Goal: Task Accomplishment & Management: Use online tool/utility

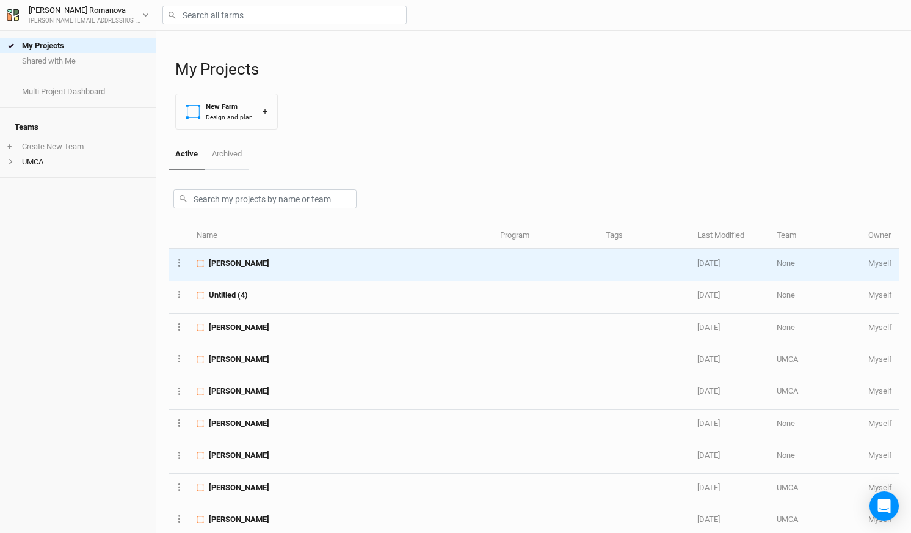
click at [260, 266] on span "[PERSON_NAME]" at bounding box center [239, 263] width 60 height 11
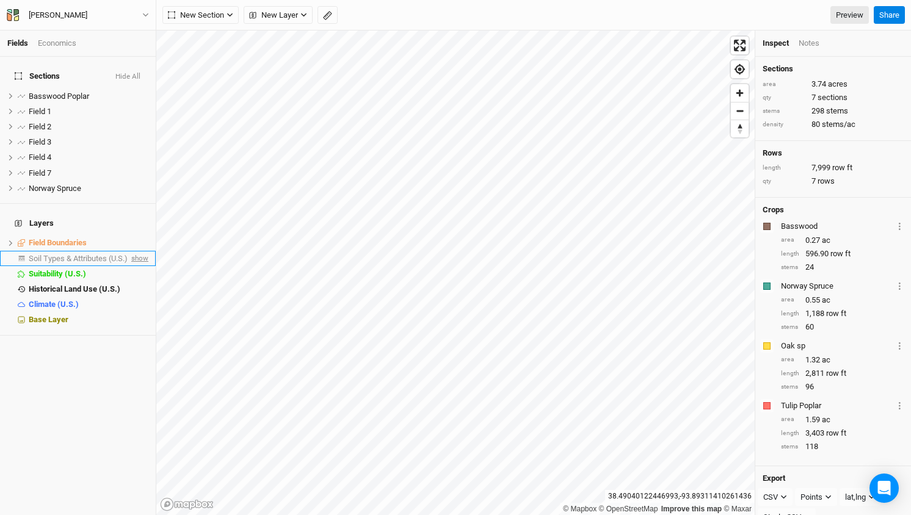
click at [137, 251] on span "show" at bounding box center [139, 258] width 20 height 15
click at [92, 254] on span "Soil Types & Attributes (U.S.)" at bounding box center [80, 258] width 103 height 9
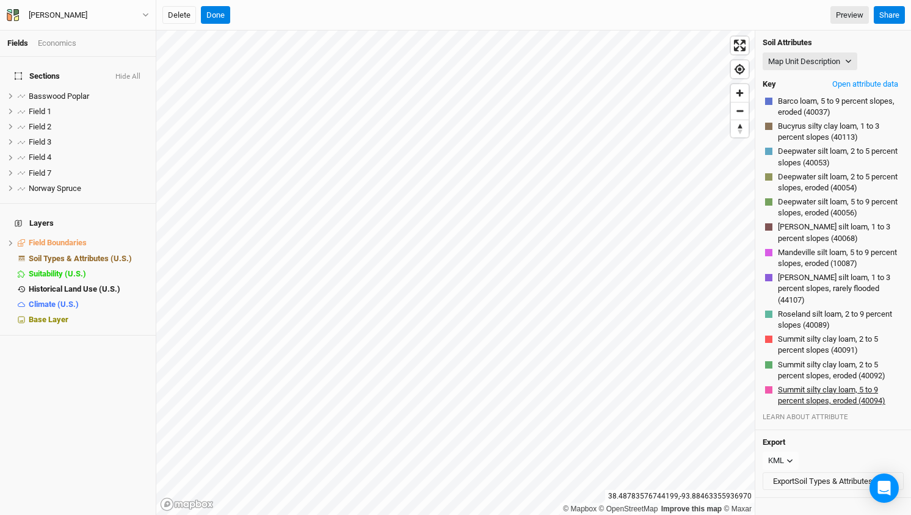
click at [816, 384] on button "Summit silty clay loam, 5 to 9 percent slopes, eroded (40094)" at bounding box center [839, 395] width 124 height 23
drag, startPoint x: 776, startPoint y: 374, endPoint x: 852, endPoint y: 374, distance: 76.3
click at [852, 385] on div "Summit silty clay loam, 5 to 9 percent slopes, eroded (40094)" at bounding box center [833, 396] width 136 height 23
drag, startPoint x: 856, startPoint y: 376, endPoint x: 787, endPoint y: 379, distance: 69.1
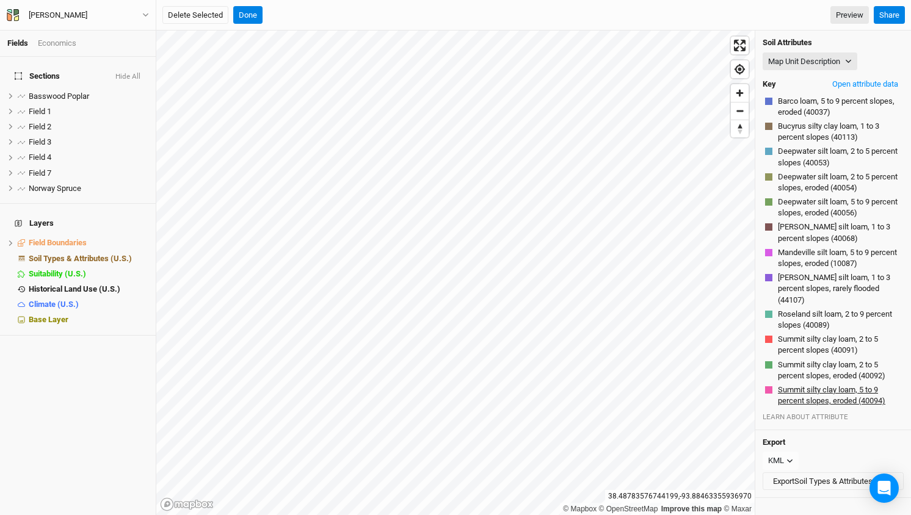
click at [787, 384] on button "Summit silty clay loam, 5 to 9 percent slopes, eroded (40094)" at bounding box center [839, 395] width 124 height 23
click at [140, 251] on span "hide" at bounding box center [141, 258] width 16 height 15
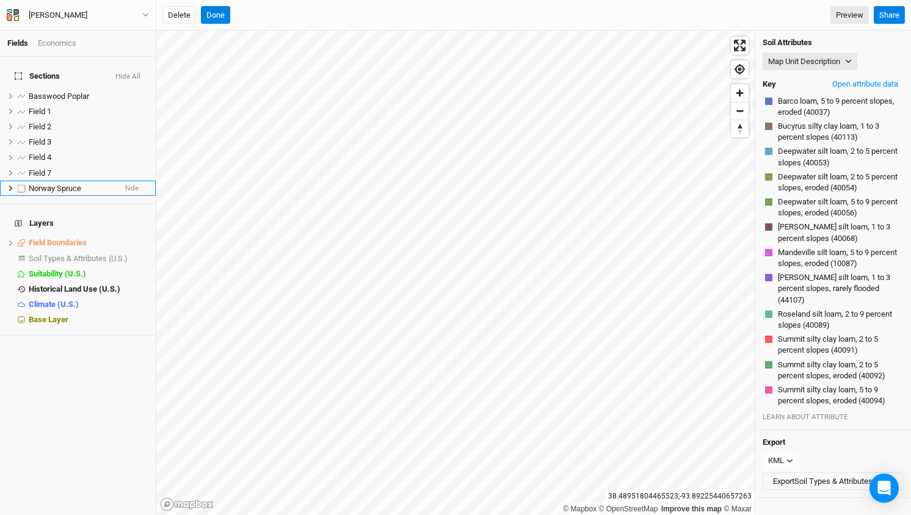
click at [59, 184] on span "Norway Spruce" at bounding box center [55, 188] width 53 height 9
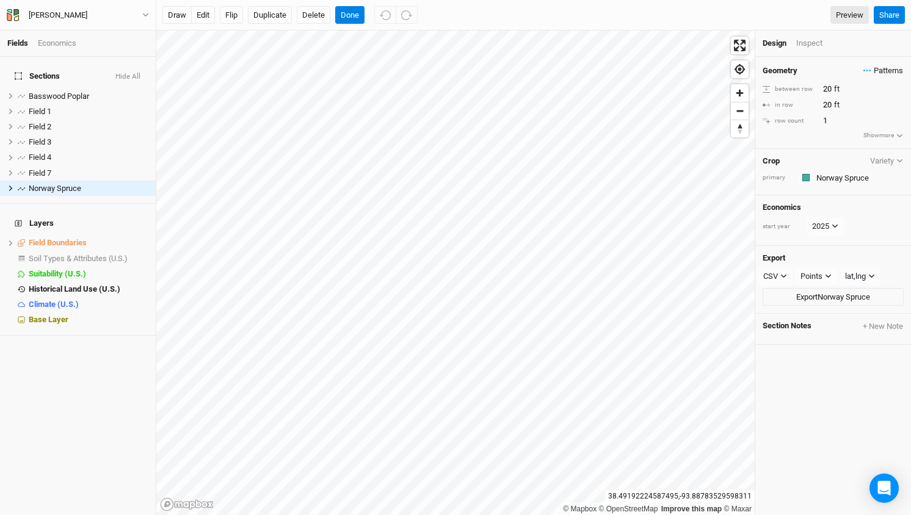
click at [888, 69] on span "Patterns" at bounding box center [884, 71] width 40 height 12
click at [813, 141] on div "＋ New in-row pattern" at bounding box center [835, 141] width 119 height 11
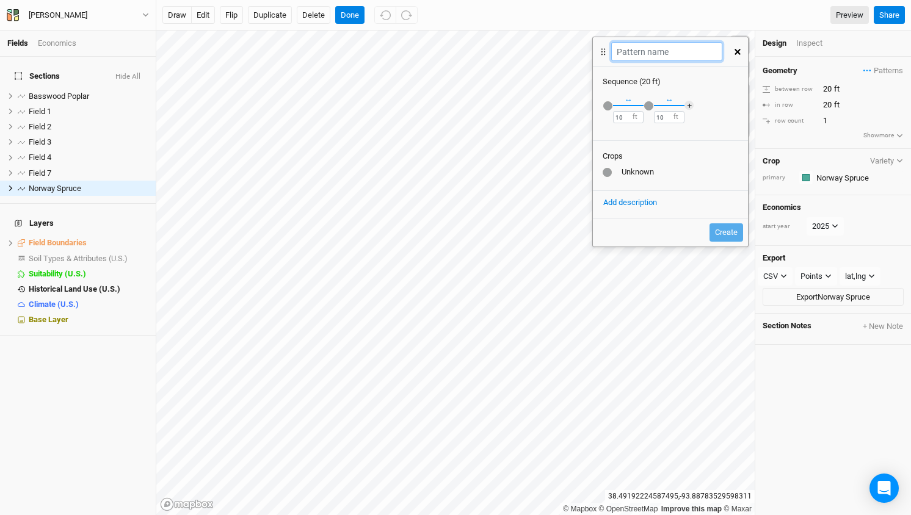
click at [639, 56] on input "text" at bounding box center [666, 51] width 111 height 19
type input "Pine Spruce"
click at [608, 107] on div "button" at bounding box center [607, 105] width 9 height 9
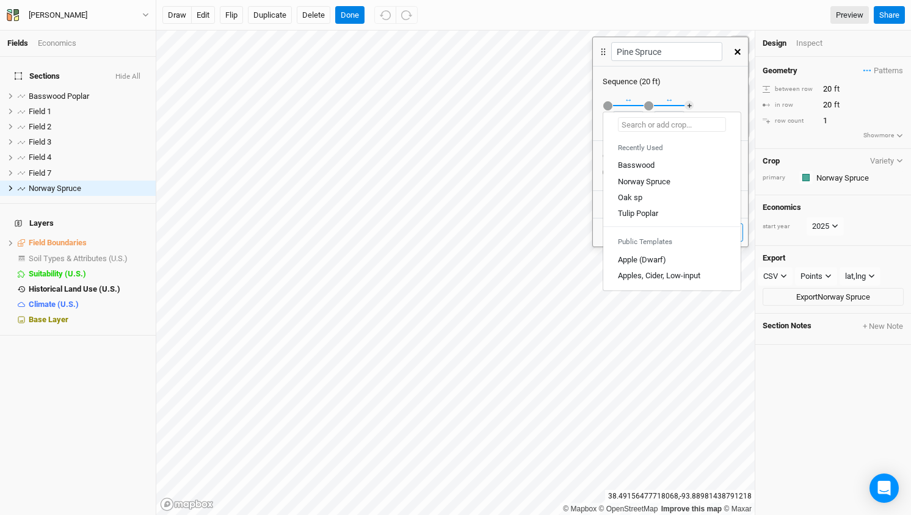
click at [636, 125] on input "text" at bounding box center [672, 124] width 108 height 15
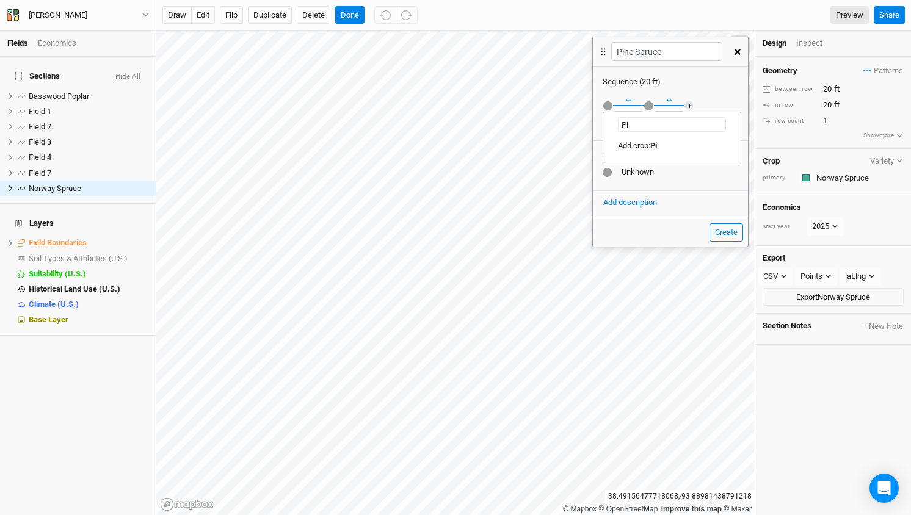
type input "P"
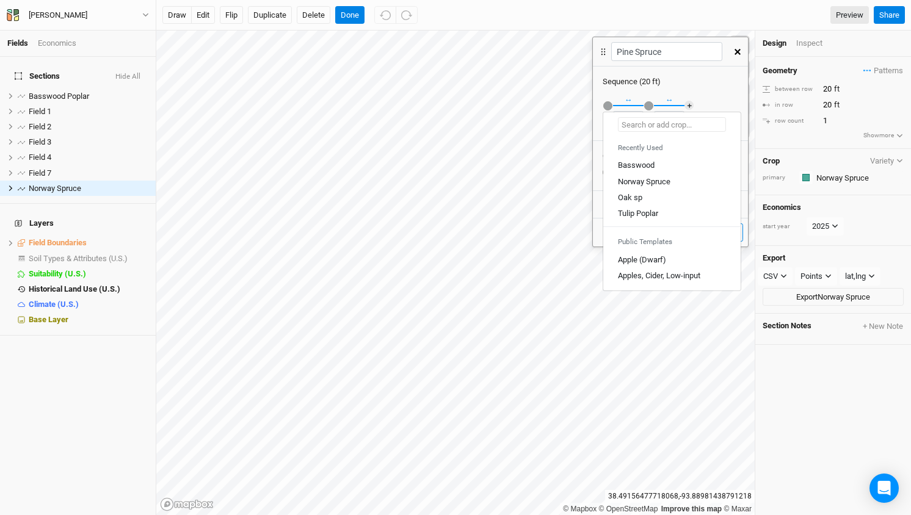
type input "w"
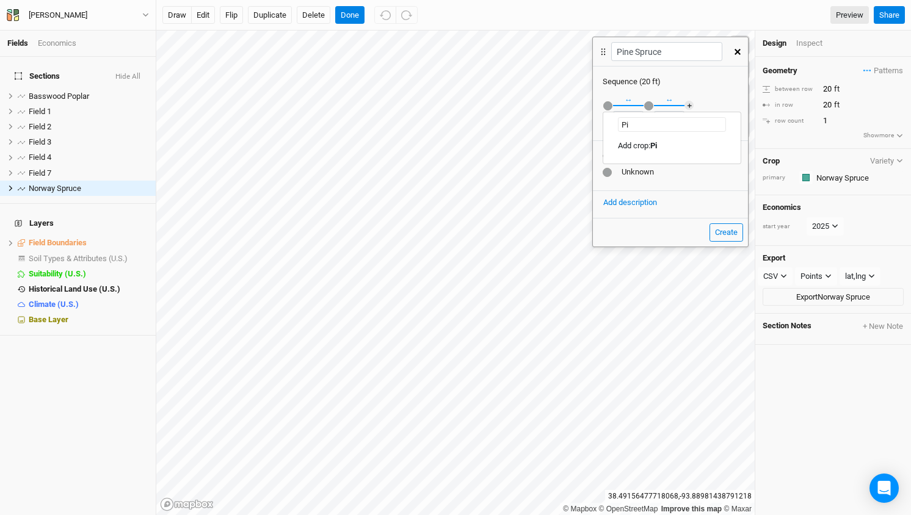
type input "P"
drag, startPoint x: 661, startPoint y: 124, endPoint x: 734, endPoint y: 122, distance: 72.7
click at [734, 122] on div "White Pine - [GEOGRAPHIC_DATA] Spruce" at bounding box center [671, 124] width 137 height 15
type input "White Pine"
click at [687, 145] on mark "White Pine" at bounding box center [668, 145] width 37 height 9
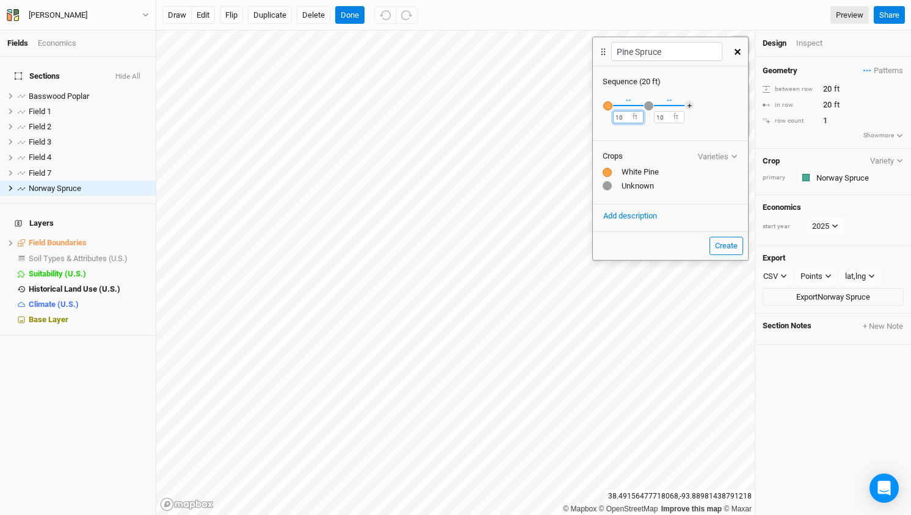
click at [626, 115] on input "10" at bounding box center [628, 117] width 31 height 12
type input "25"
click at [606, 186] on div at bounding box center [607, 185] width 9 height 9
click at [649, 103] on div "button" at bounding box center [648, 105] width 9 height 9
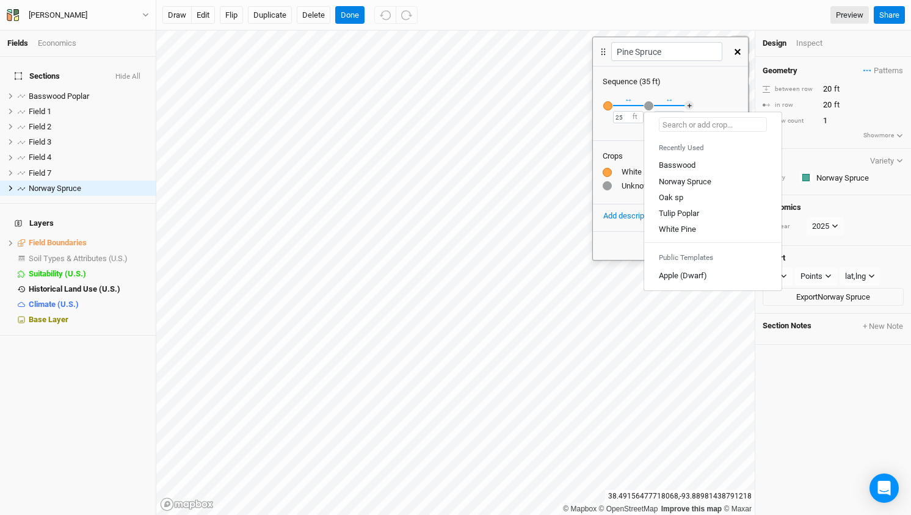
click at [669, 125] on input "text" at bounding box center [713, 124] width 108 height 15
paste input "- [GEOGRAPHIC_DATA] Spruce"
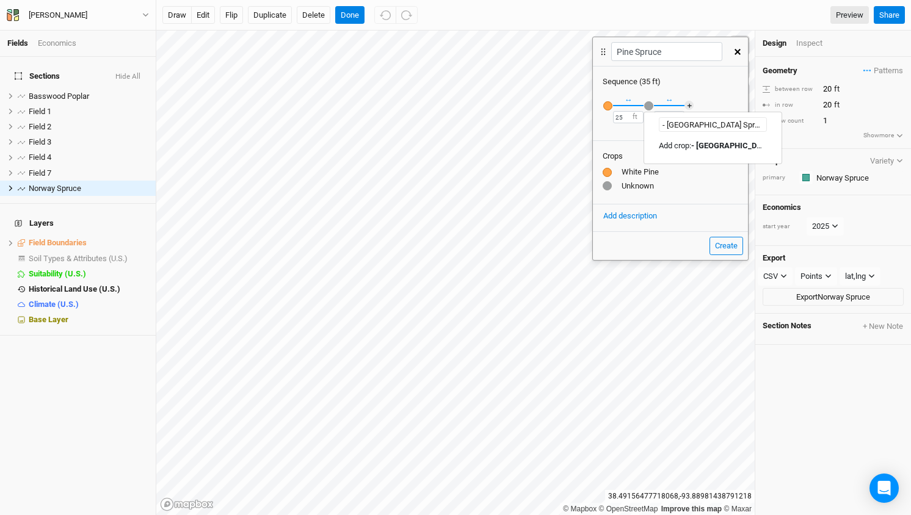
click at [669, 125] on input "- [GEOGRAPHIC_DATA] Spruce" at bounding box center [713, 124] width 108 height 15
type input "Norway Spruce"
click at [683, 98] on div "↔ 10 ft" at bounding box center [669, 105] width 31 height 36
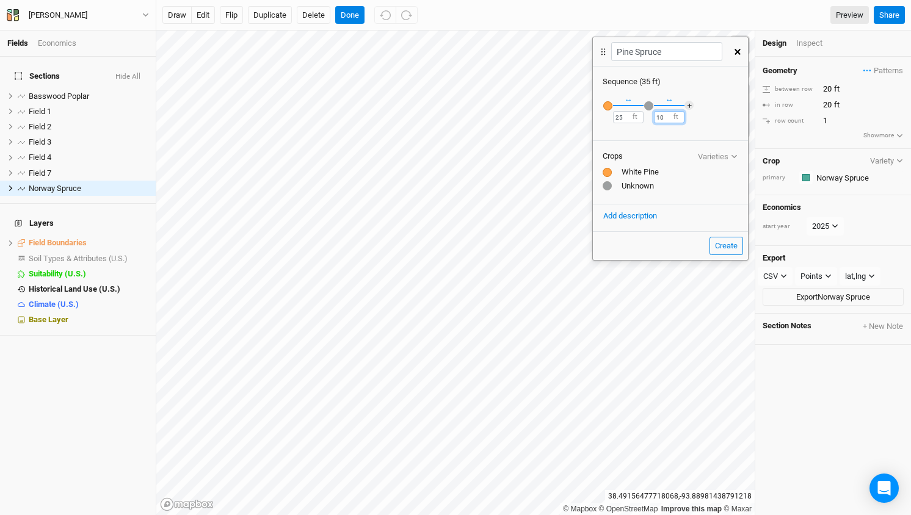
click at [669, 117] on input "10" at bounding box center [669, 117] width 31 height 12
type input "25"
click at [678, 164] on div "Crops Varieties White Pine Unknown" at bounding box center [670, 172] width 155 height 64
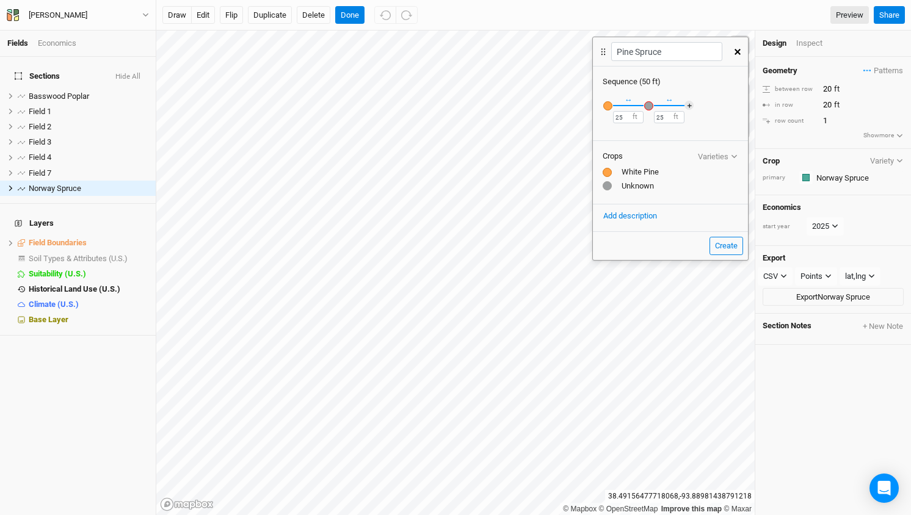
click at [650, 106] on div "button" at bounding box center [648, 105] width 9 height 9
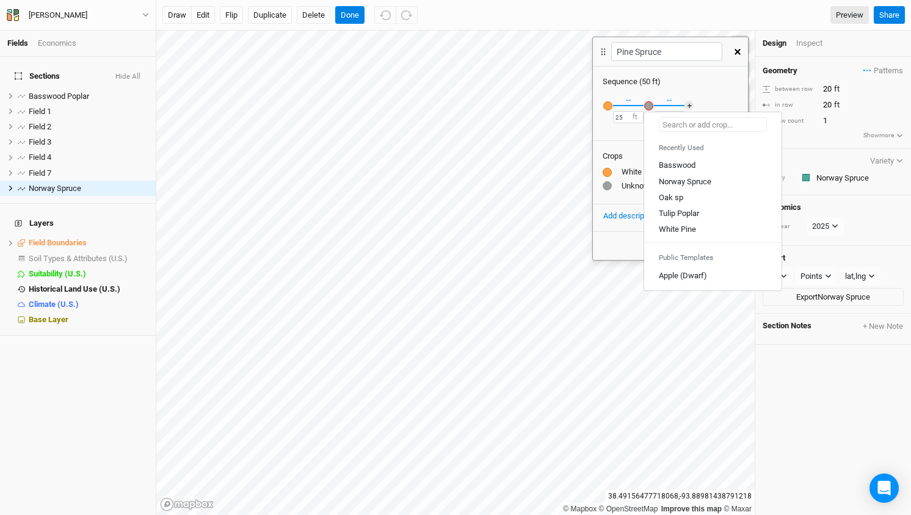
click at [672, 125] on input "text" at bounding box center [713, 124] width 108 height 15
click at [684, 181] on div "Norway Spruce" at bounding box center [685, 181] width 53 height 11
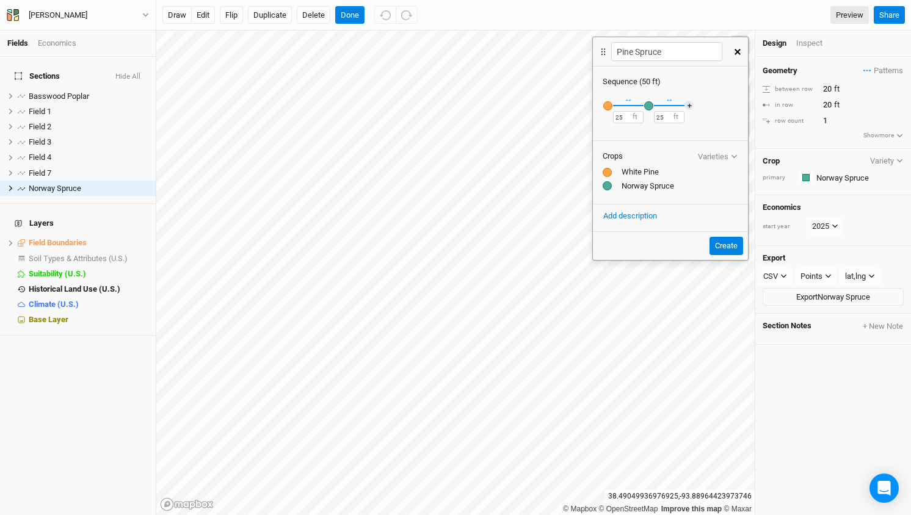
click at [606, 172] on div at bounding box center [607, 172] width 9 height 9
click at [726, 155] on button "Varieties" at bounding box center [717, 156] width 41 height 9
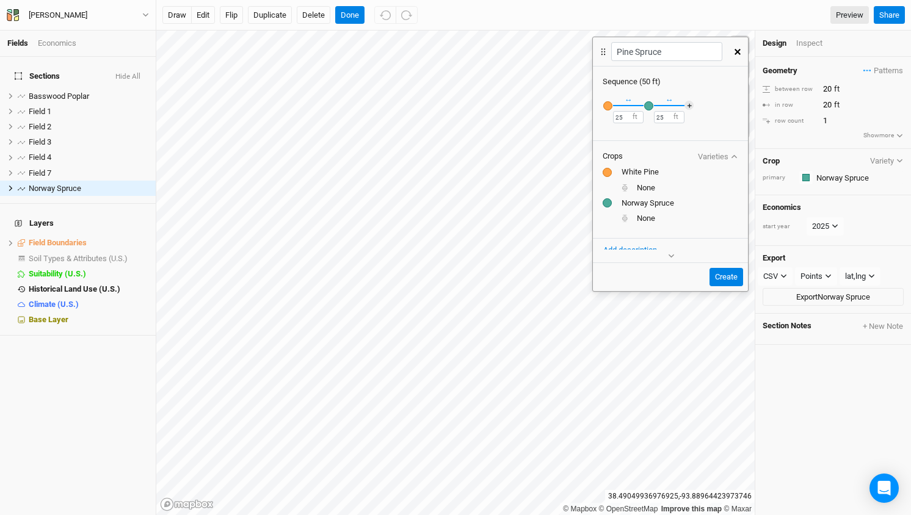
click at [629, 178] on li "White Pine" at bounding box center [671, 181] width 136 height 28
click at [630, 172] on div "White Pine" at bounding box center [671, 172] width 136 height 11
click at [608, 105] on div "button" at bounding box center [607, 105] width 9 height 9
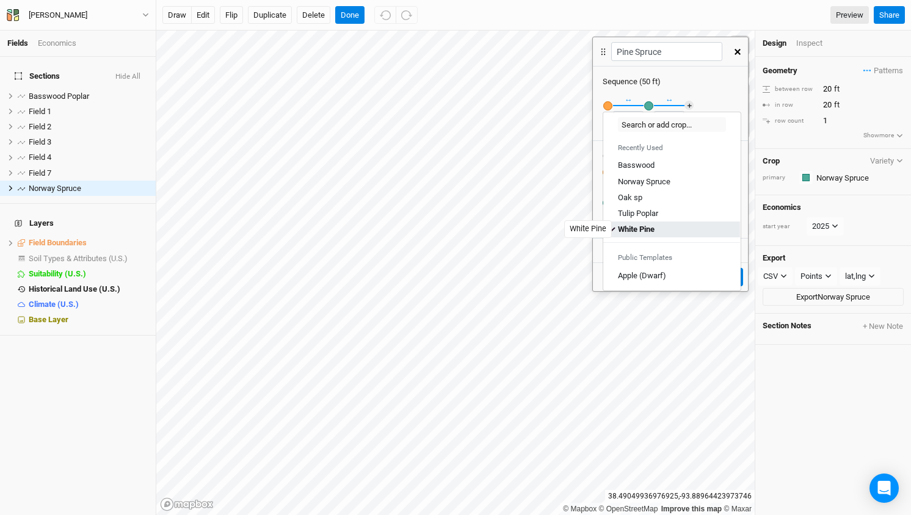
click at [644, 225] on div "White Pine" at bounding box center [636, 229] width 37 height 11
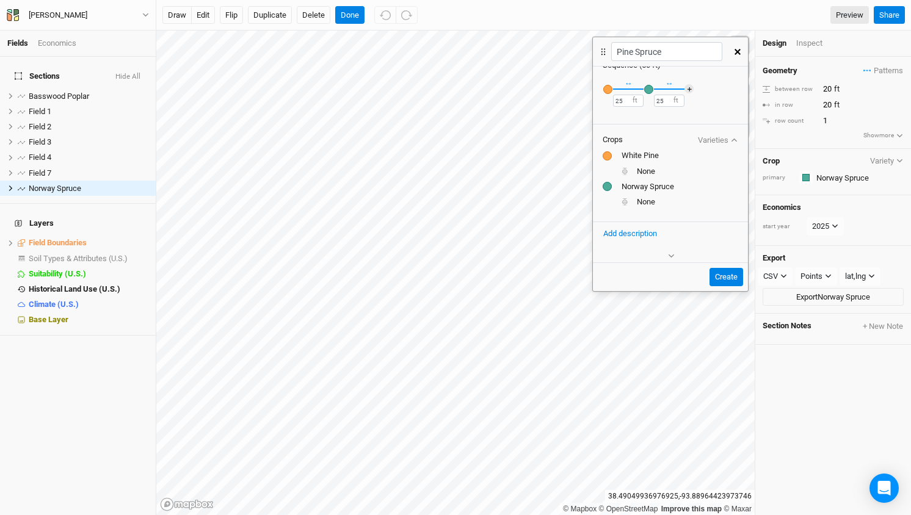
scroll to position [16, 0]
click at [636, 58] on input "Pine Spruce" at bounding box center [666, 51] width 111 height 19
click at [637, 50] on input "Pine Spruce" at bounding box center [666, 51] width 111 height 19
type input "Pine - Spruce"
click at [724, 275] on button "Create" at bounding box center [727, 277] width 34 height 18
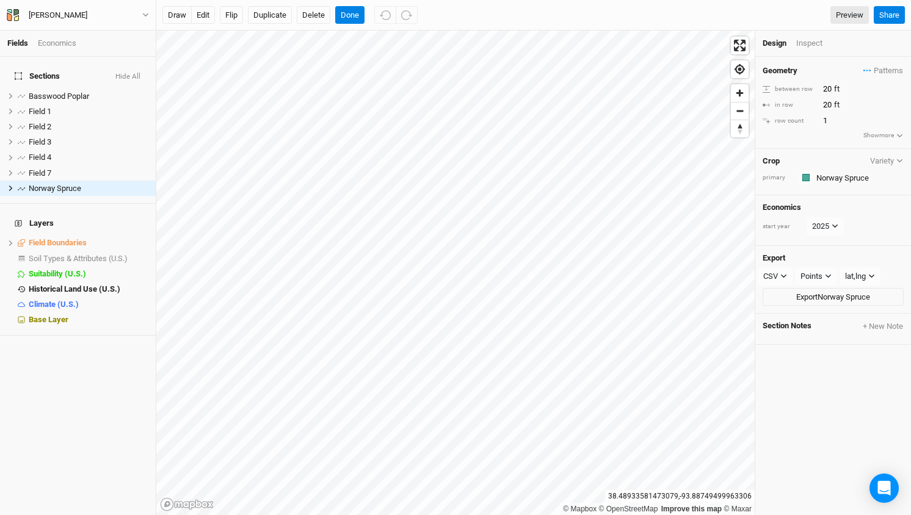
click at [892, 160] on button "Variety" at bounding box center [887, 160] width 34 height 9
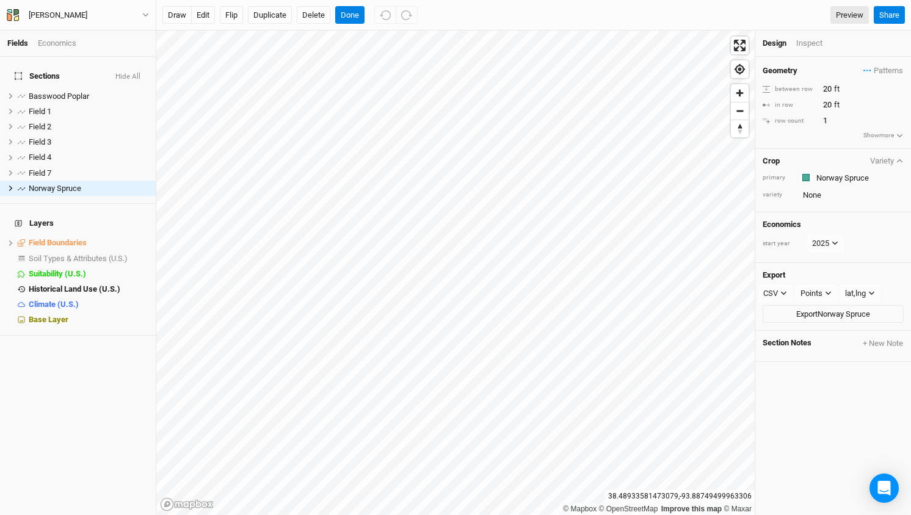
click at [892, 160] on button "Variety" at bounding box center [887, 160] width 34 height 9
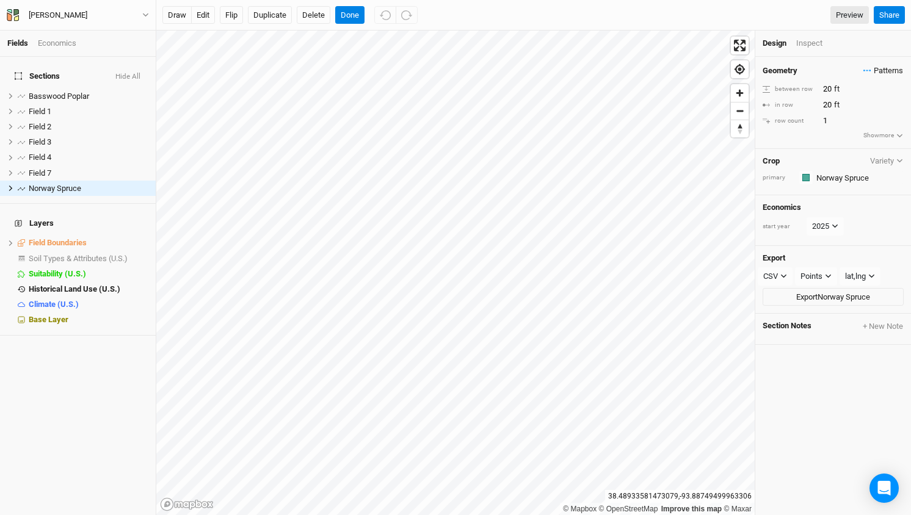
click at [887, 67] on span "Patterns" at bounding box center [884, 71] width 40 height 12
click at [789, 129] on button "Pine - Spruce" at bounding box center [819, 131] width 106 height 19
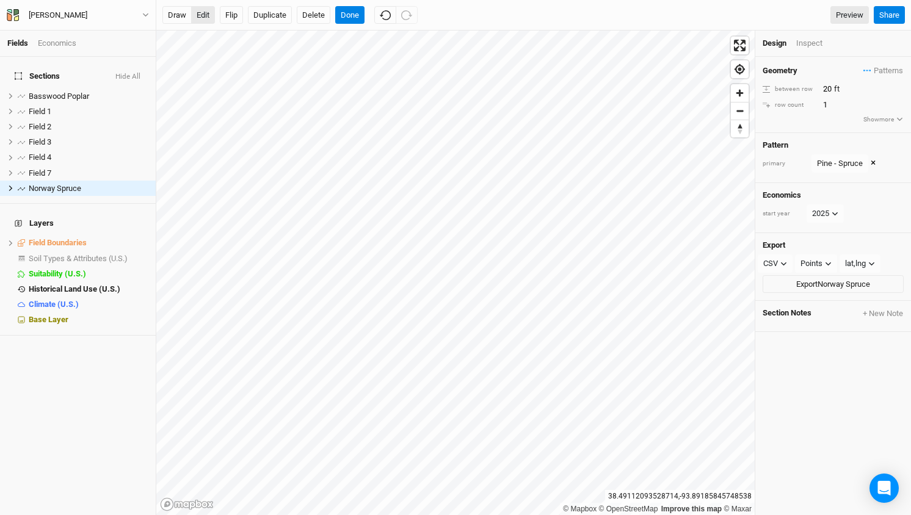
click at [205, 15] on button "edit" at bounding box center [203, 15] width 24 height 18
click at [46, 315] on span "Base Layer" at bounding box center [49, 319] width 40 height 9
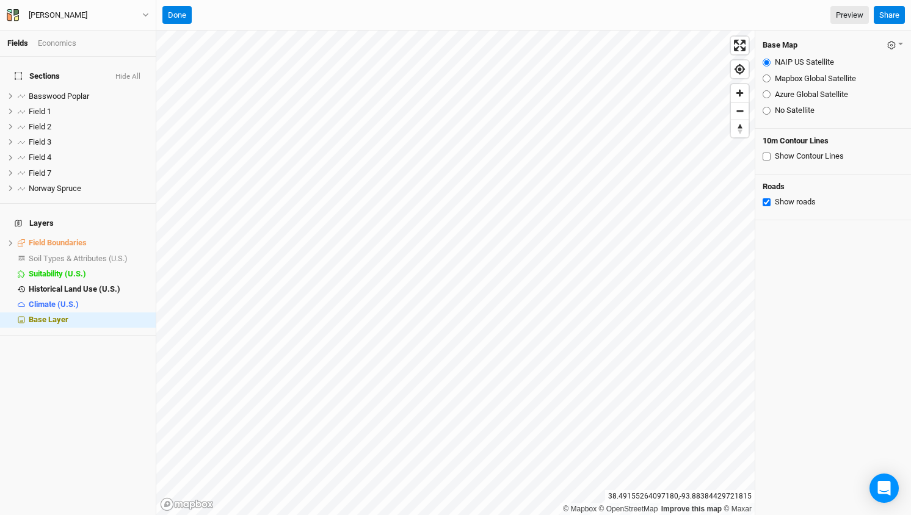
click at [766, 93] on input "Azure Global Satellite" at bounding box center [767, 94] width 8 height 8
radio input "true"
click at [765, 61] on input "NAIP US Satellite" at bounding box center [767, 63] width 8 height 8
radio input "true"
click at [767, 95] on input "Azure Global Satellite" at bounding box center [767, 94] width 8 height 8
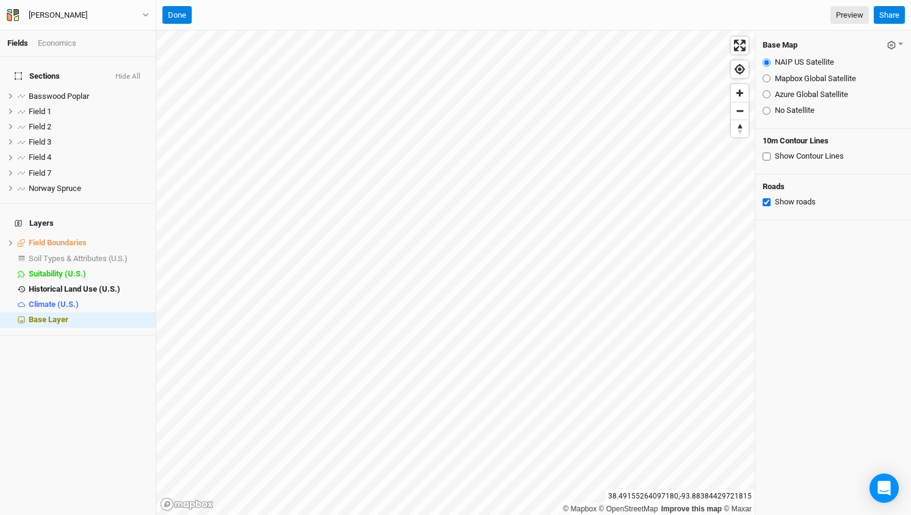
radio input "true"
click at [765, 62] on input "NAIP US Satellite" at bounding box center [767, 63] width 8 height 8
radio input "true"
click at [764, 92] on input "Azure Global Satellite" at bounding box center [767, 94] width 8 height 8
radio input "true"
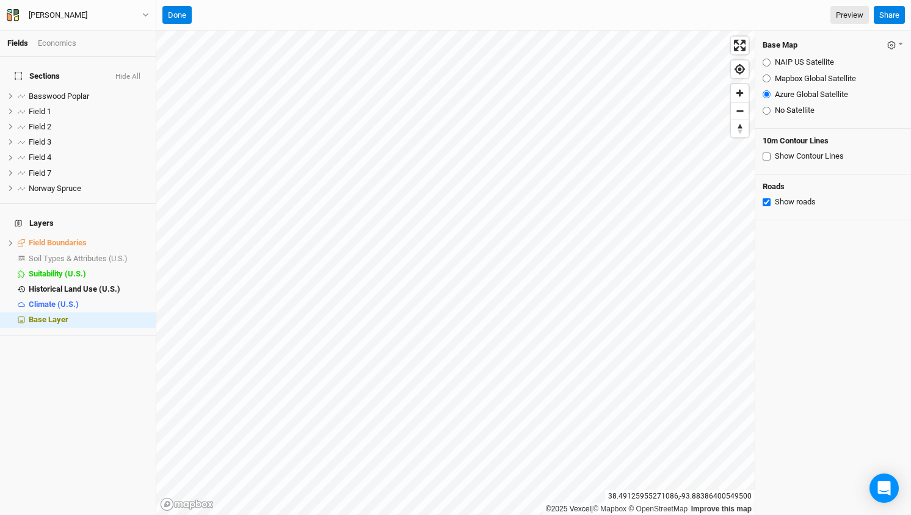
click at [766, 59] on input "NAIP US Satellite" at bounding box center [767, 63] width 8 height 8
radio input "true"
click at [177, 13] on button "Done" at bounding box center [176, 15] width 29 height 18
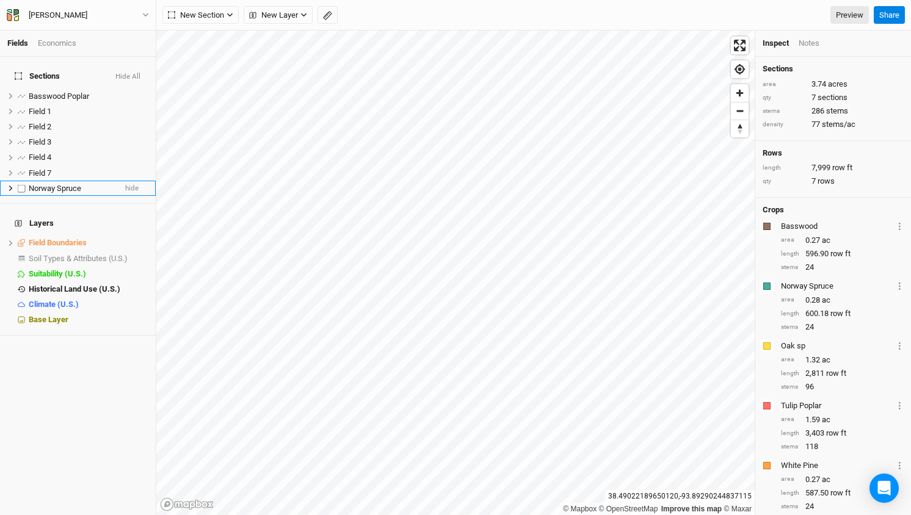
click at [65, 184] on span "Norway Spruce" at bounding box center [55, 188] width 53 height 9
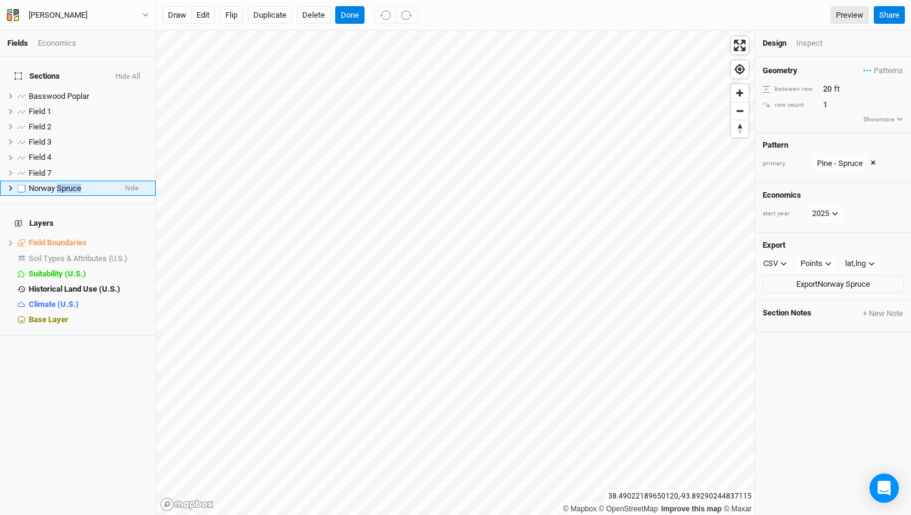
click at [81, 184] on span "Norway Spruce" at bounding box center [55, 188] width 53 height 9
click at [78, 184] on span "Norway Spruce" at bounding box center [55, 188] width 53 height 9
type input "Pine-Spruce"
click at [101, 211] on h4 "Layers" at bounding box center [77, 223] width 141 height 24
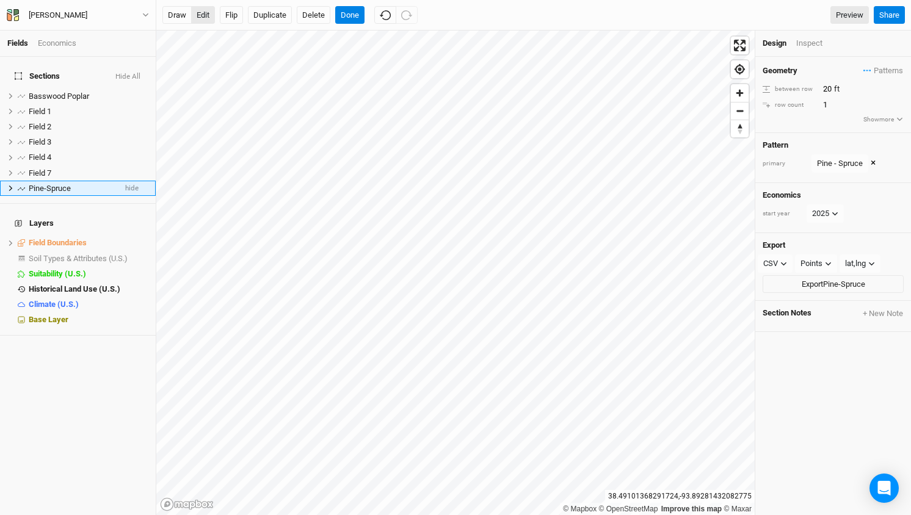
click at [205, 13] on button "edit" at bounding box center [203, 15] width 24 height 18
click at [353, 12] on button "Done" at bounding box center [349, 15] width 29 height 18
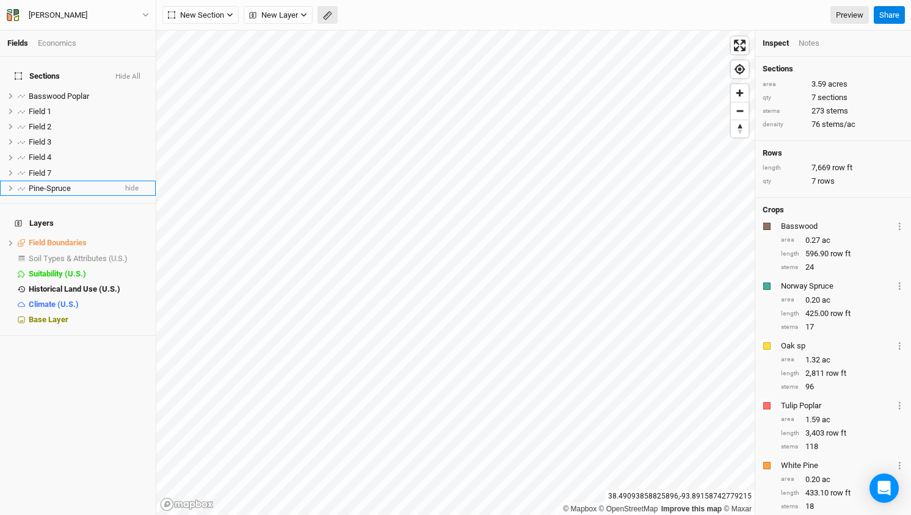
click at [329, 16] on icon "button" at bounding box center [327, 15] width 5 height 5
click at [220, 15] on button "Done" at bounding box center [217, 15] width 29 height 18
click at [303, 13] on icon "button" at bounding box center [303, 15] width 7 height 7
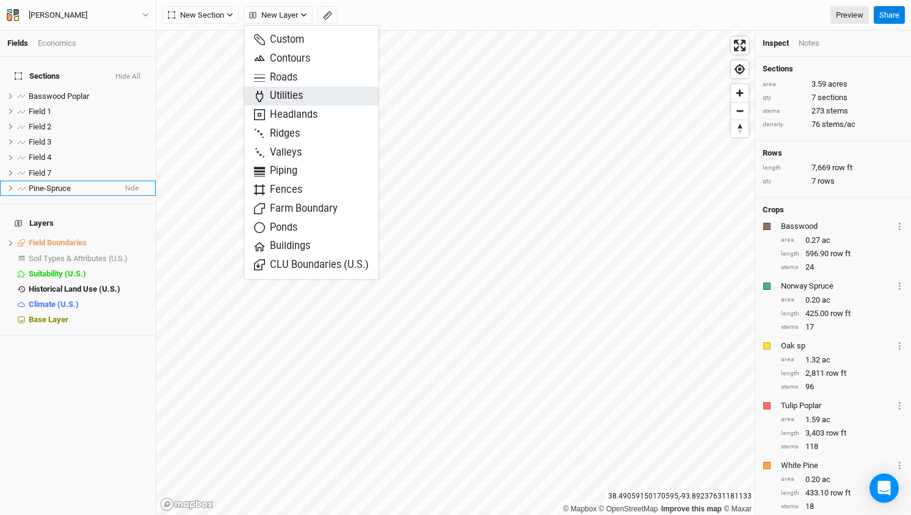
click at [294, 97] on span "Utilities" at bounding box center [278, 96] width 49 height 14
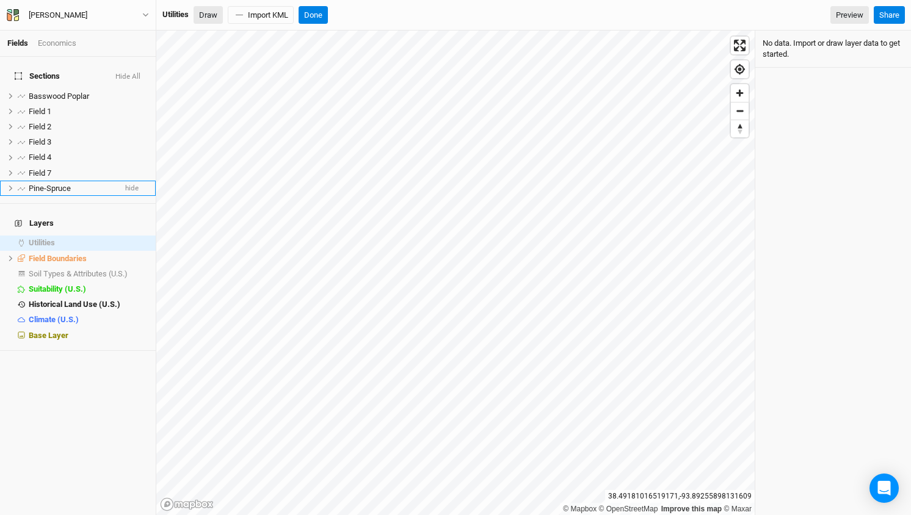
click at [209, 15] on button "Draw" at bounding box center [208, 15] width 29 height 18
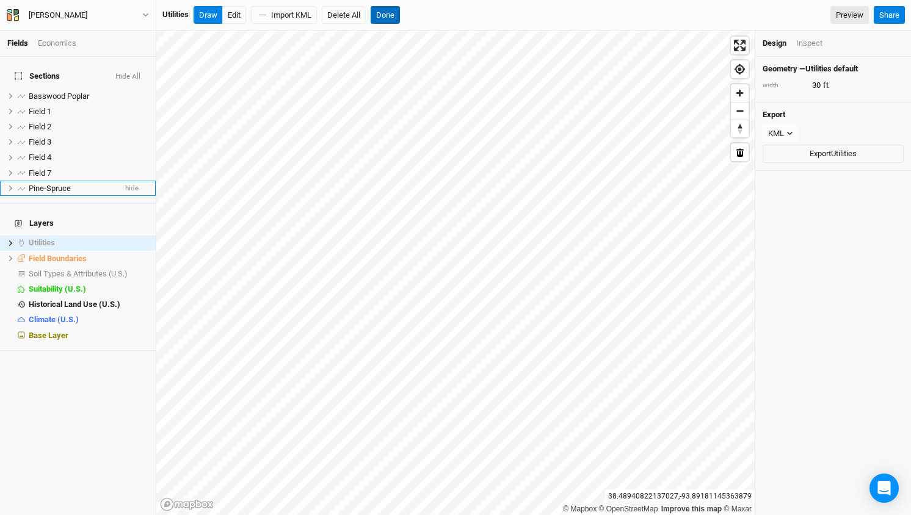
click at [395, 13] on button "Done" at bounding box center [385, 15] width 29 height 18
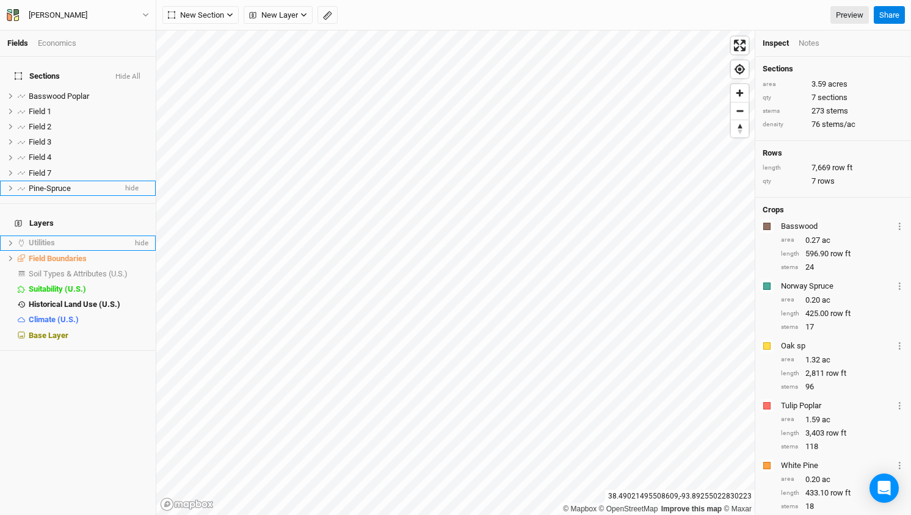
click at [47, 238] on span "Utilities" at bounding box center [42, 242] width 26 height 9
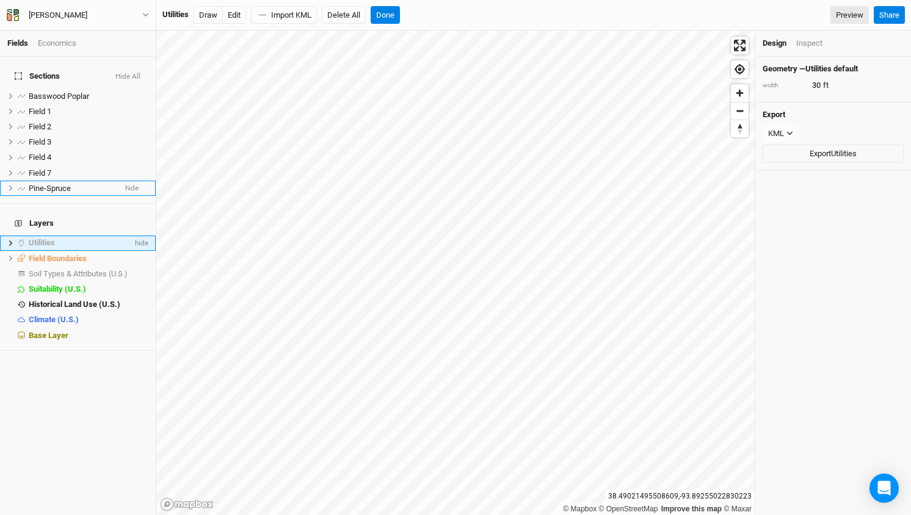
click at [10, 240] on icon at bounding box center [10, 243] width 7 height 7
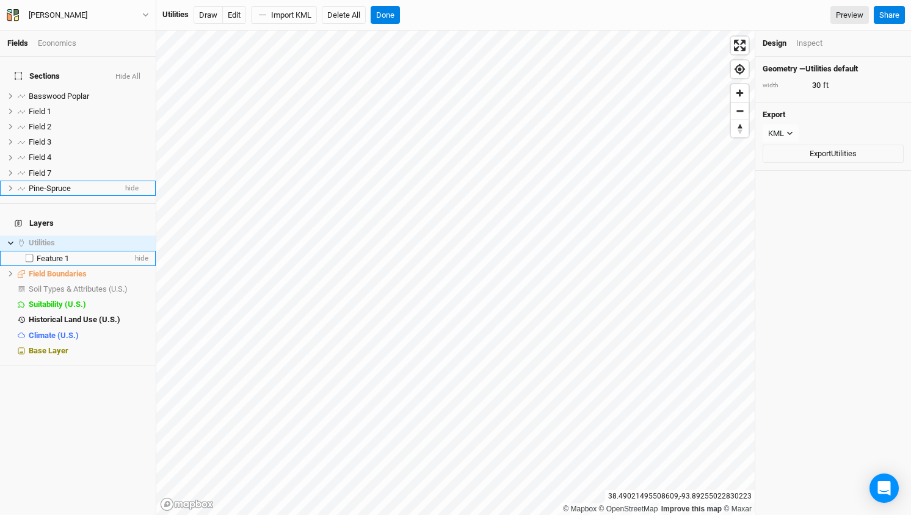
click at [42, 254] on span "Feature 1" at bounding box center [53, 258] width 32 height 9
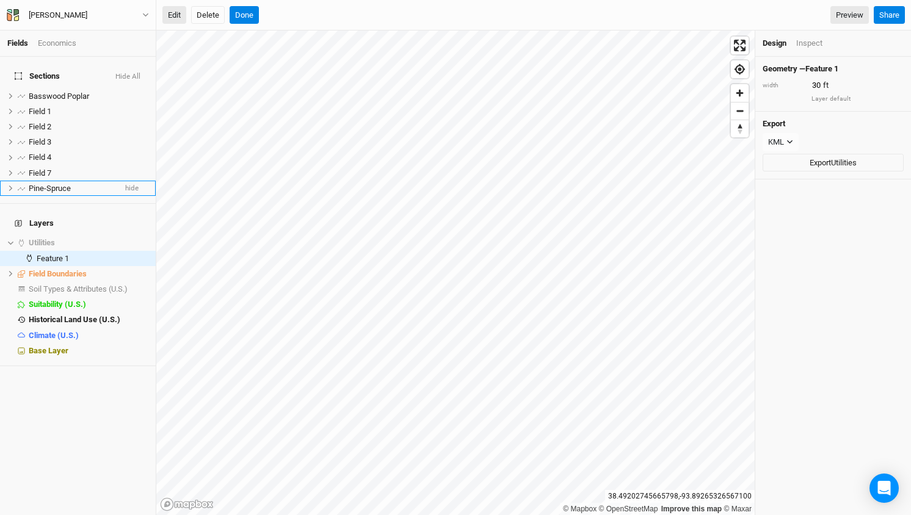
click at [176, 13] on button "Edit" at bounding box center [174, 15] width 24 height 18
click at [249, 12] on button "Done" at bounding box center [244, 15] width 29 height 18
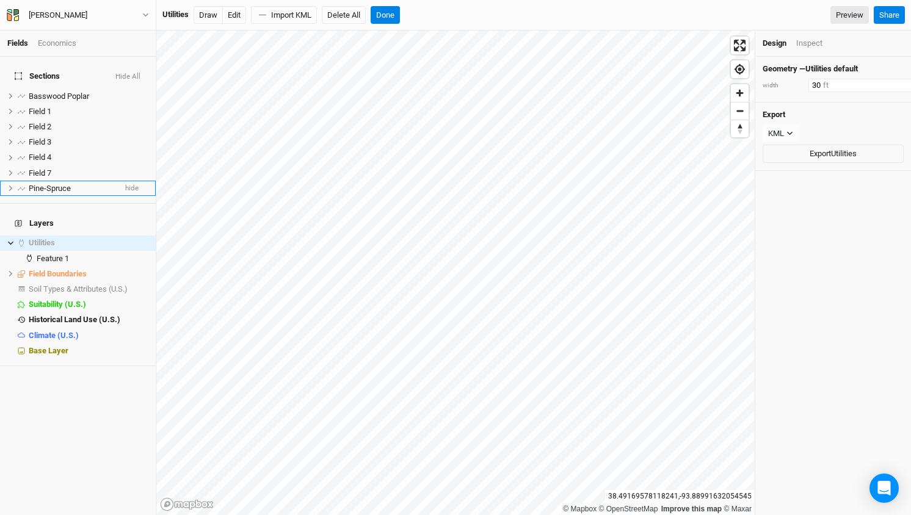
click at [816, 88] on input "30" at bounding box center [862, 85] width 106 height 13
drag, startPoint x: 822, startPoint y: 85, endPoint x: 801, endPoint y: 85, distance: 20.8
click at [801, 85] on div "width 30 ft" at bounding box center [833, 85] width 141 height 13
type input "50"
click at [393, 18] on button "Done" at bounding box center [385, 15] width 29 height 18
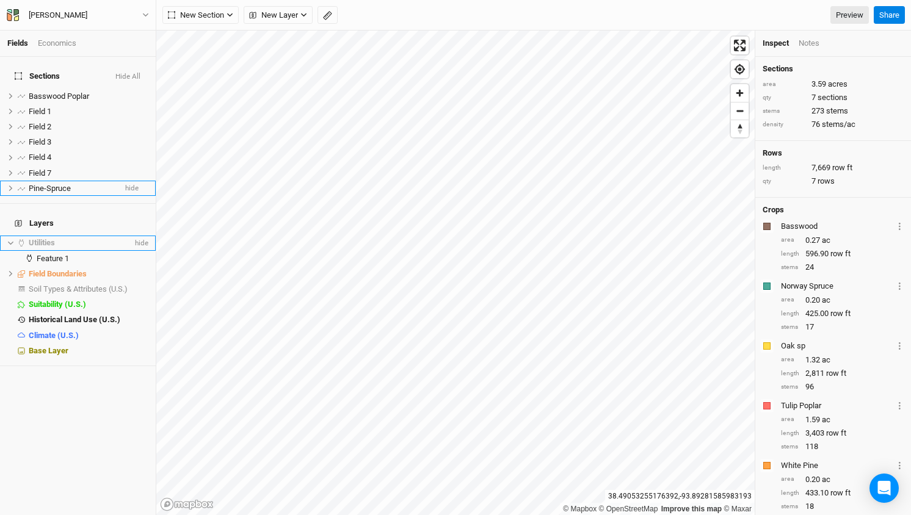
click at [47, 238] on span "Utilities" at bounding box center [42, 242] width 26 height 9
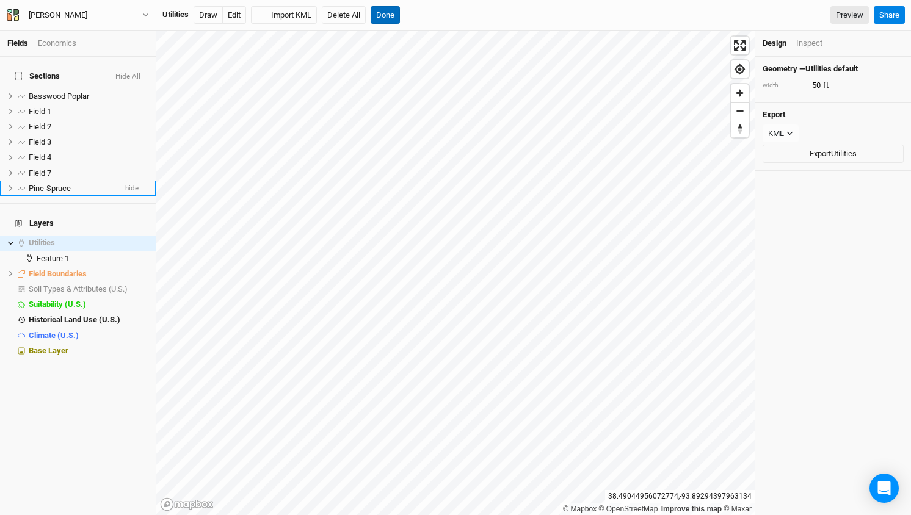
click at [386, 15] on button "Done" at bounding box center [385, 15] width 29 height 18
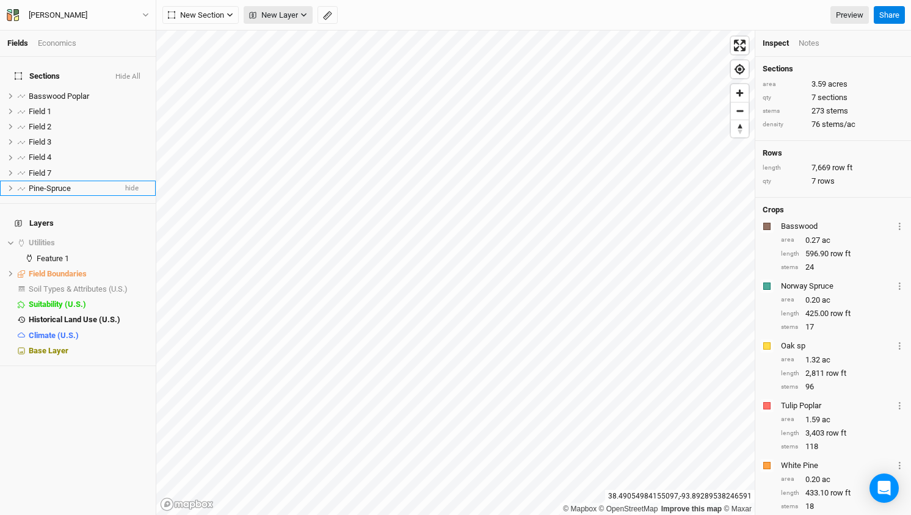
click at [291, 17] on span "New Layer" at bounding box center [273, 15] width 49 height 12
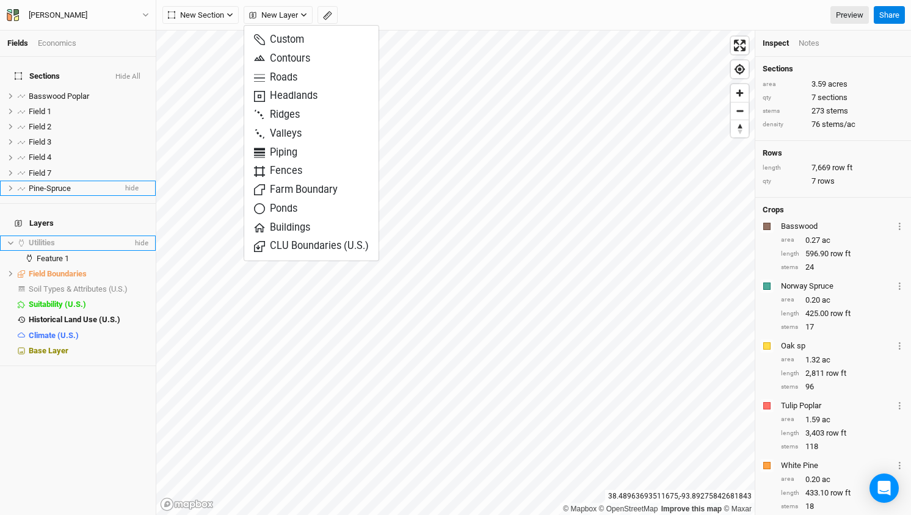
click at [45, 238] on span "Utilities" at bounding box center [42, 242] width 26 height 9
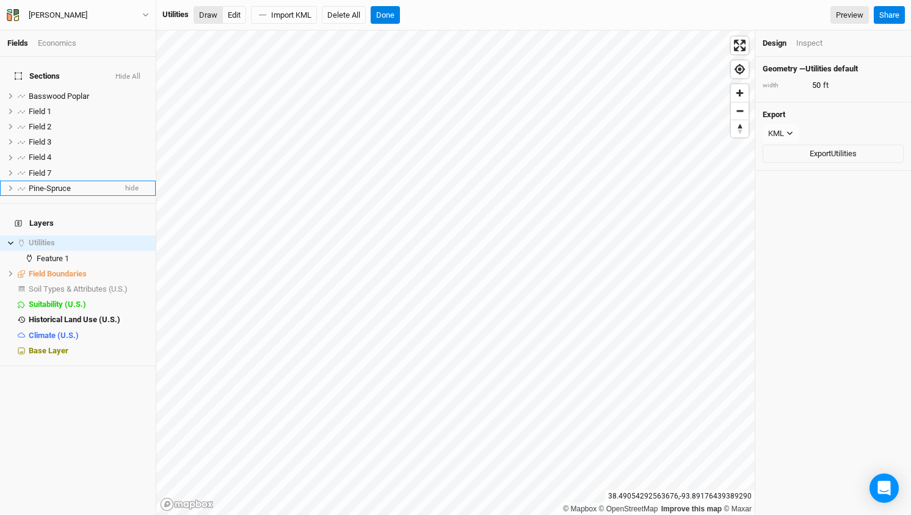
click at [208, 15] on button "Draw" at bounding box center [208, 15] width 29 height 18
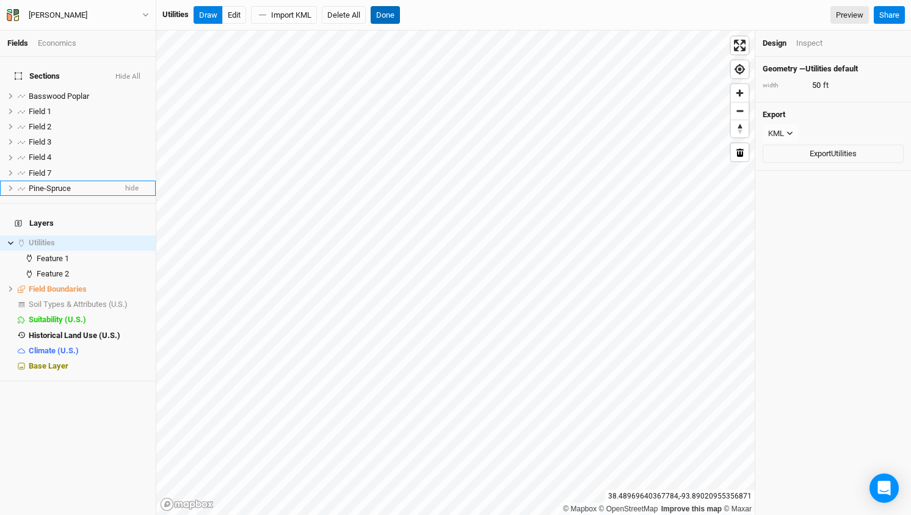
click at [395, 13] on button "Done" at bounding box center [385, 15] width 29 height 18
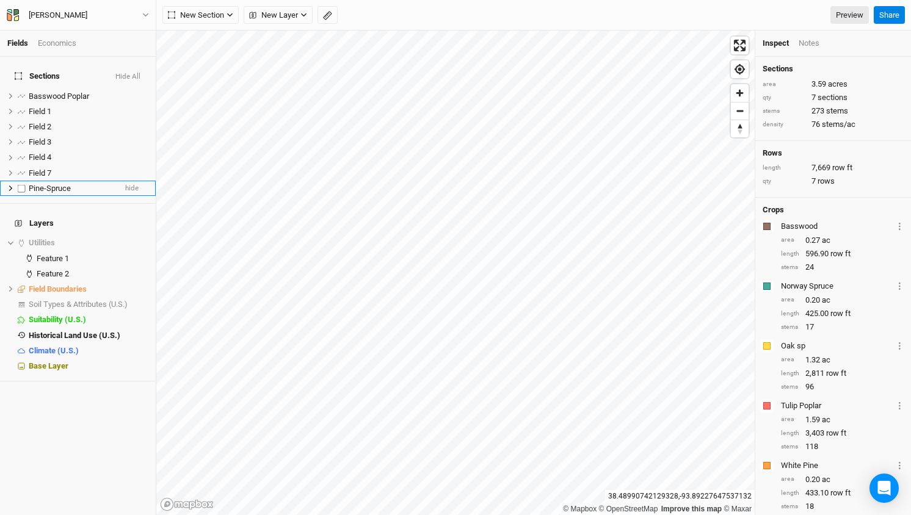
click at [51, 184] on span "Pine-Spruce" at bounding box center [50, 188] width 42 height 9
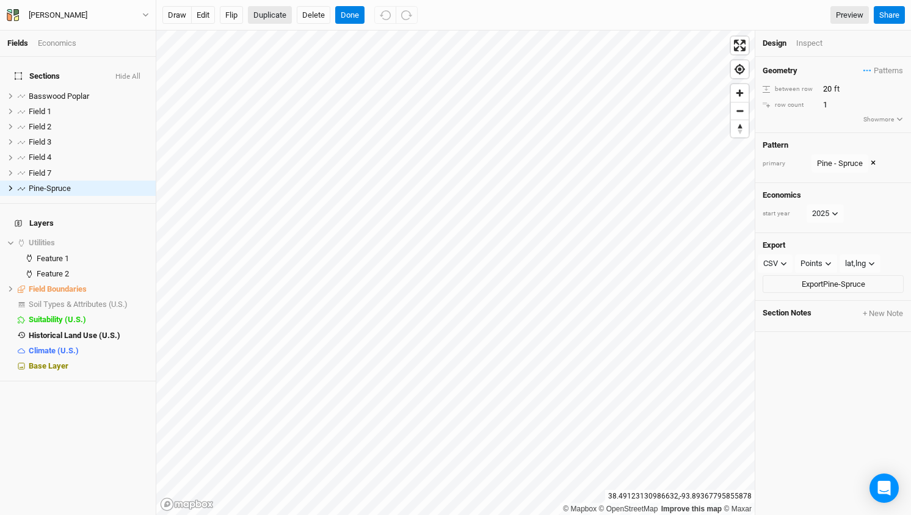
click at [275, 12] on button "Duplicate" at bounding box center [270, 15] width 44 height 18
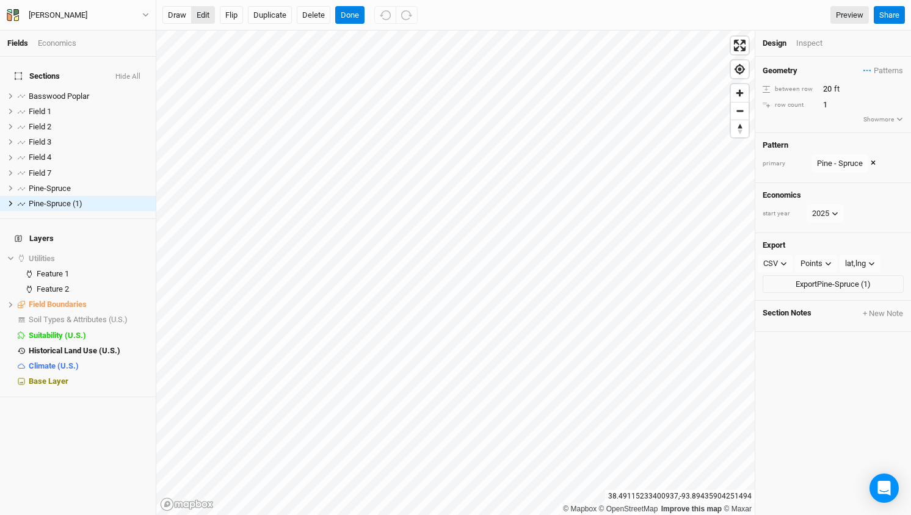
click at [203, 15] on button "edit" at bounding box center [203, 15] width 24 height 18
click at [352, 6] on button "Done" at bounding box center [349, 15] width 29 height 18
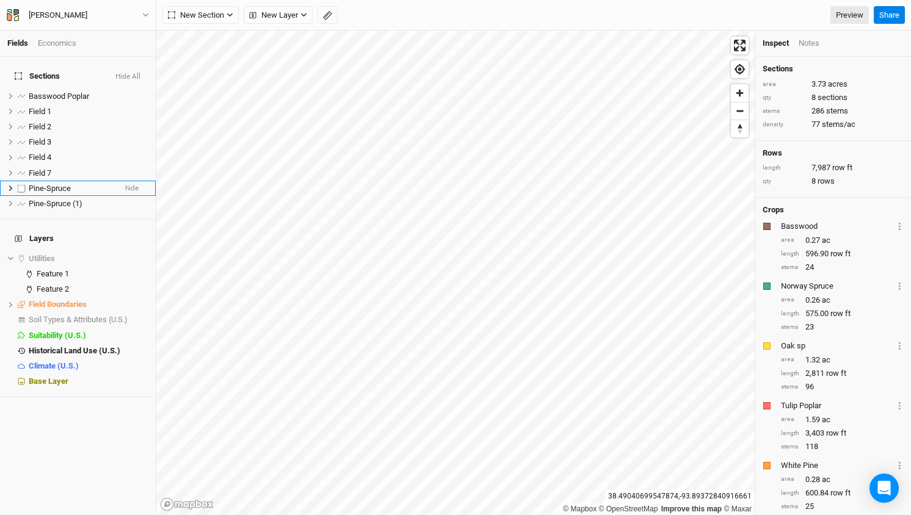
click at [56, 184] on span "Pine-Spruce" at bounding box center [50, 188] width 42 height 9
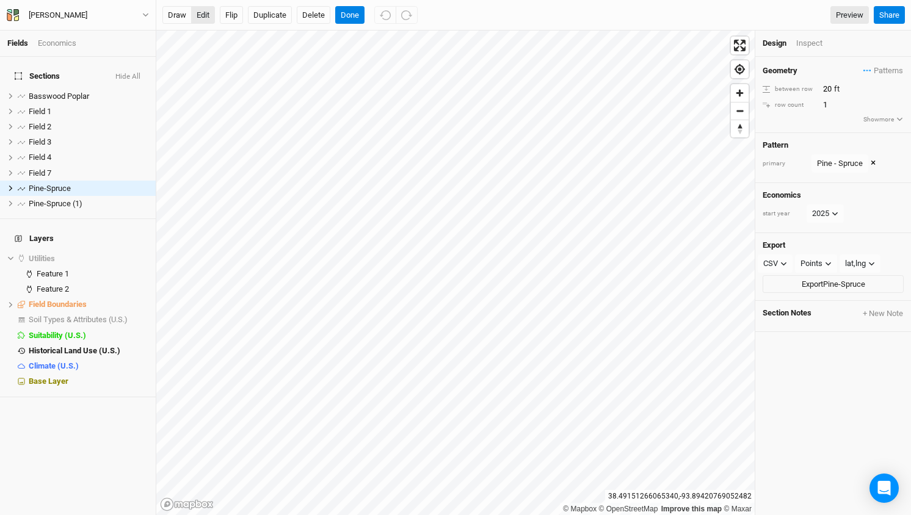
click at [202, 17] on button "edit" at bounding box center [203, 15] width 24 height 18
click at [349, 13] on button "Done" at bounding box center [349, 15] width 29 height 18
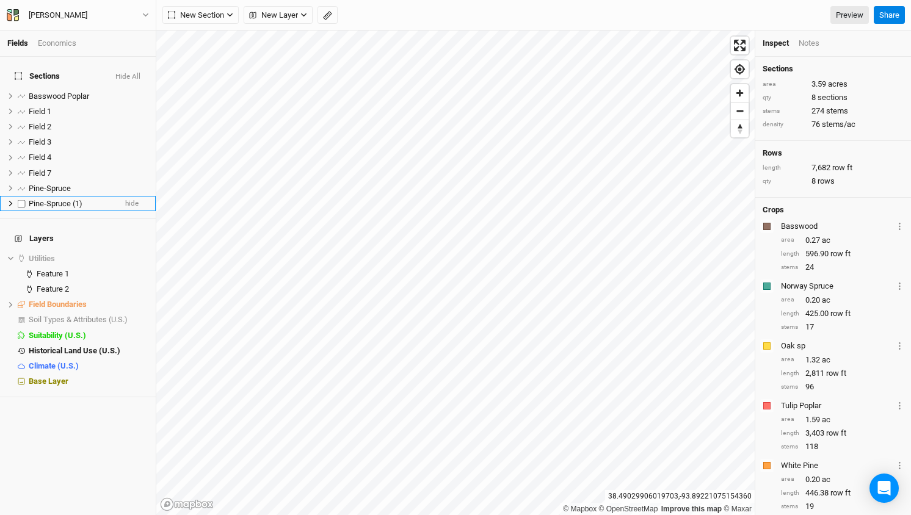
click at [52, 199] on span "Pine-Spruce (1)" at bounding box center [56, 203] width 54 height 9
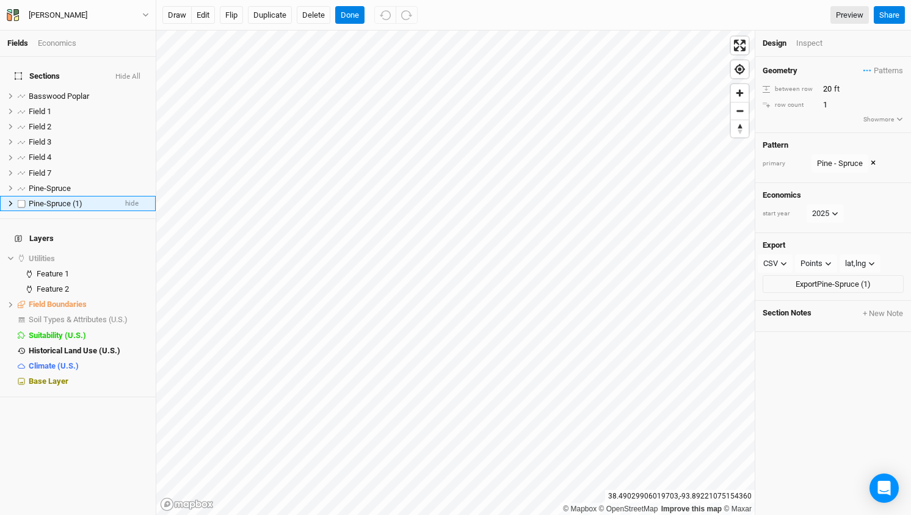
click at [68, 199] on span "Pine-Spruce (1)" at bounding box center [56, 203] width 54 height 9
click at [87, 198] on input "Pine-Spruce (1)" at bounding box center [68, 203] width 82 height 11
type input "Pine-Spruce - 2"
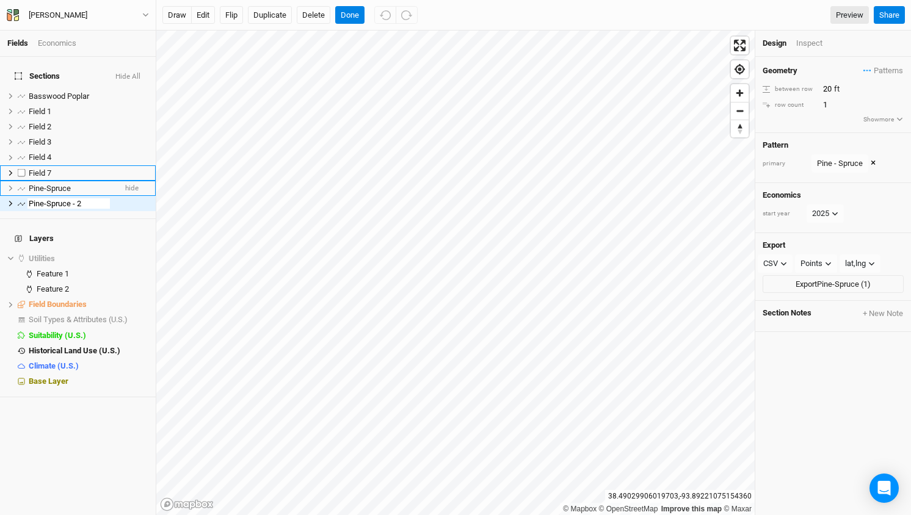
click at [74, 181] on li "Pine-Spruce hide" at bounding box center [78, 188] width 156 height 15
click at [81, 184] on div "Pine-Spruce" at bounding box center [72, 189] width 87 height 10
click at [77, 184] on div "Pine-Spruce" at bounding box center [72, 189] width 87 height 10
click at [76, 183] on input "Pine-Spruce" at bounding box center [68, 188] width 82 height 11
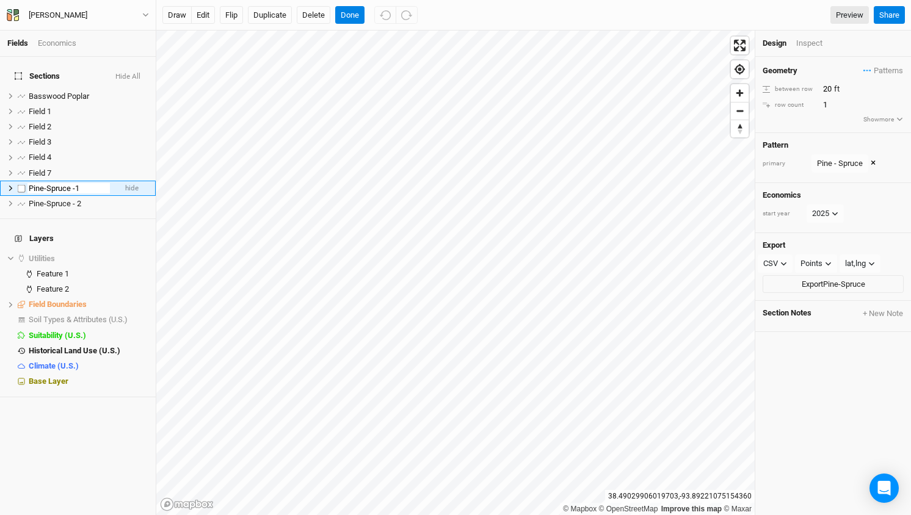
type input "Pine-Spruce -1"
click at [76, 184] on span "Pine-Spruce - 2" at bounding box center [55, 188] width 53 height 9
click at [86, 184] on div "Pine-Spruce - 2" at bounding box center [72, 189] width 87 height 10
click at [76, 184] on span "Pine-Spruce - 2" at bounding box center [55, 188] width 53 height 9
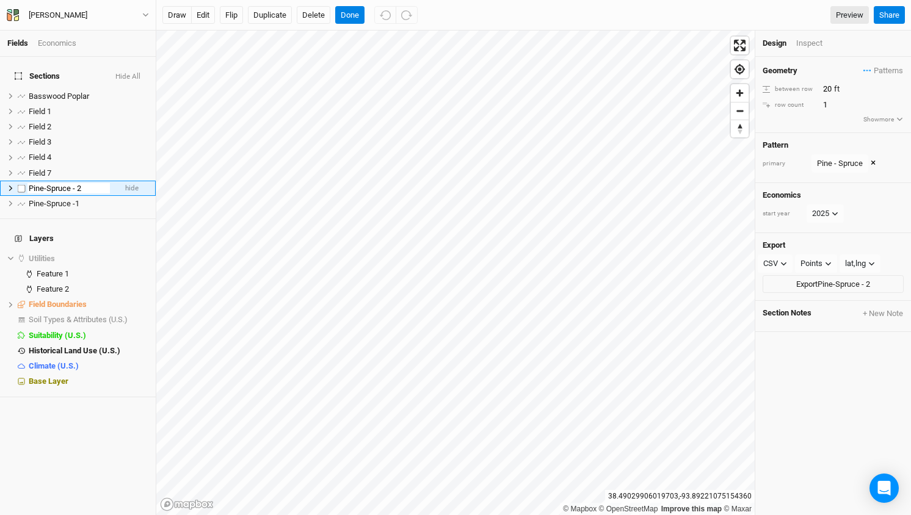
click at [79, 183] on input "Pine-Spruce - 2" at bounding box center [68, 188] width 82 height 11
type input "Pine-Spruce - 2"
click at [82, 199] on div "Pine-Spruce -1" at bounding box center [72, 204] width 87 height 10
click at [57, 199] on span "Pine-Spruce -1" at bounding box center [54, 203] width 51 height 9
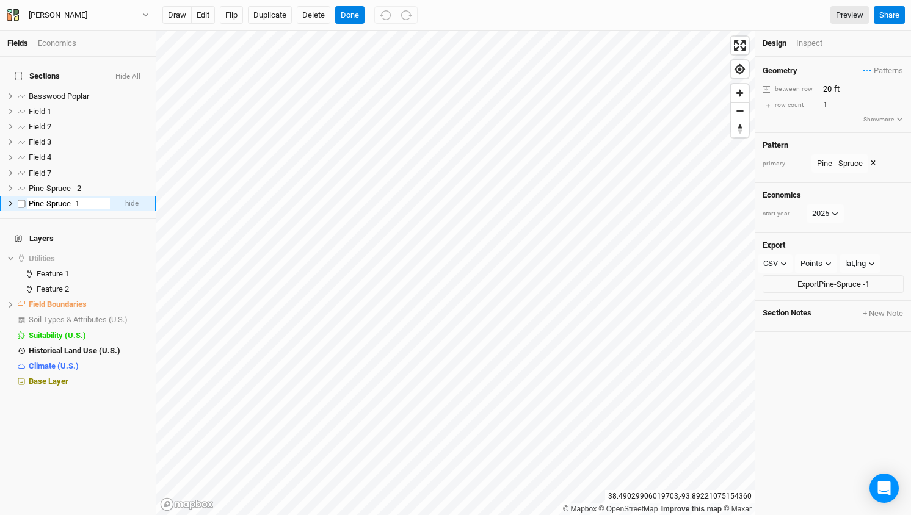
click at [75, 198] on input "Pine-Spruce -1" at bounding box center [68, 203] width 82 height 11
type input "Pine-Spruce - 1"
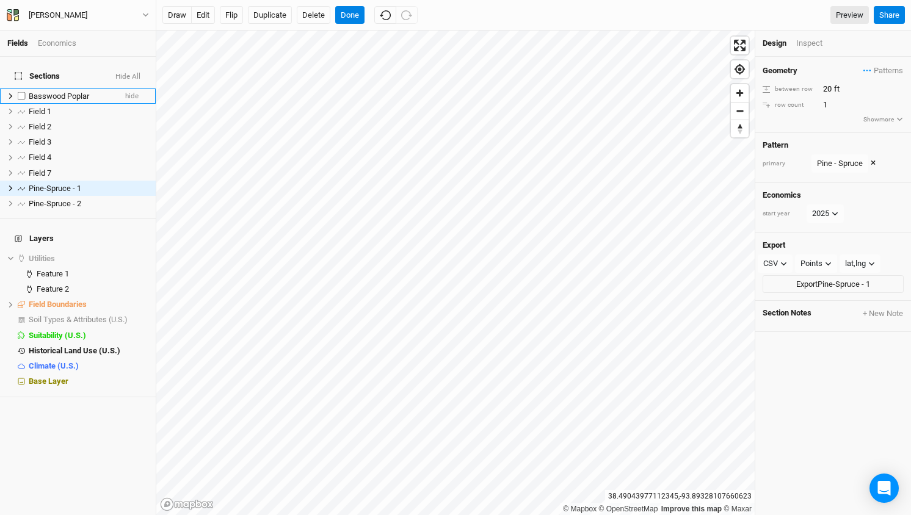
click at [72, 92] on span "Basswood Poplar" at bounding box center [59, 96] width 60 height 9
click at [887, 70] on span "Patterns" at bounding box center [884, 71] width 40 height 12
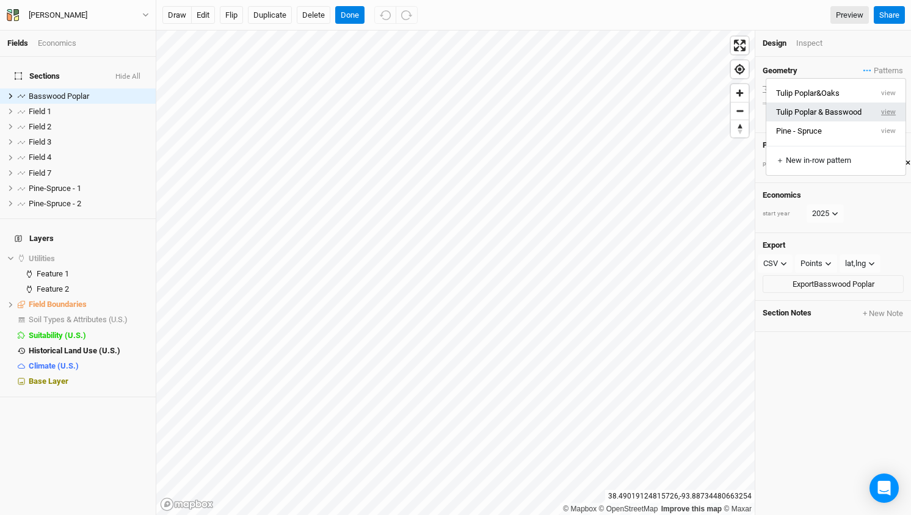
click at [886, 110] on button "view" at bounding box center [889, 112] width 34 height 19
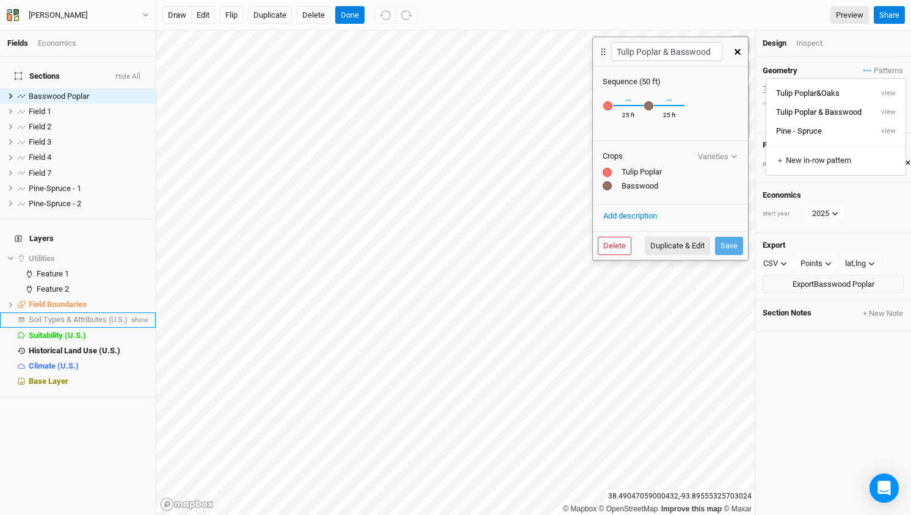
click at [76, 315] on span "Soil Types & Attributes (U.S.)" at bounding box center [78, 319] width 99 height 9
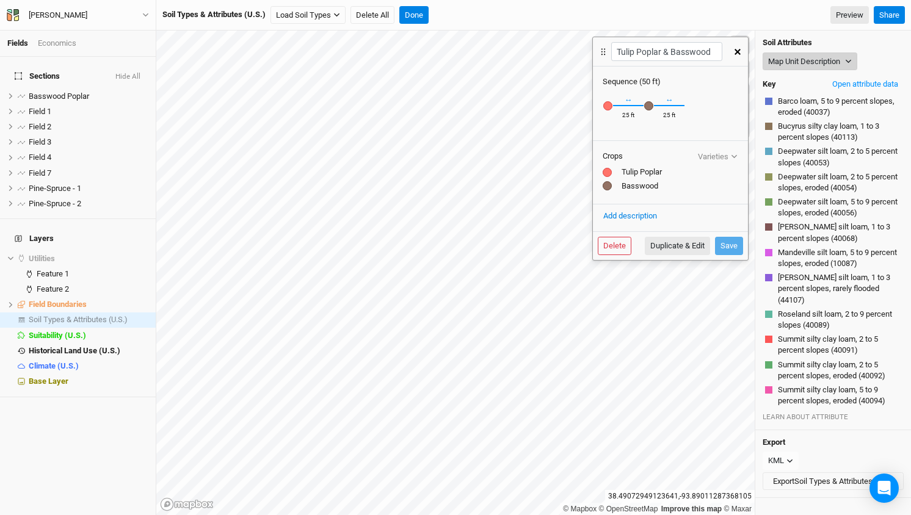
click at [829, 60] on button "Map Unit Description" at bounding box center [810, 62] width 95 height 18
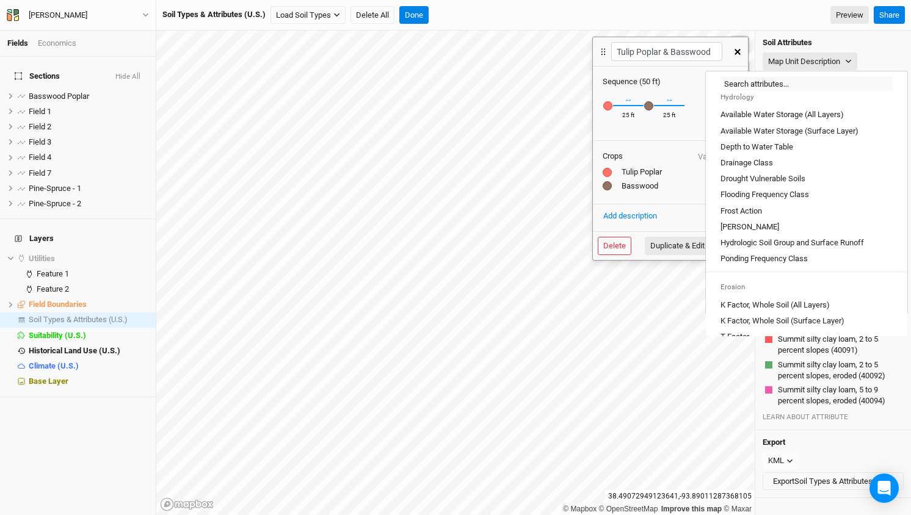
scroll to position [426, 0]
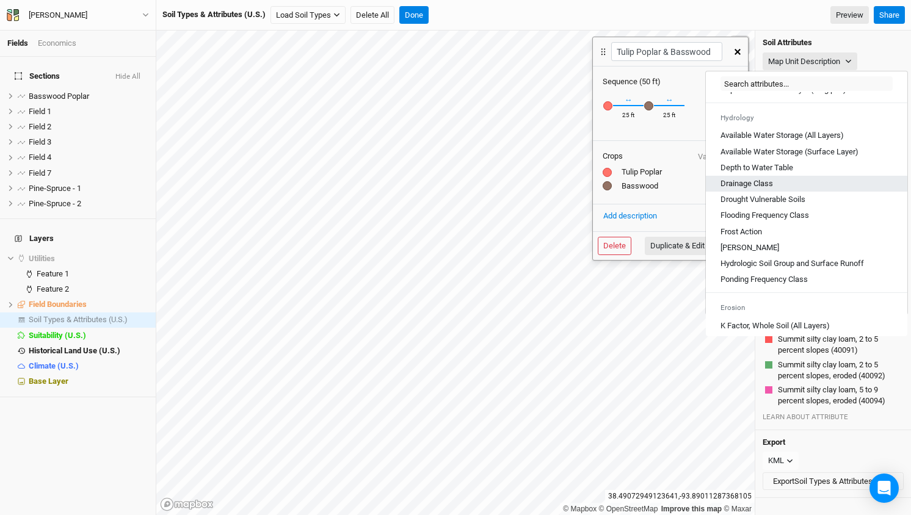
click at [761, 189] on Class "Drainage Class" at bounding box center [747, 183] width 53 height 11
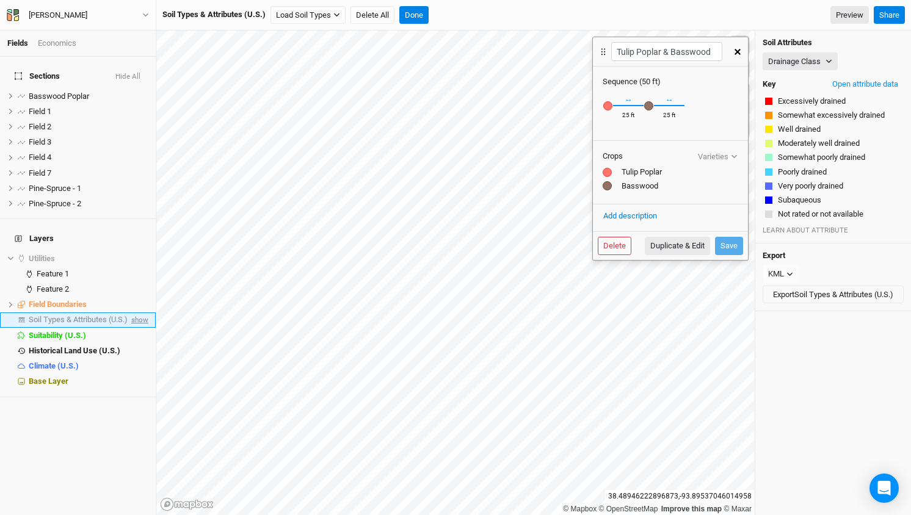
click at [137, 313] on span "show" at bounding box center [139, 320] width 20 height 15
click at [829, 60] on icon "button" at bounding box center [829, 61] width 7 height 7
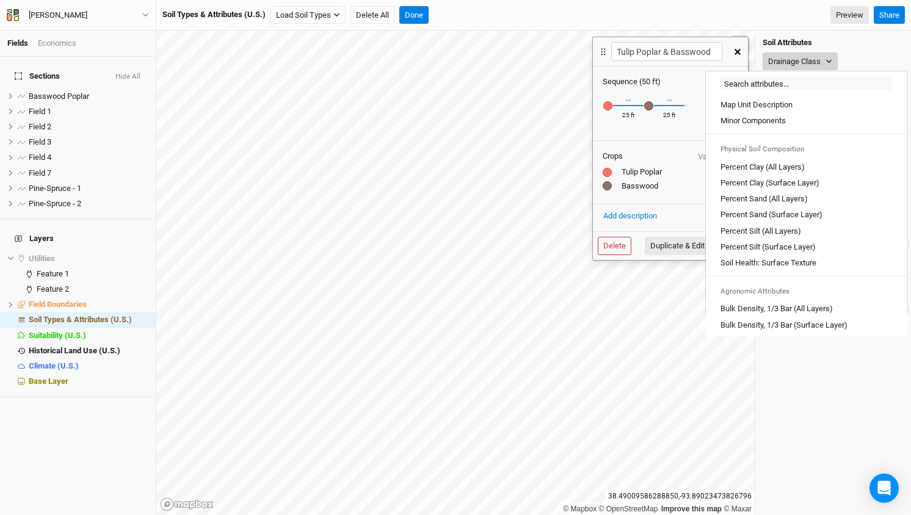
click at [829, 60] on icon "button" at bounding box center [829, 61] width 7 height 7
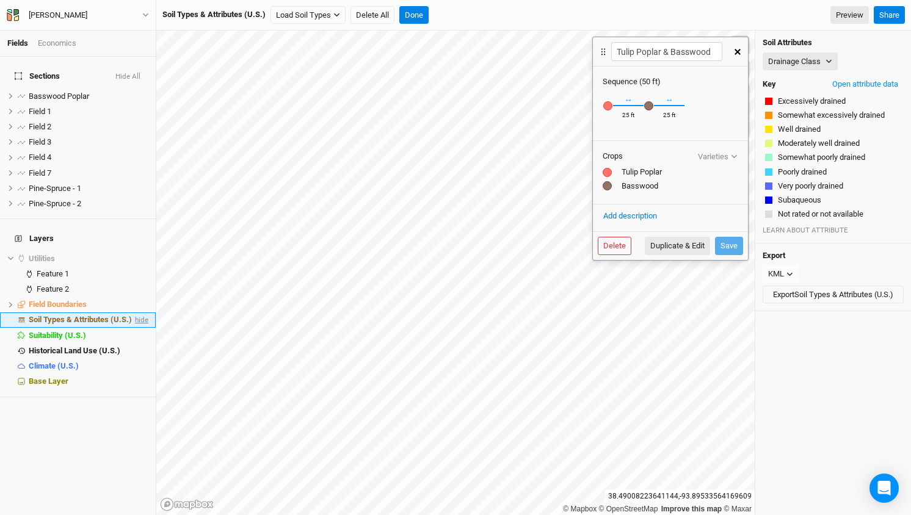
click at [145, 313] on span "hide" at bounding box center [141, 320] width 16 height 15
click at [154, 244] on div "Fields Economics Sections Hide All Basswood Poplar hide Field 1 hide Field 2 hi…" at bounding box center [455, 257] width 911 height 515
click at [675, 249] on button "Duplicate & Edit" at bounding box center [677, 246] width 65 height 18
type input "Tulip Poplar & Basswood 4"
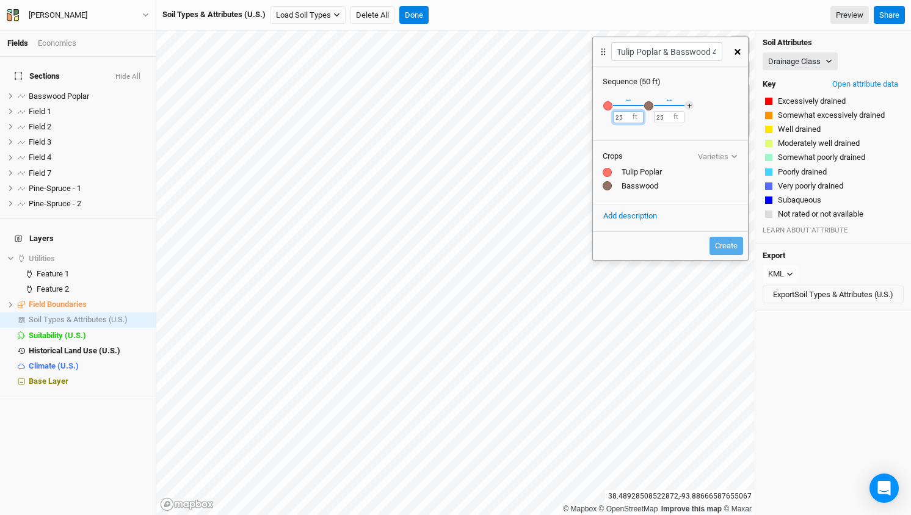
click at [624, 117] on input "25" at bounding box center [628, 117] width 31 height 12
type input "30"
click at [667, 114] on input "25" at bounding box center [669, 117] width 31 height 12
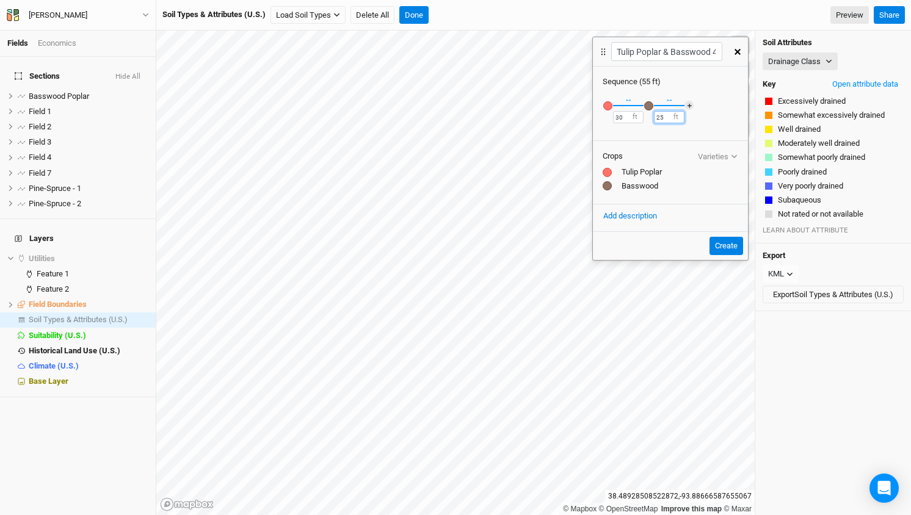
type input "2"
type input "30"
click at [690, 106] on button "＋" at bounding box center [689, 105] width 9 height 9
click at [690, 106] on div "button" at bounding box center [689, 105] width 9 height 9
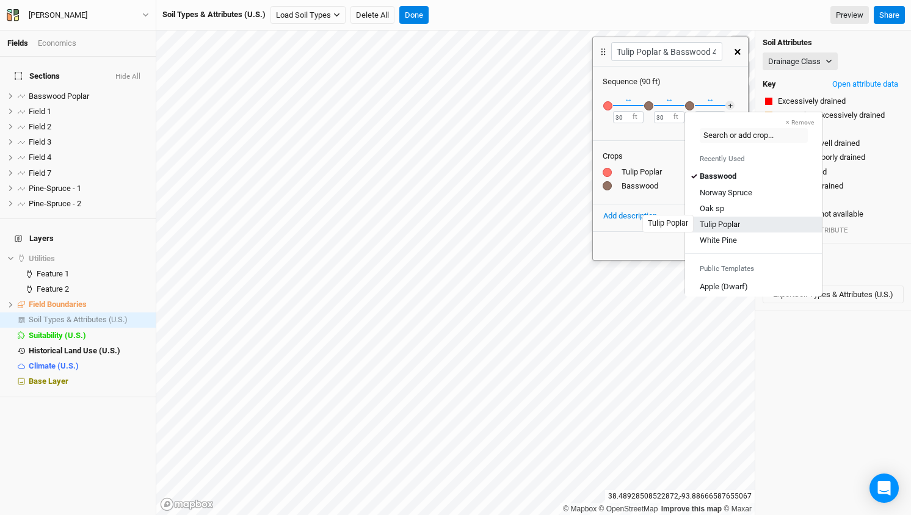
click at [735, 223] on div "Tulip Poplar" at bounding box center [720, 224] width 40 height 11
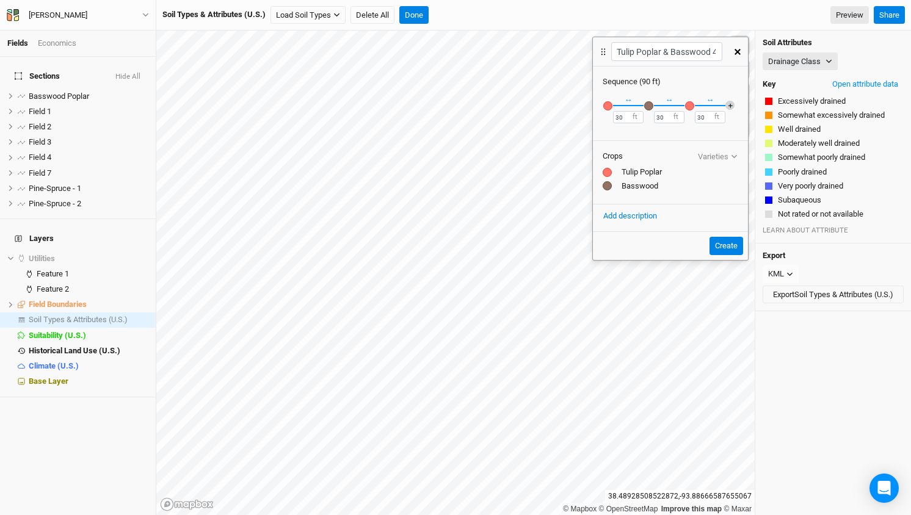
click at [731, 105] on button "＋" at bounding box center [729, 105] width 9 height 9
click at [731, 105] on div "button" at bounding box center [730, 105] width 9 height 9
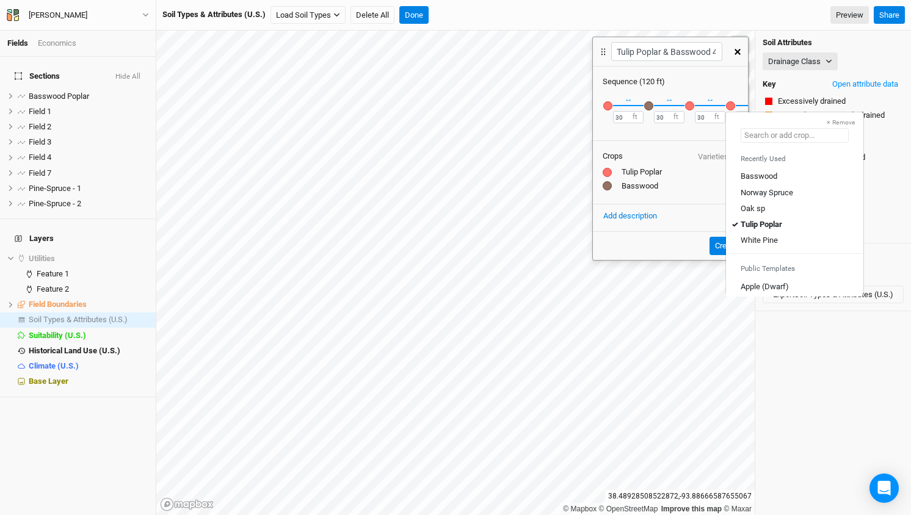
click at [755, 131] on input "text" at bounding box center [795, 135] width 108 height 15
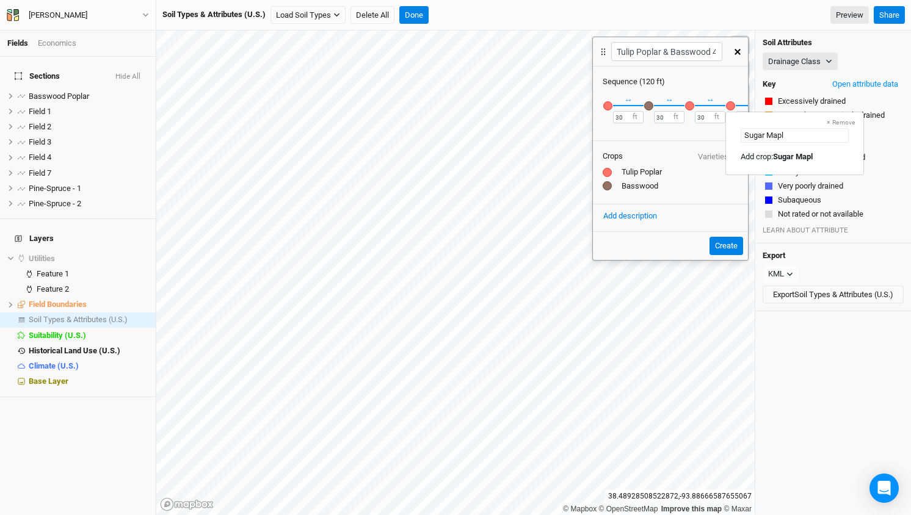
type input "Sugar Maple"
click at [710, 174] on div "Tulip Poplar" at bounding box center [671, 172] width 136 height 11
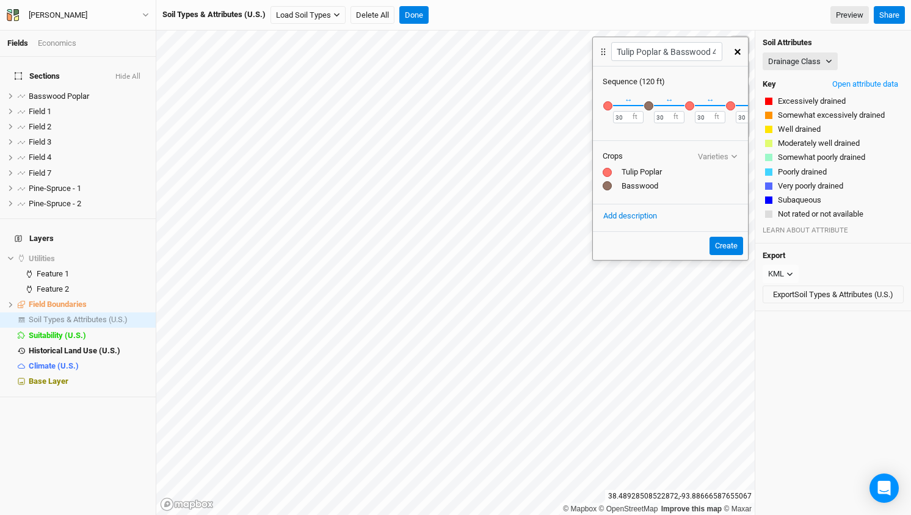
click at [731, 103] on div "button" at bounding box center [730, 105] width 9 height 9
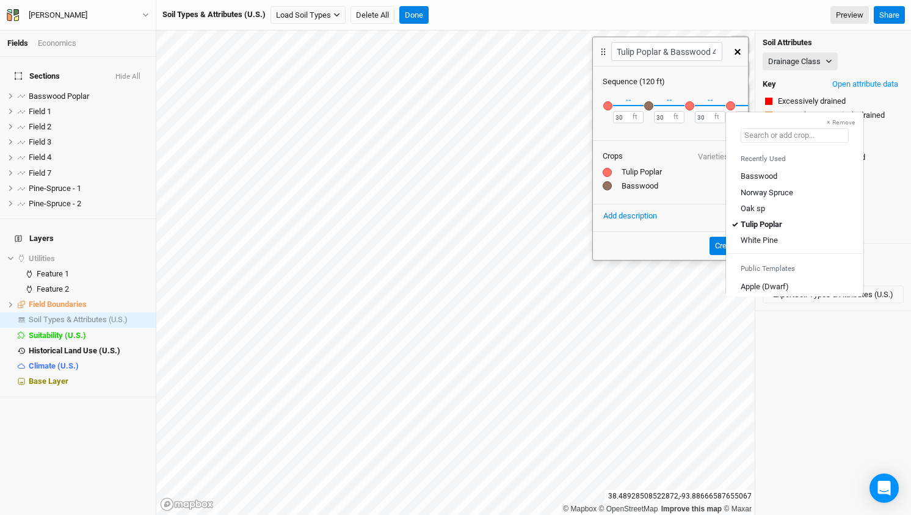
click at [787, 136] on input "text" at bounding box center [795, 135] width 108 height 15
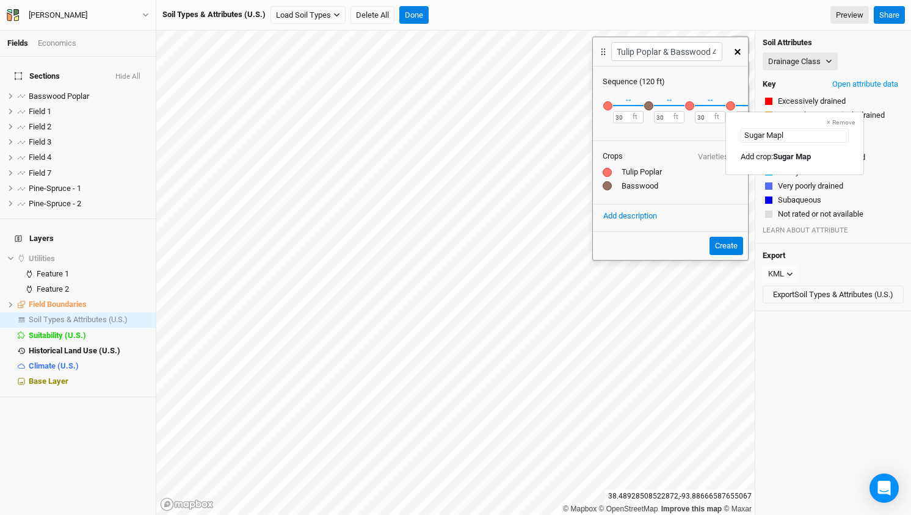
type input "Sugar Maple"
click at [786, 156] on mark "Sugar Maple" at bounding box center [795, 156] width 44 height 9
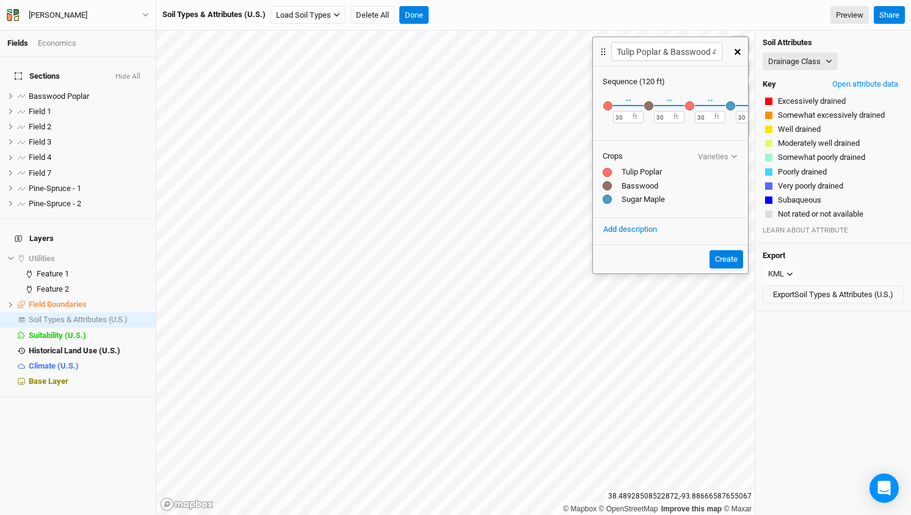
scroll to position [0, 0]
click at [733, 261] on button "Create" at bounding box center [727, 259] width 34 height 18
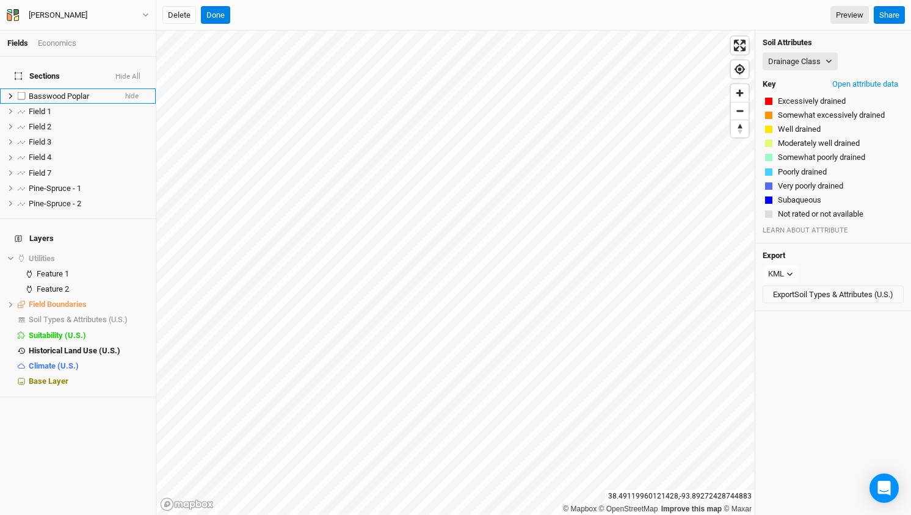
click at [62, 92] on span "Basswood Poplar" at bounding box center [59, 96] width 60 height 9
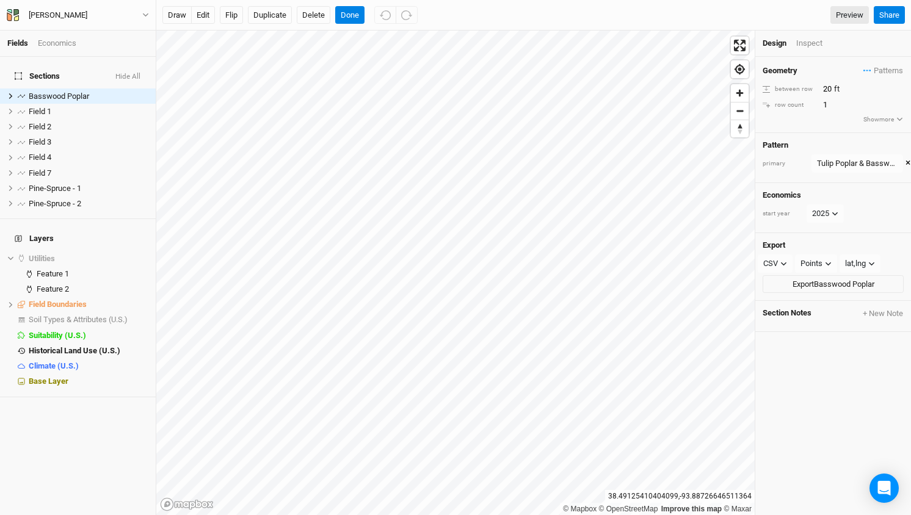
click at [906, 160] on button "×" at bounding box center [908, 163] width 5 height 13
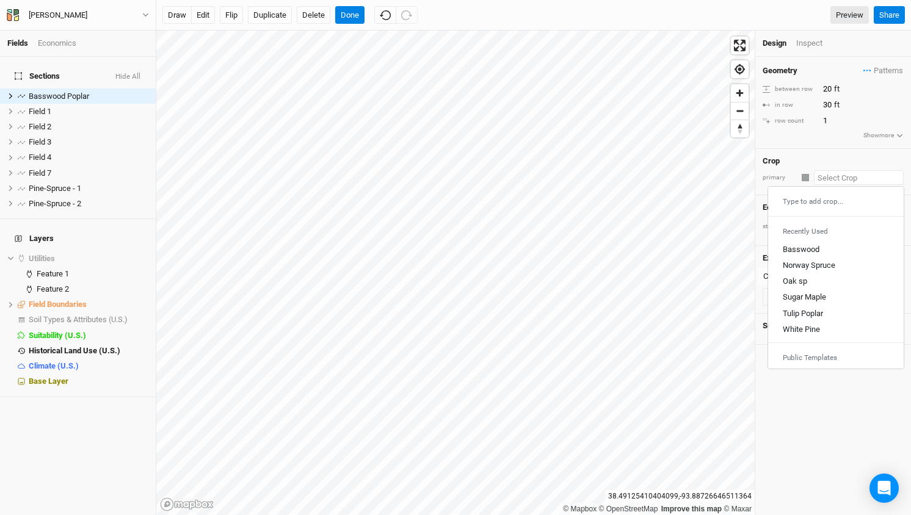
click at [823, 177] on input "text" at bounding box center [859, 177] width 90 height 15
click at [885, 72] on span "Patterns" at bounding box center [884, 71] width 40 height 12
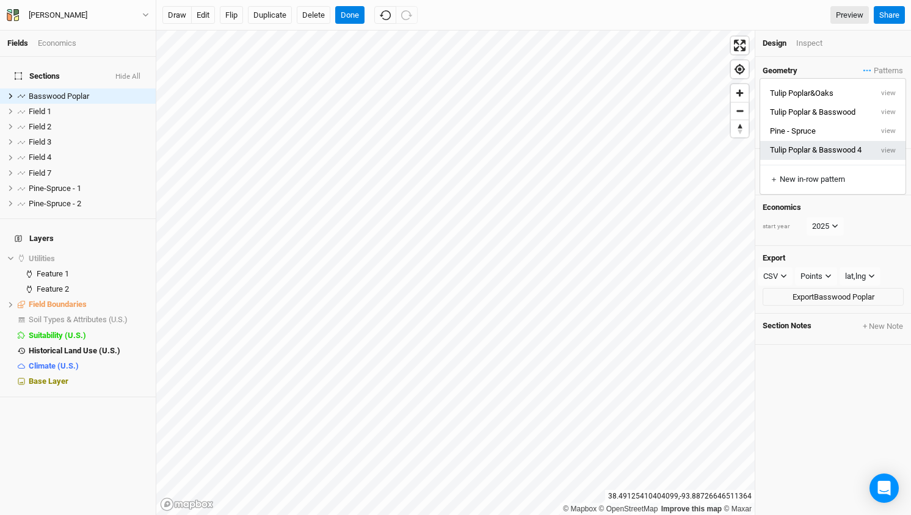
click at [822, 148] on button "Tulip Poplar & Basswood 4" at bounding box center [816, 150] width 112 height 19
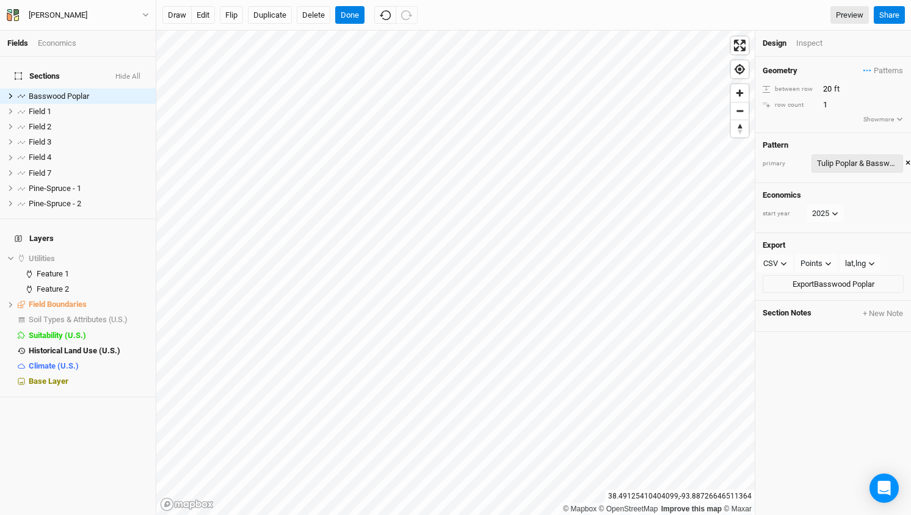
click at [874, 162] on div "Tulip Poplar & Basswood 4" at bounding box center [857, 164] width 81 height 12
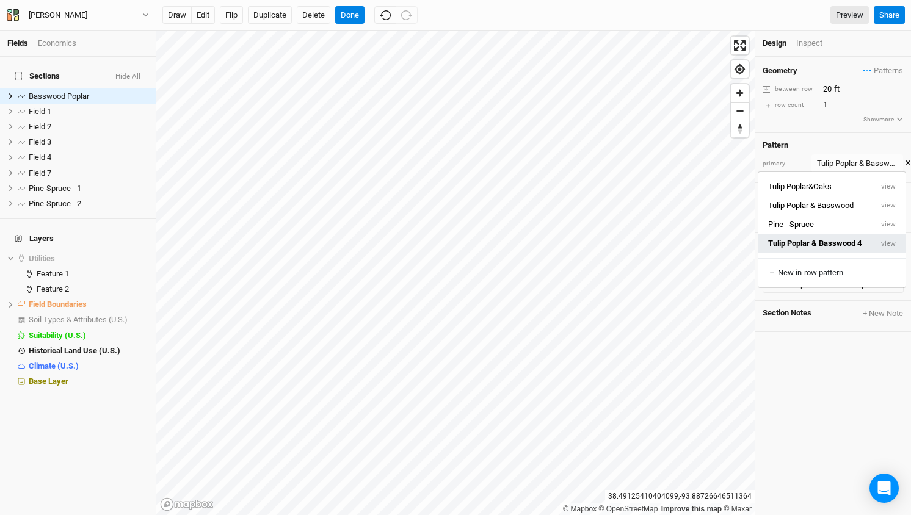
click at [891, 241] on button "view" at bounding box center [889, 244] width 34 height 19
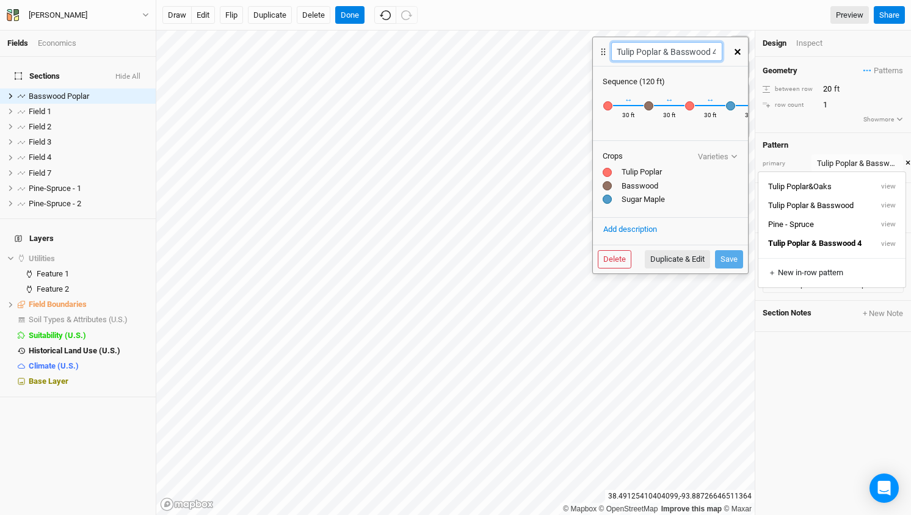
click at [704, 59] on input "Tulip Poplar & Basswood 4" at bounding box center [666, 51] width 111 height 19
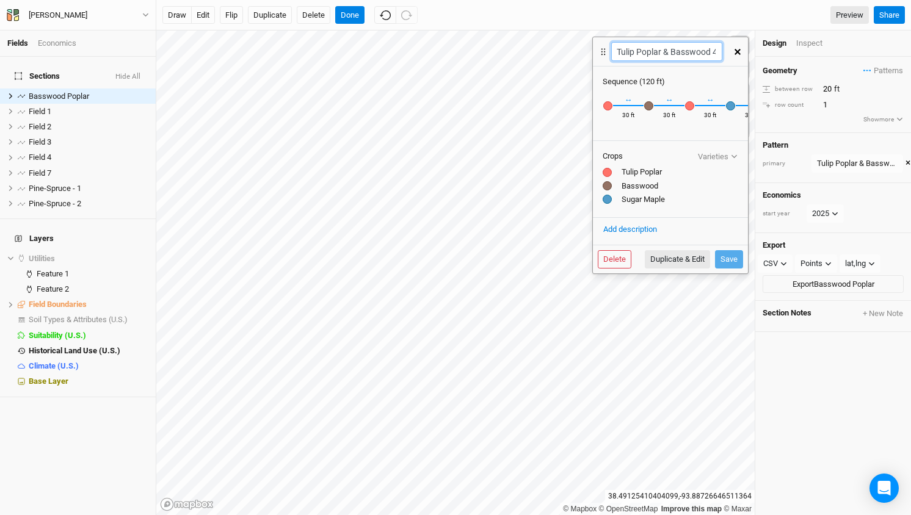
click at [618, 51] on input "Tulip Poplar & Basswood 4" at bounding box center [666, 51] width 111 height 19
click at [667, 51] on input "Tulip Poplar & Basswood 4" at bounding box center [666, 51] width 111 height 19
type input "Tulip Poplar & Basswood & Maple"
click at [736, 264] on button "Save" at bounding box center [729, 259] width 28 height 18
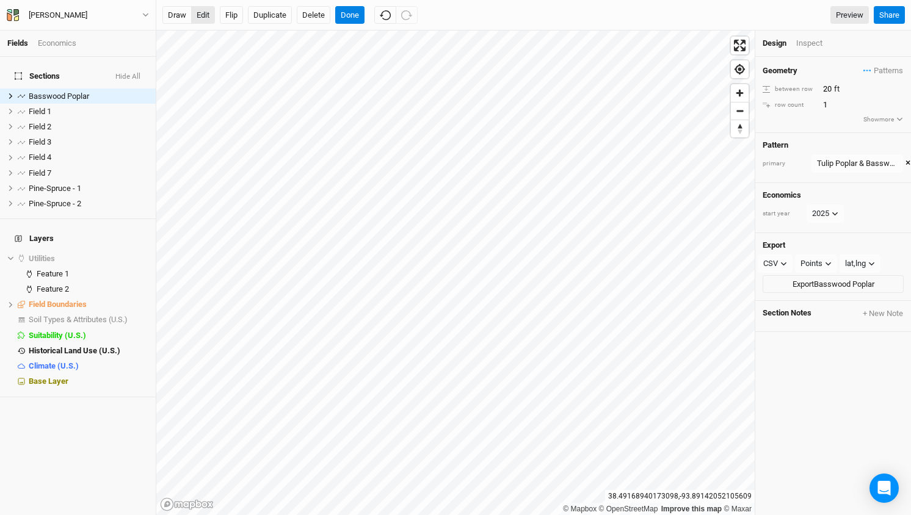
click at [207, 15] on button "edit" at bounding box center [203, 15] width 24 height 18
click at [263, 10] on button "Duplicate" at bounding box center [270, 15] width 44 height 18
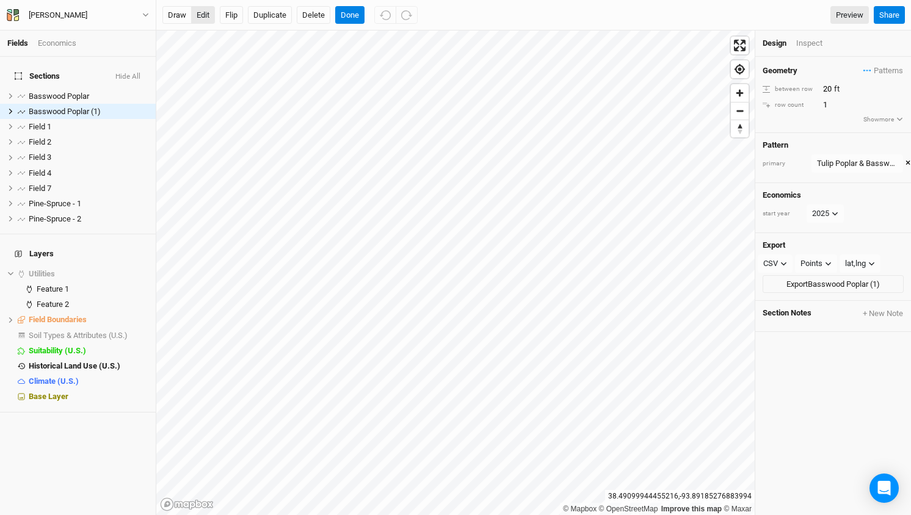
click at [206, 16] on button "edit" at bounding box center [203, 15] width 24 height 18
click at [354, 15] on button "Done" at bounding box center [349, 15] width 29 height 18
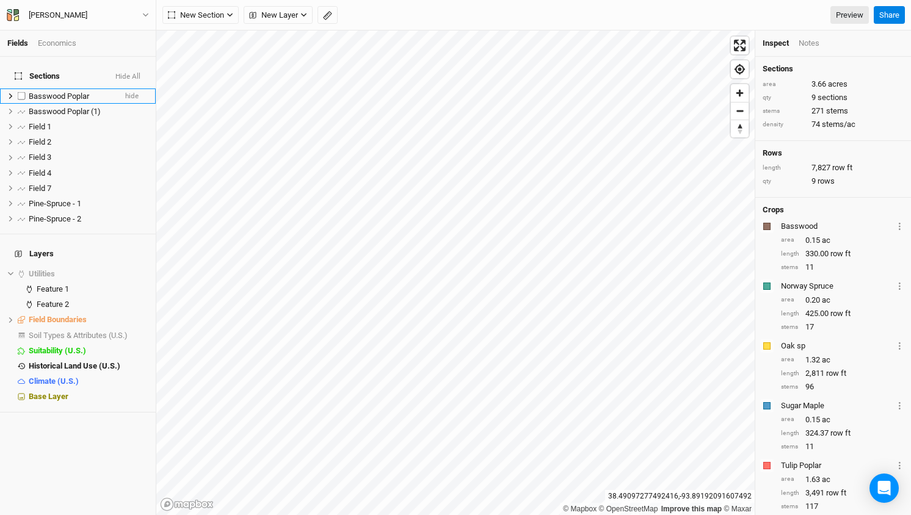
click at [49, 92] on span "Basswood Poplar" at bounding box center [59, 96] width 60 height 9
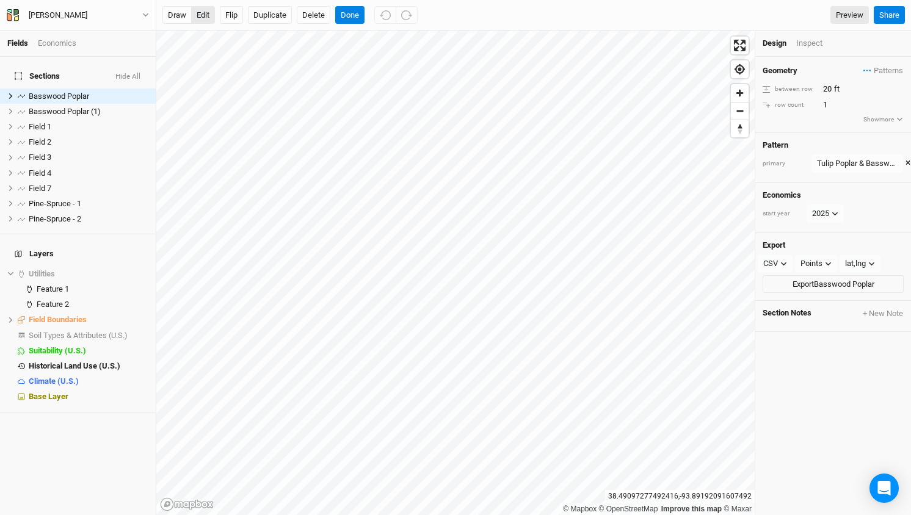
click at [203, 15] on button "edit" at bounding box center [203, 15] width 24 height 18
click at [350, 13] on button "Done" at bounding box center [349, 15] width 29 height 18
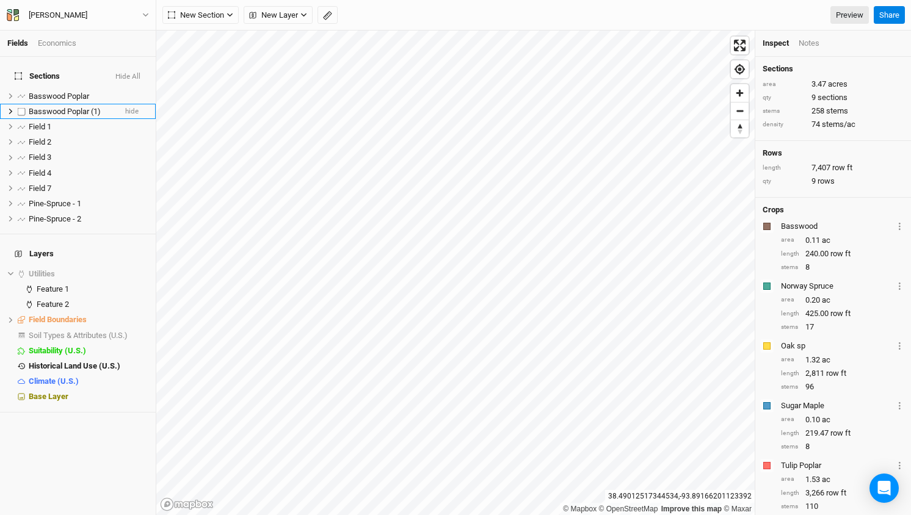
click at [87, 107] on span "Basswood Poplar (1)" at bounding box center [65, 111] width 72 height 9
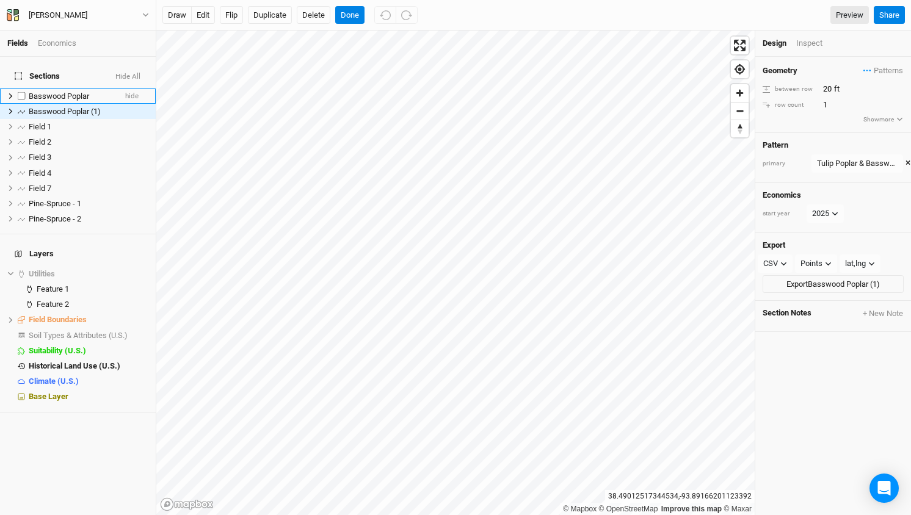
click at [61, 92] on span "Basswood Poplar" at bounding box center [59, 96] width 60 height 9
click at [79, 92] on span "Basswood Poplar" at bounding box center [59, 96] width 60 height 9
click at [65, 92] on span "Basswood Poplar" at bounding box center [59, 96] width 60 height 9
type input "Poplar-Basswood-Maple - 1"
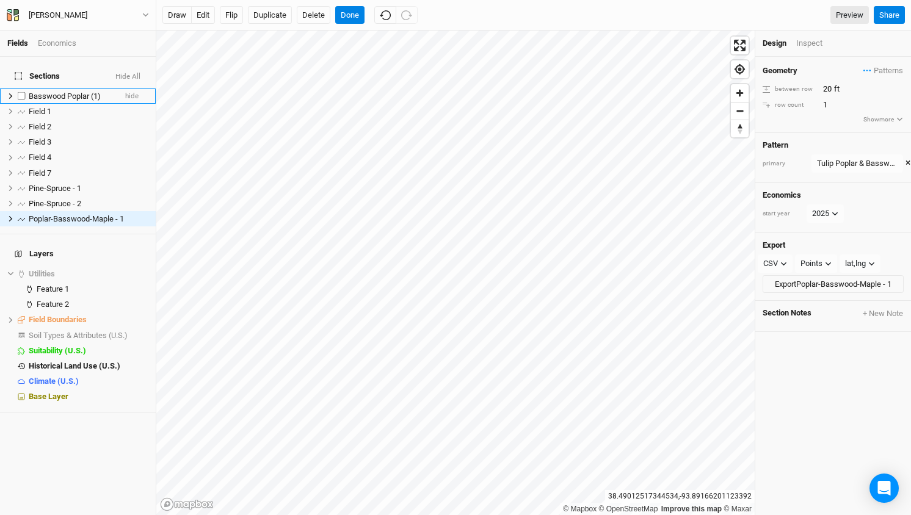
click at [69, 92] on span "Basswood Poplar (1)" at bounding box center [65, 96] width 72 height 9
click at [91, 92] on span "Basswood Poplar (1)" at bounding box center [65, 96] width 72 height 9
type input "Poplar-Basswood-Maple - 2"
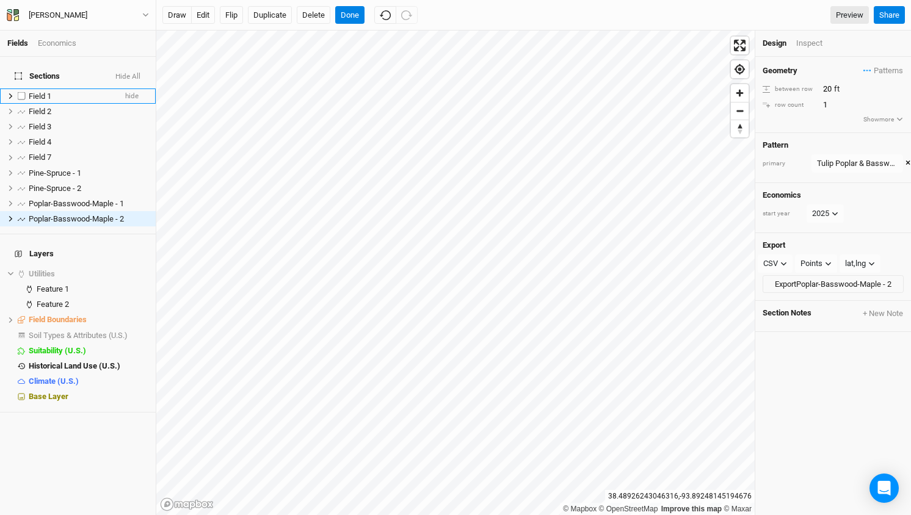
click at [46, 92] on span "Field 1" at bounding box center [40, 96] width 23 height 9
click at [203, 15] on button "edit" at bounding box center [203, 15] width 24 height 18
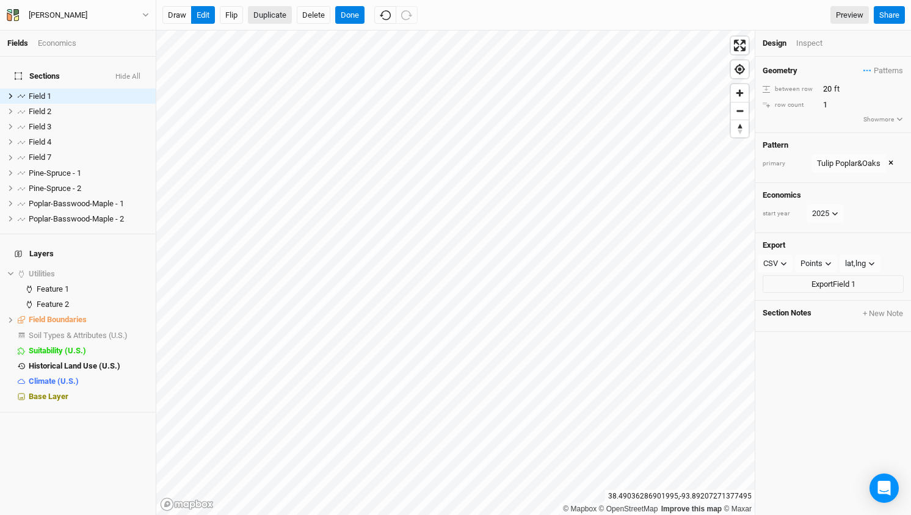
click at [268, 18] on button "Duplicate" at bounding box center [270, 15] width 44 height 18
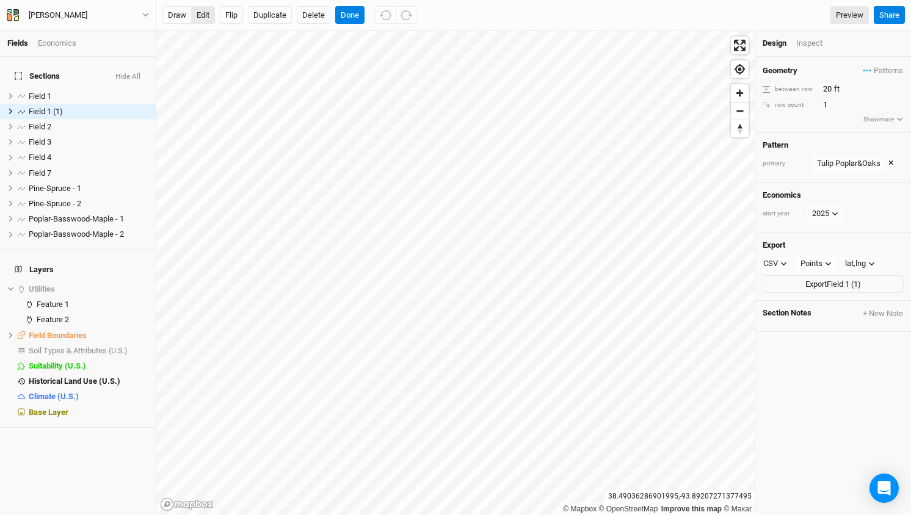
click at [202, 11] on button "edit" at bounding box center [203, 15] width 24 height 18
click at [358, 12] on button "Done" at bounding box center [349, 15] width 29 height 18
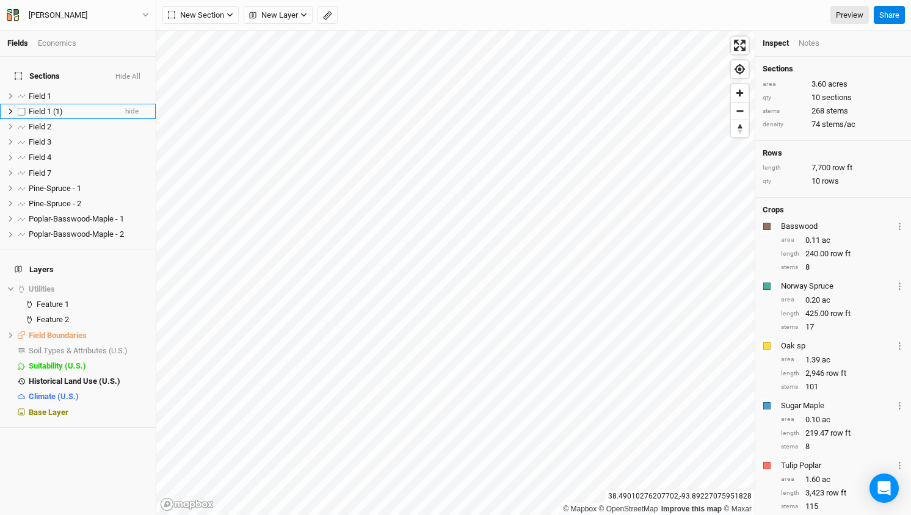
click at [45, 107] on span "Field 1 (1)" at bounding box center [46, 111] width 34 height 9
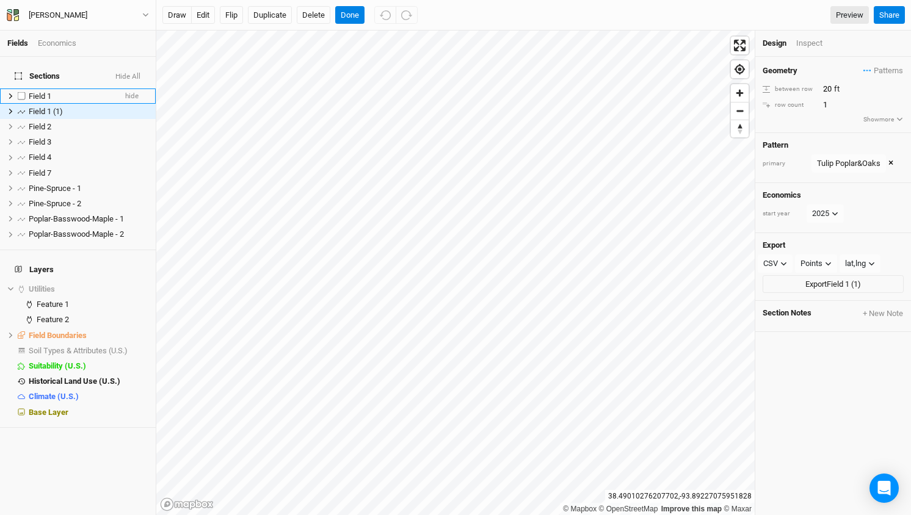
click at [41, 92] on span "Field 1" at bounding box center [40, 96] width 23 height 9
click at [203, 10] on button "edit" at bounding box center [203, 15] width 24 height 18
click at [43, 89] on li "Field 1 hide" at bounding box center [78, 96] width 156 height 15
click at [864, 159] on div "Tulip Poplar&Oaks" at bounding box center [849, 164] width 64 height 12
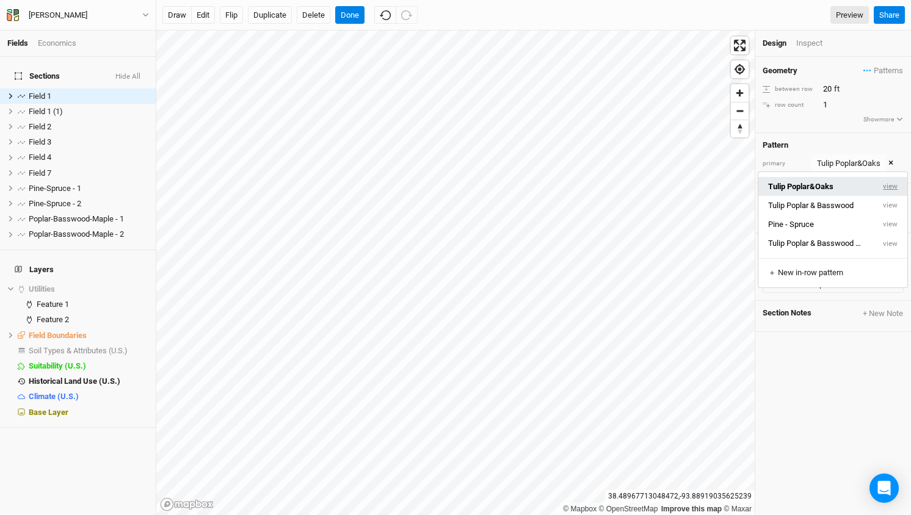
click at [887, 183] on button "view" at bounding box center [891, 186] width 34 height 19
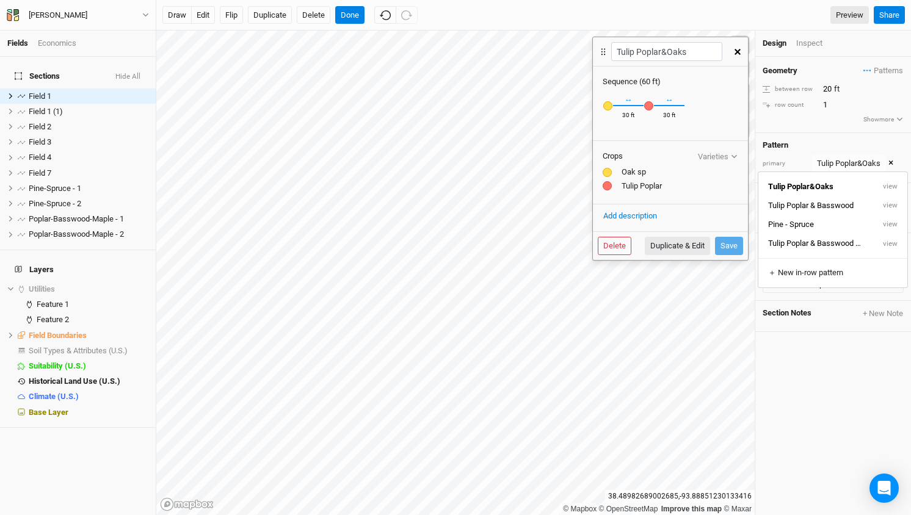
click at [736, 44] on button "button" at bounding box center [737, 52] width 21 height 22
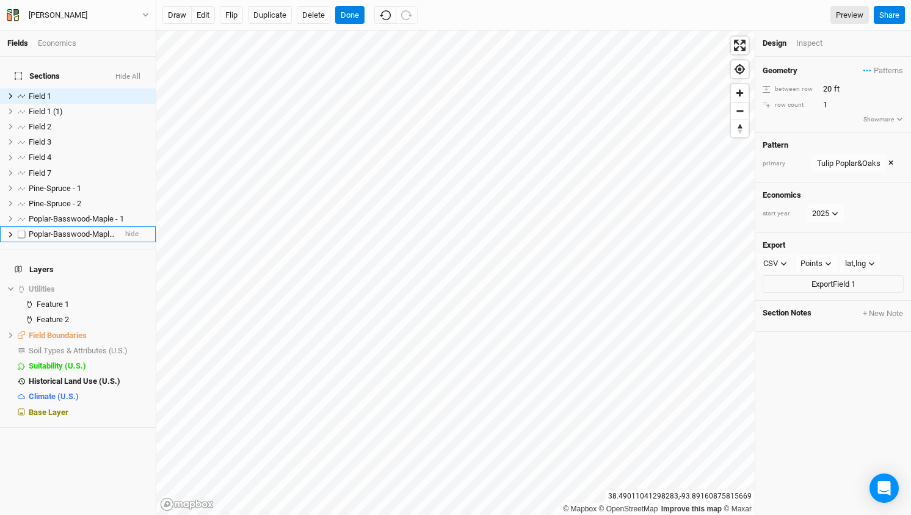
click at [75, 230] on span "Poplar-Basswood-Maple - 2" at bounding box center [76, 234] width 95 height 9
click at [100, 230] on span "Poplar-Basswood-Maple - 2" at bounding box center [76, 234] width 95 height 9
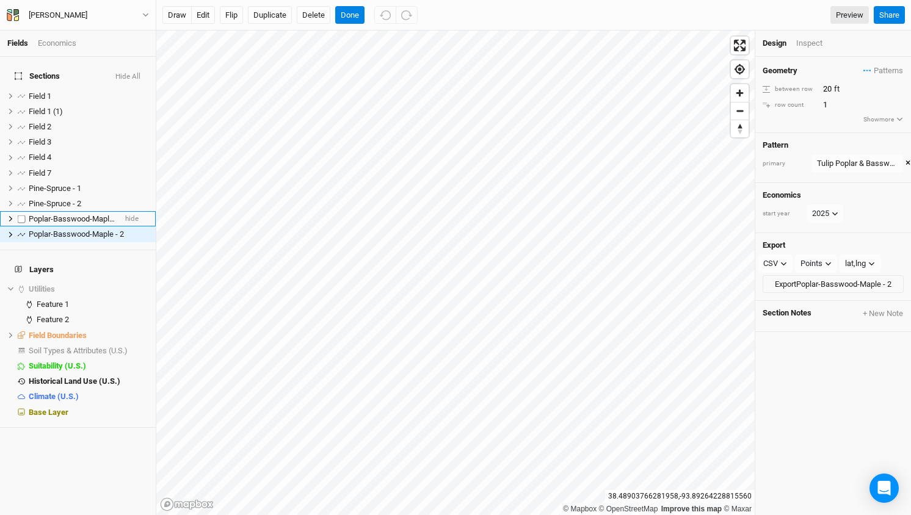
click at [89, 214] on span "Poplar-Basswood-Maple - 1" at bounding box center [76, 218] width 95 height 9
click at [884, 67] on span "Patterns" at bounding box center [884, 71] width 40 height 12
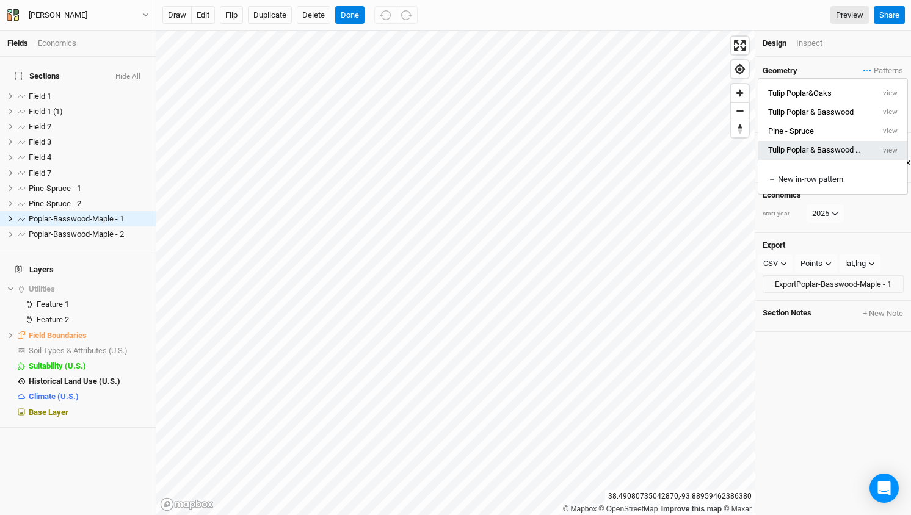
click at [826, 155] on button "Tulip Poplar & Basswood & Maple" at bounding box center [815, 150] width 115 height 19
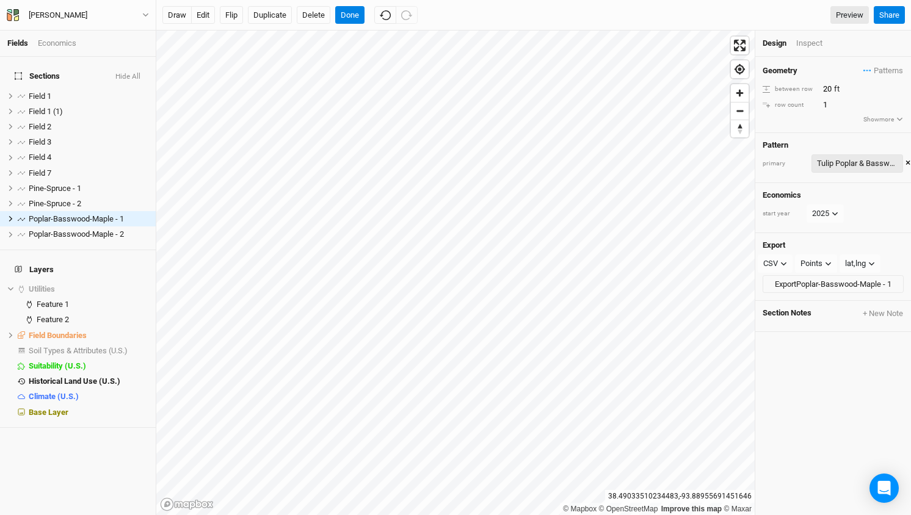
click at [870, 159] on div "Tulip Poplar & Basswood & Maple" at bounding box center [857, 164] width 81 height 12
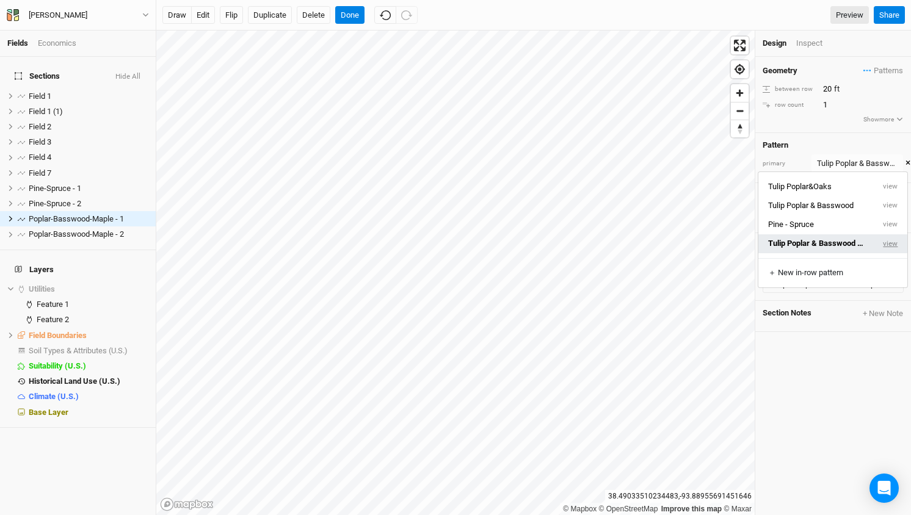
click at [889, 244] on button "view" at bounding box center [891, 244] width 34 height 19
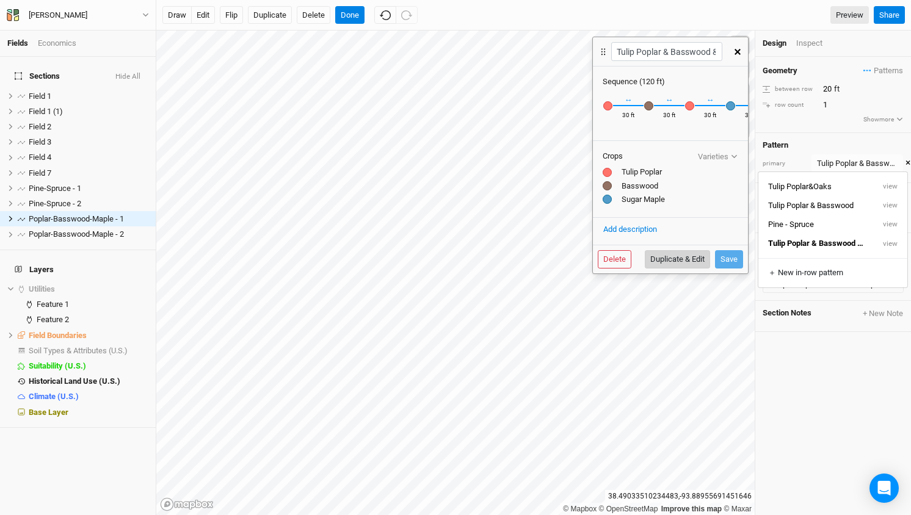
click at [674, 259] on button "Duplicate & Edit" at bounding box center [677, 259] width 65 height 18
type input "Tulip Poplar & Basswood & Maple 5"
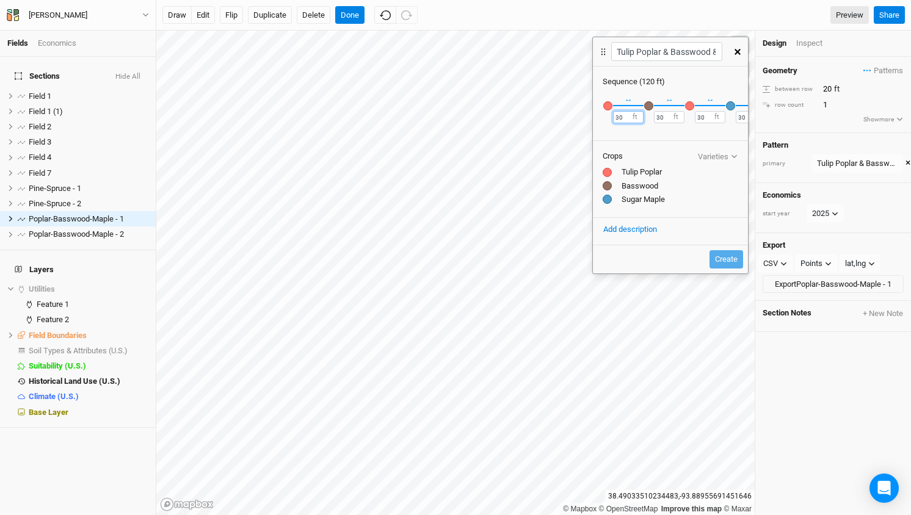
drag, startPoint x: 624, startPoint y: 117, endPoint x: 599, endPoint y: 117, distance: 25.0
click at [599, 117] on div "× Remove Recently Used Basswood [GEOGRAPHIC_DATA] Spruce Oak sp Sugar Maple Tul…" at bounding box center [670, 112] width 155 height 51
type input "50"
drag, startPoint x: 664, startPoint y: 115, endPoint x: 634, endPoint y: 116, distance: 30.5
click at [634, 116] on div "× Remove Recently Used Basswood [GEOGRAPHIC_DATA] Spruce Oak sp Sugar Maple Tul…" at bounding box center [670, 112] width 155 height 51
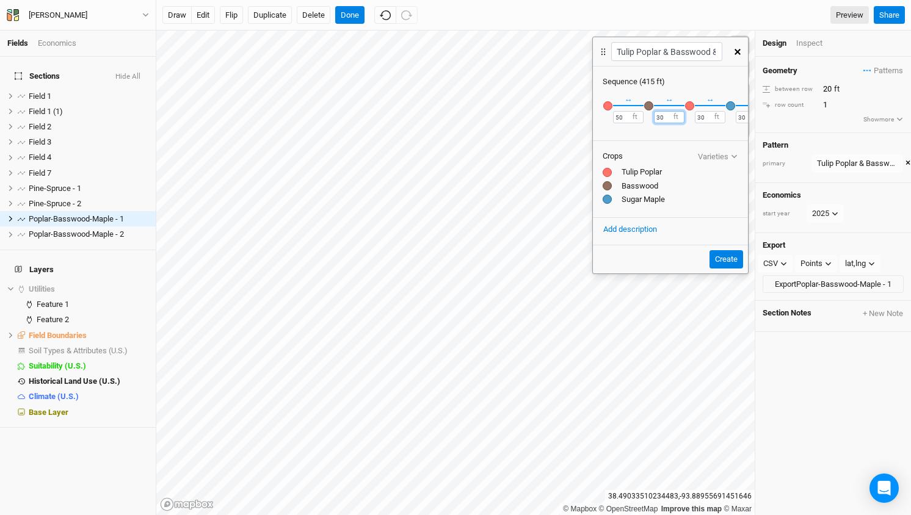
type input "3"
type input "50"
drag, startPoint x: 706, startPoint y: 115, endPoint x: 682, endPoint y: 115, distance: 23.8
click at [682, 115] on div "× Remove Recently Used Basswood [GEOGRAPHIC_DATA] Spruce Oak sp Sugar Maple Tul…" at bounding box center [670, 112] width 155 height 51
type input "50"
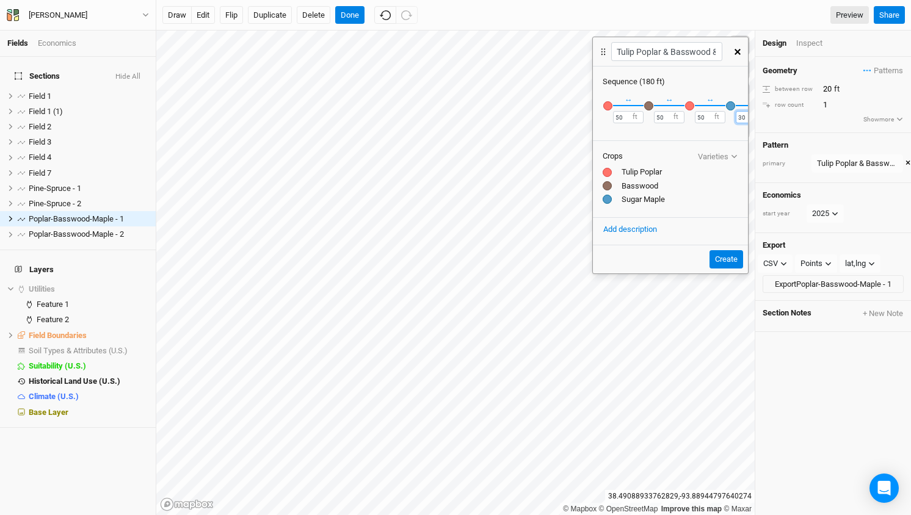
click at [745, 119] on input "30" at bounding box center [751, 117] width 31 height 12
type input "3"
type input "5"
type input "45"
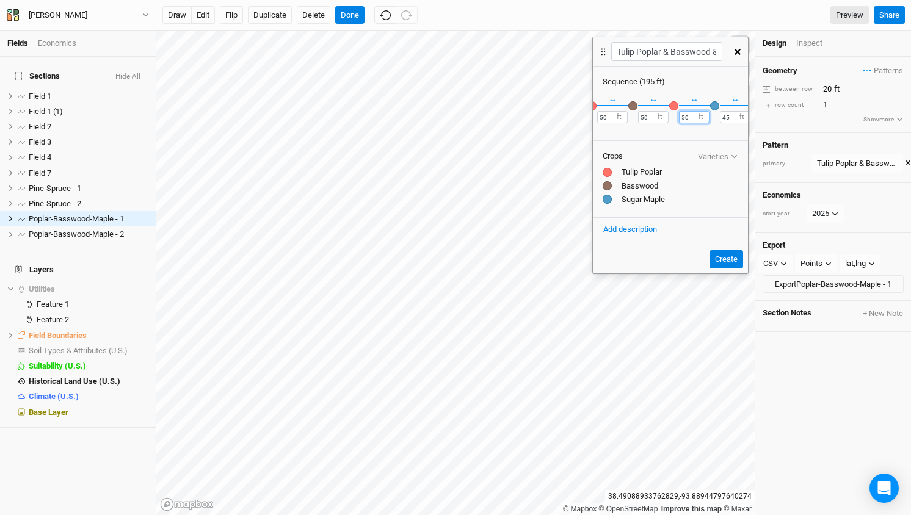
drag, startPoint x: 690, startPoint y: 115, endPoint x: 650, endPoint y: 114, distance: 39.7
click at [650, 114] on div "× Remove Recently Used Basswood [GEOGRAPHIC_DATA] Spruce Oak sp Sugar Maple Tul…" at bounding box center [670, 112] width 155 height 51
type input "45"
drag, startPoint x: 648, startPoint y: 120, endPoint x: 611, endPoint y: 118, distance: 37.3
click at [611, 118] on div "× Remove Recently Used Basswood [GEOGRAPHIC_DATA] Spruce Oak sp Sugar Maple Tul…" at bounding box center [670, 112] width 155 height 51
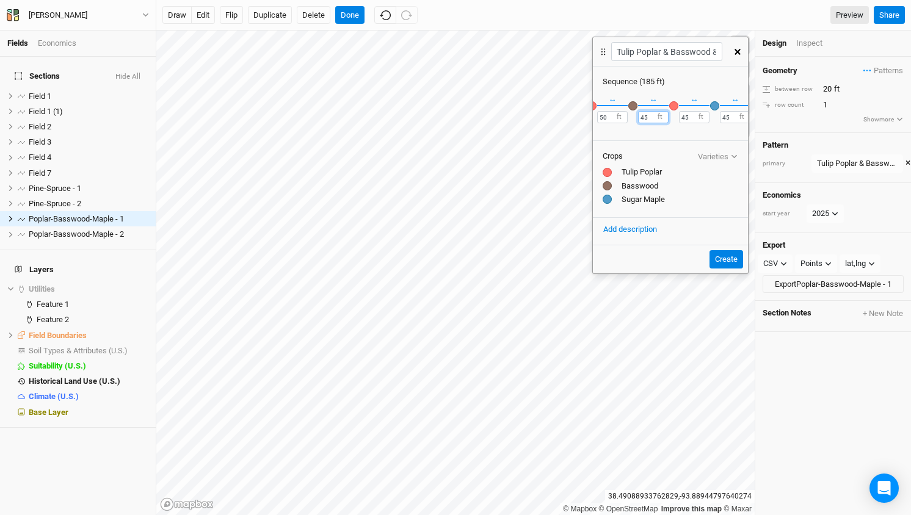
type input "45"
click at [580, 110] on div "Fields Economics Sections Hide All Field 1 hide Field 1 (1) hide Field 2 hide F…" at bounding box center [455, 257] width 911 height 515
type input "45"
click at [724, 260] on button "Create" at bounding box center [727, 259] width 34 height 18
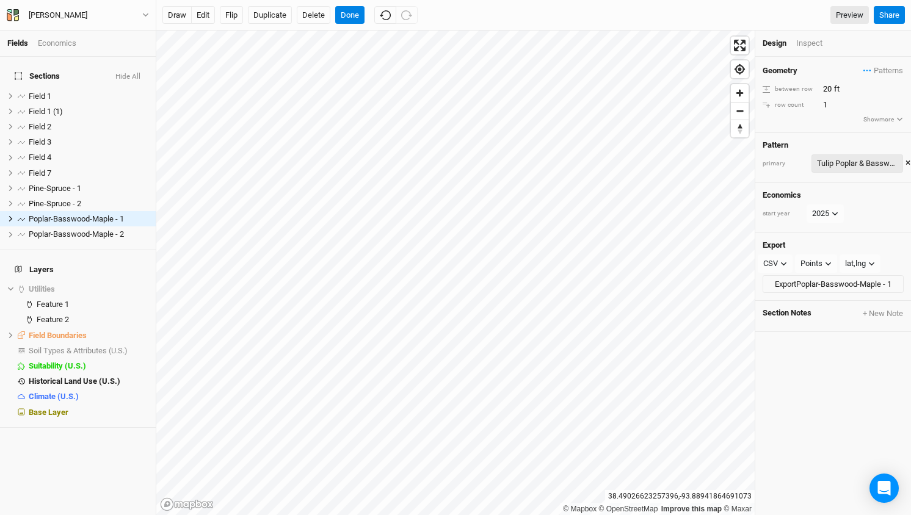
click at [872, 162] on div "Tulip Poplar & Basswood & Maple" at bounding box center [857, 164] width 81 height 12
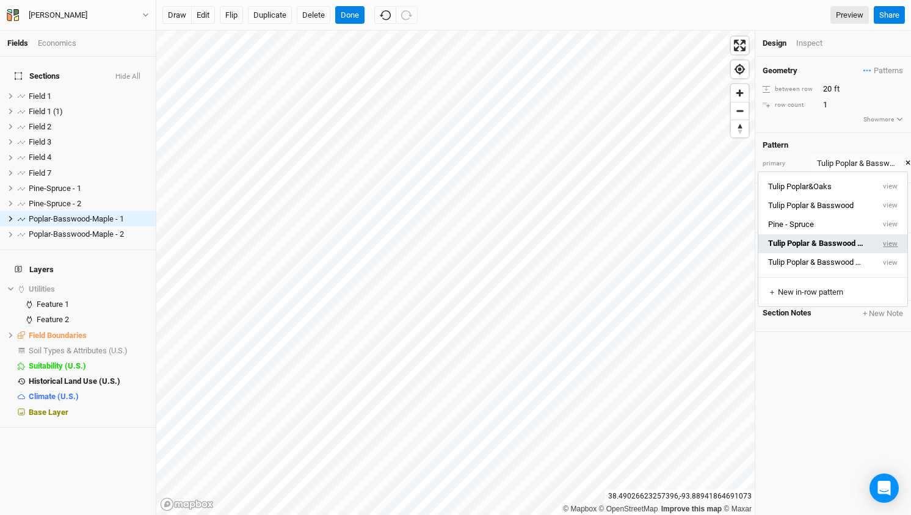
click at [887, 242] on button "view" at bounding box center [891, 244] width 34 height 19
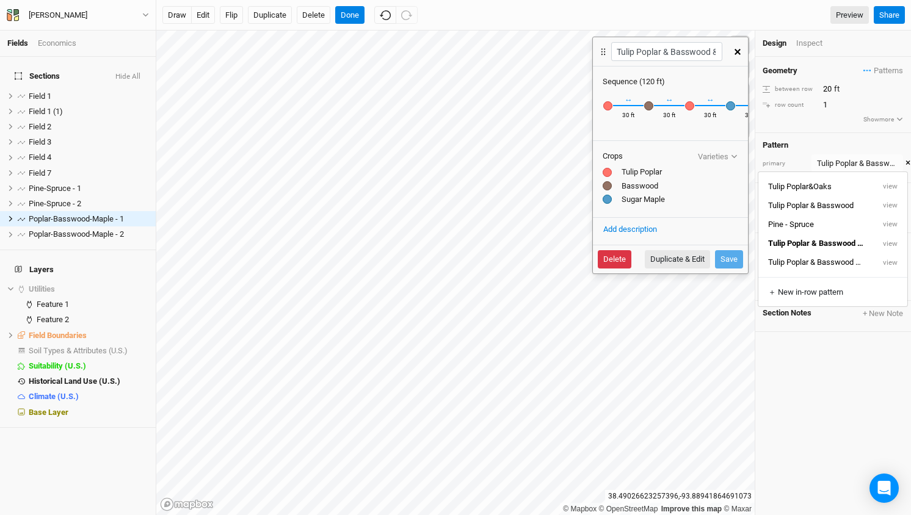
click at [620, 258] on button "Delete" at bounding box center [615, 259] width 34 height 18
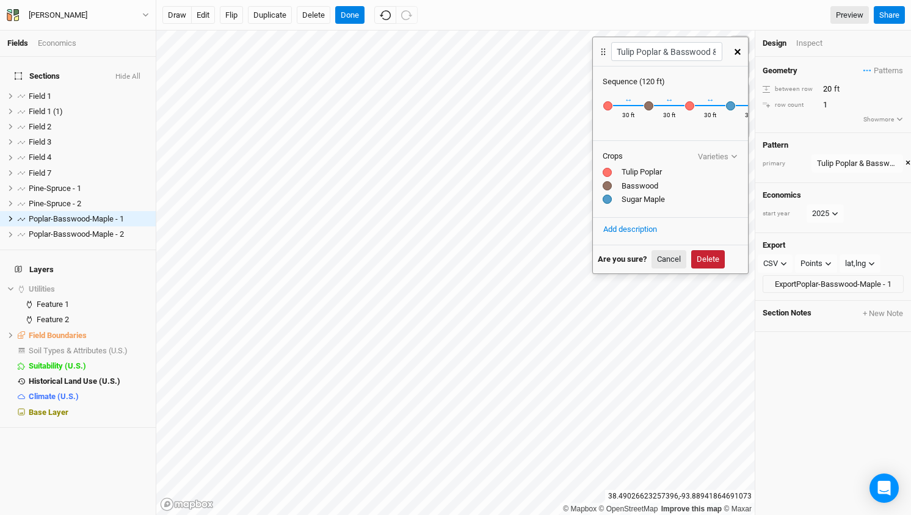
click at [710, 255] on button "Delete" at bounding box center [708, 259] width 34 height 18
click at [846, 479] on icon "close" at bounding box center [850, 482] width 9 height 10
click at [664, 262] on button "Cancel" at bounding box center [669, 259] width 35 height 18
click at [739, 48] on button "button" at bounding box center [737, 52] width 21 height 22
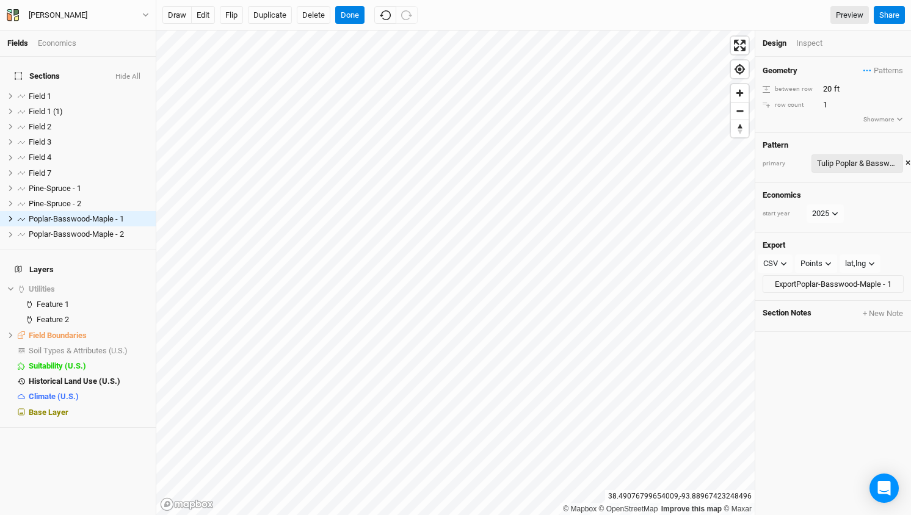
click at [885, 164] on div "Tulip Poplar & Basswood & Maple" at bounding box center [857, 164] width 81 height 12
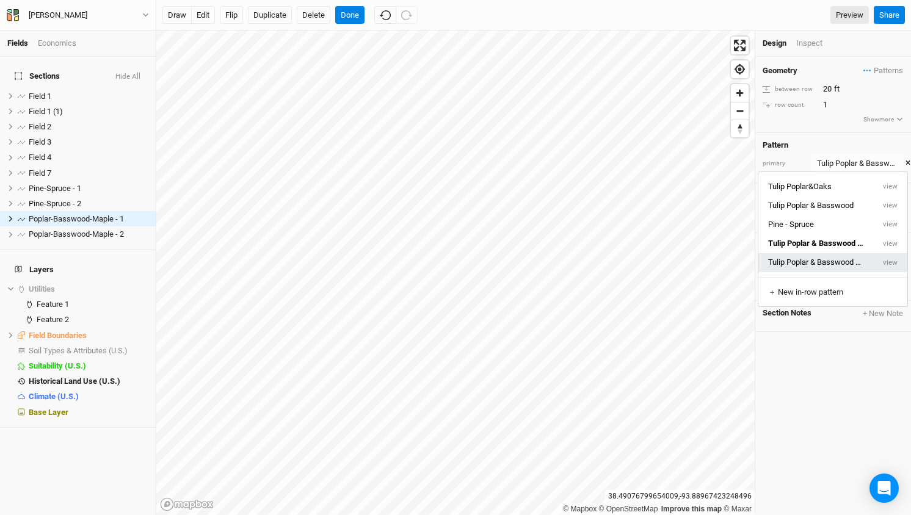
click at [803, 263] on button "Tulip Poplar & Basswood & Maple 5" at bounding box center [815, 262] width 115 height 19
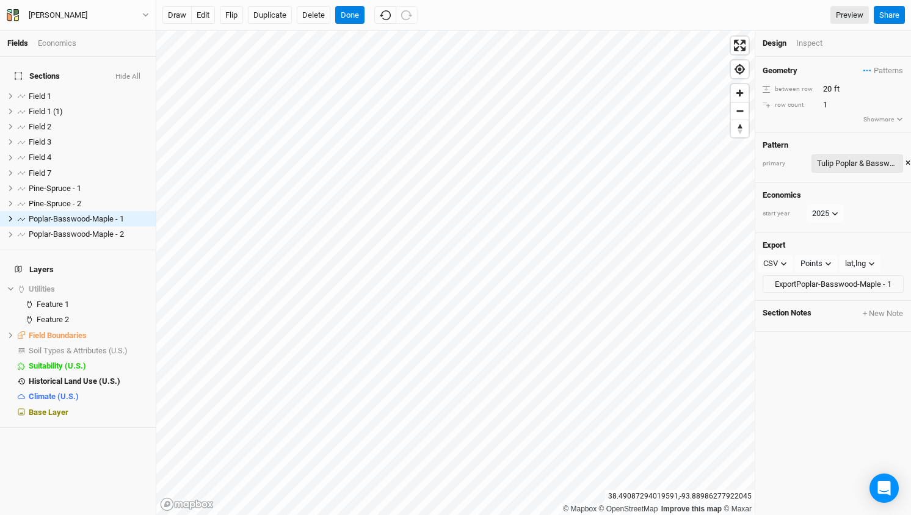
click at [846, 164] on div "Tulip Poplar & Basswood & Maple 5" at bounding box center [857, 164] width 81 height 12
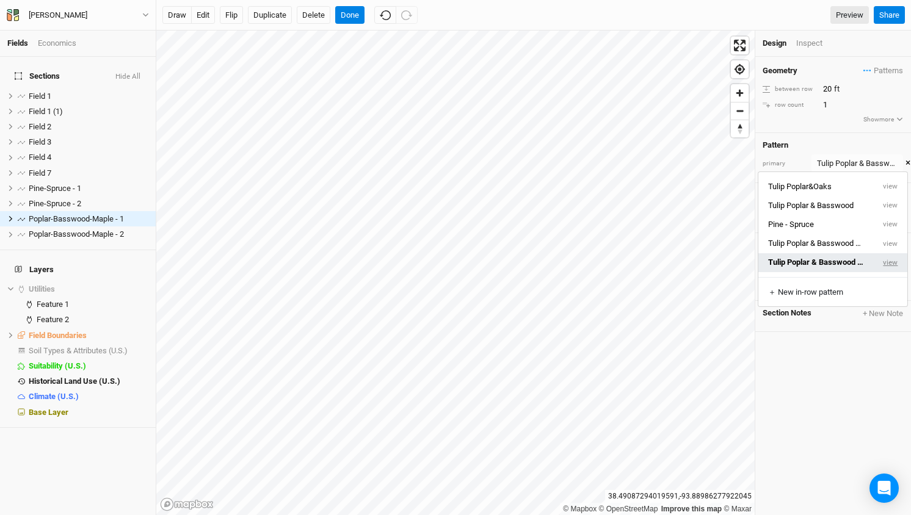
click at [892, 263] on button "view" at bounding box center [891, 262] width 34 height 19
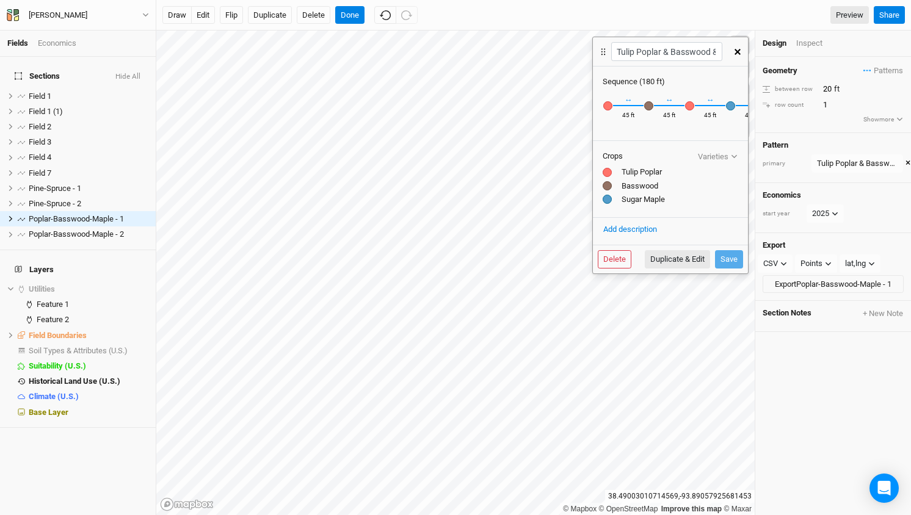
click at [738, 59] on button "button" at bounding box center [737, 52] width 21 height 22
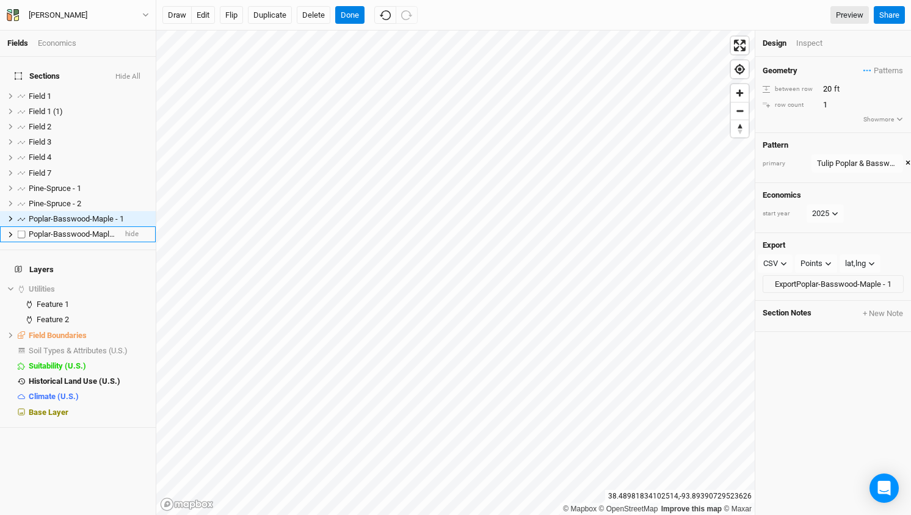
click at [90, 230] on span "Poplar-Basswood-Maple - 2" at bounding box center [76, 234] width 95 height 9
click at [887, 162] on div "Tulip Poplar & Basswood & Maple" at bounding box center [857, 164] width 81 height 12
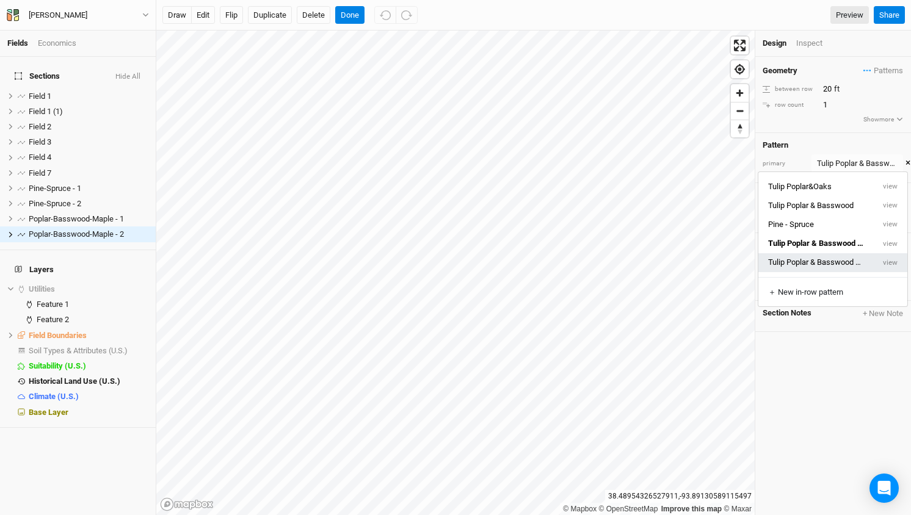
click at [832, 260] on button "Tulip Poplar & Basswood & Maple 5" at bounding box center [815, 262] width 115 height 19
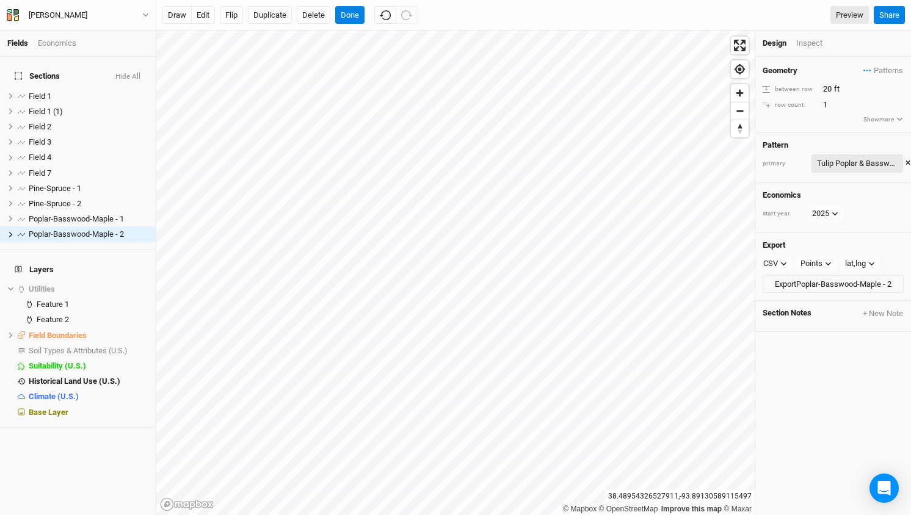
click at [873, 159] on div "Tulip Poplar & Basswood & Maple 5" at bounding box center [857, 164] width 81 height 12
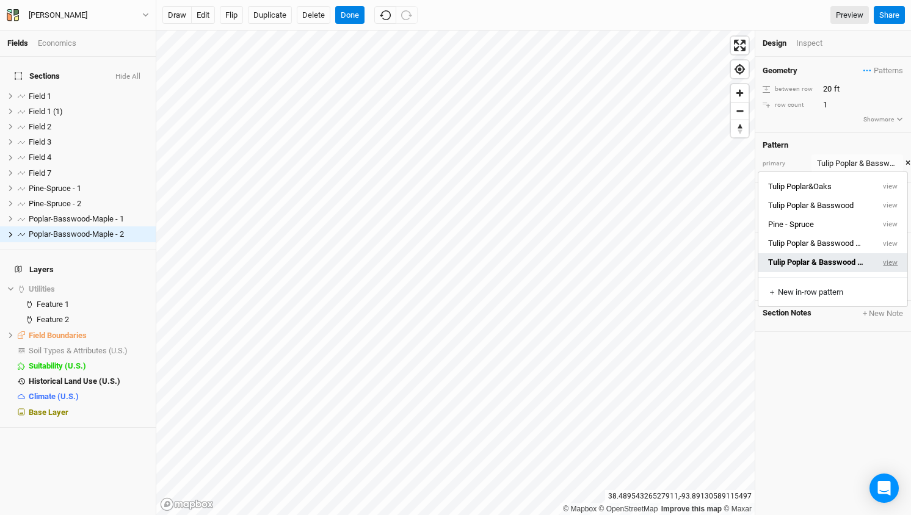
click at [889, 261] on button "view" at bounding box center [891, 262] width 34 height 19
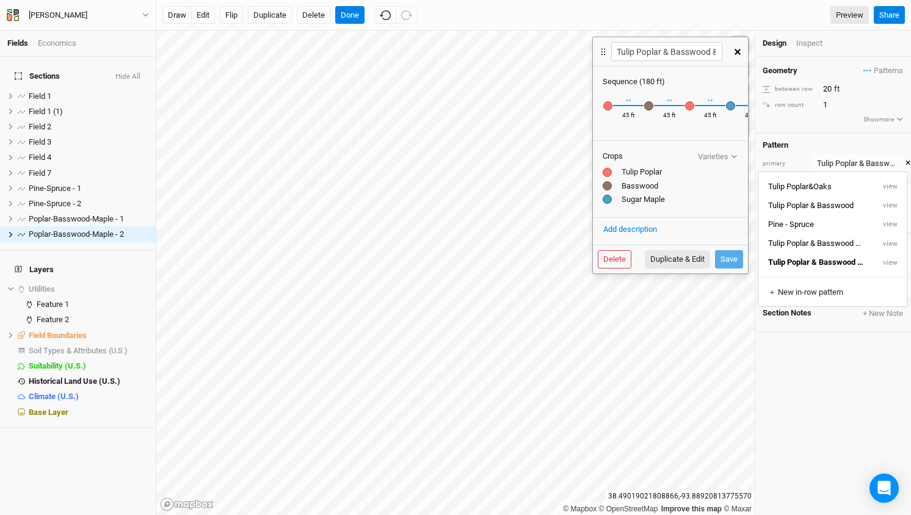
click at [738, 54] on button "button" at bounding box center [737, 52] width 21 height 22
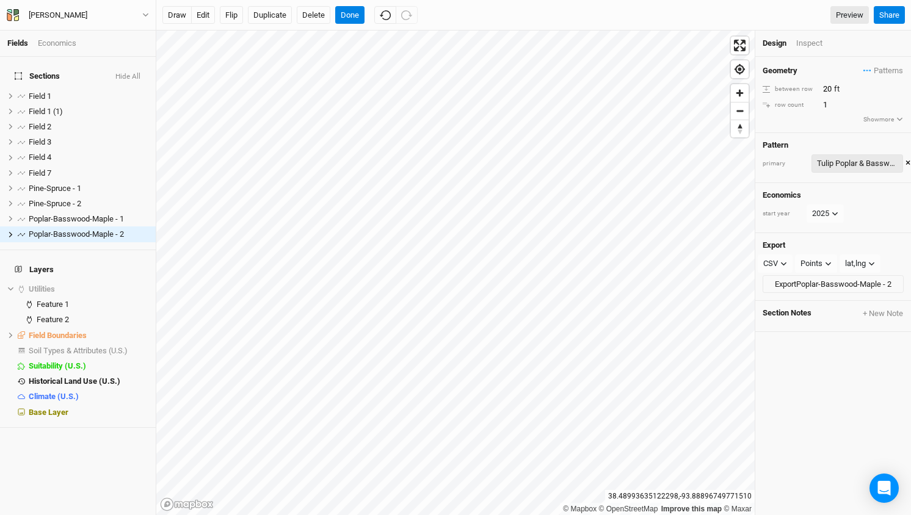
click at [878, 162] on div "Tulip Poplar & Basswood & Maple 5" at bounding box center [857, 164] width 81 height 12
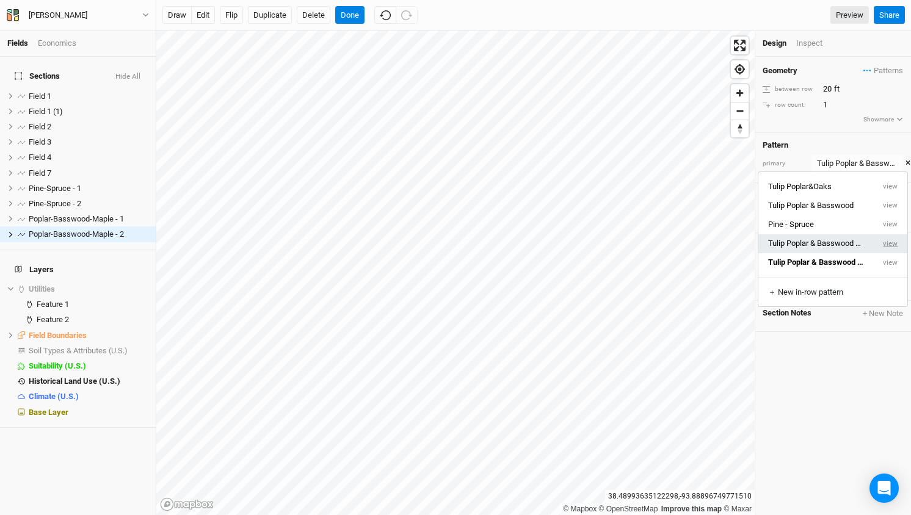
click at [890, 242] on button "view" at bounding box center [891, 244] width 34 height 19
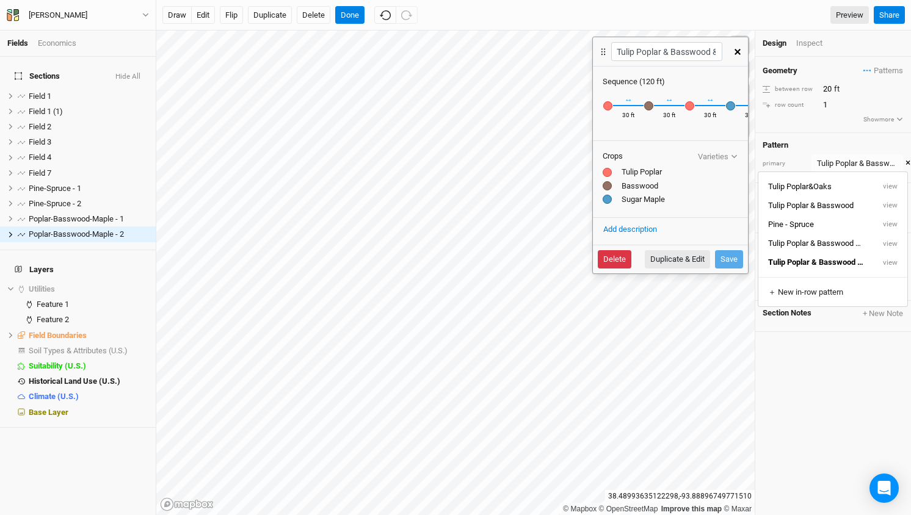
click at [616, 260] on button "Delete" at bounding box center [615, 259] width 34 height 18
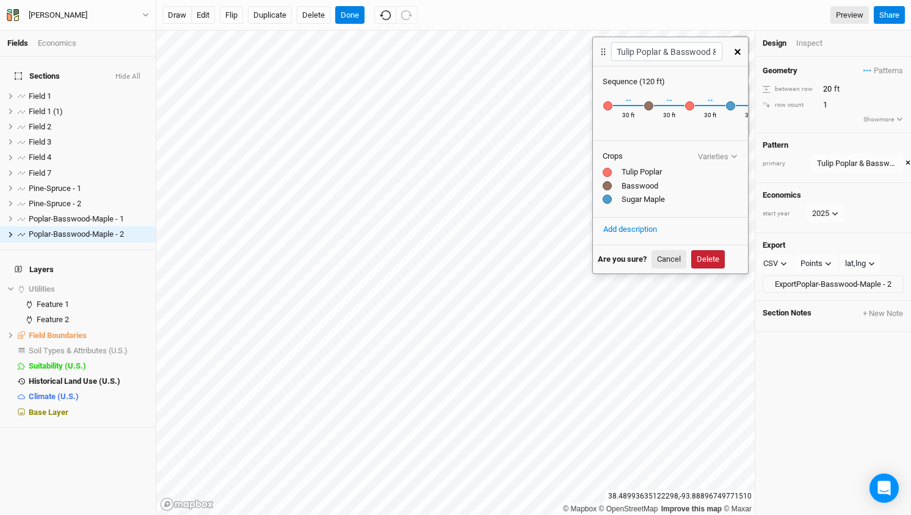
click at [712, 261] on button "Delete" at bounding box center [708, 259] width 34 height 18
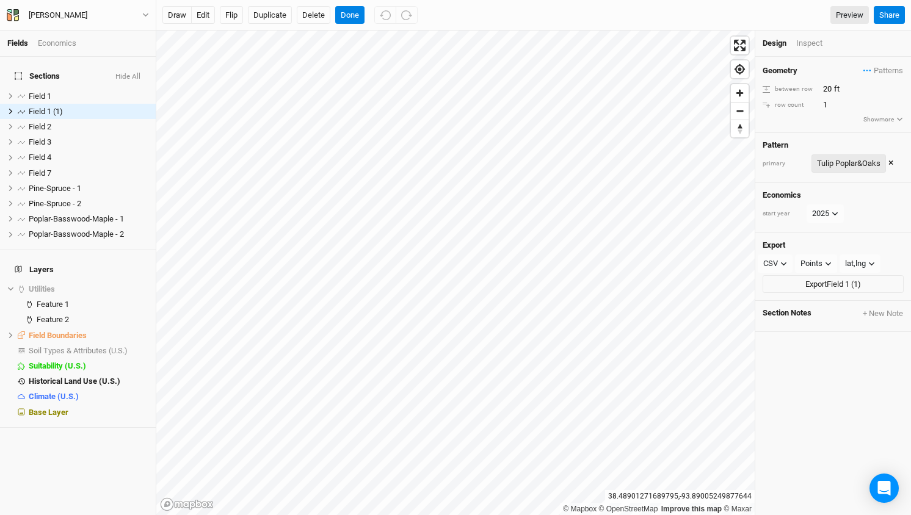
click at [857, 161] on div "Tulip Poplar&Oaks" at bounding box center [849, 164] width 64 height 12
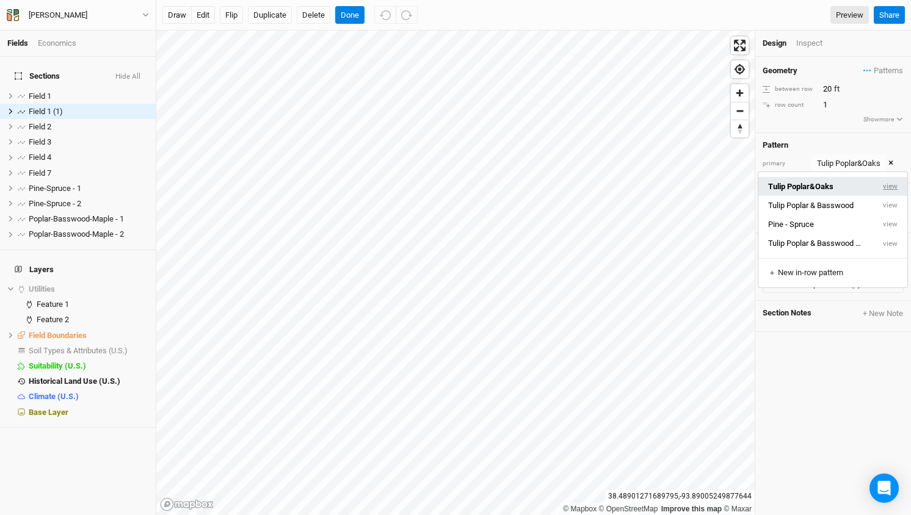
click at [892, 185] on button "view" at bounding box center [891, 186] width 34 height 19
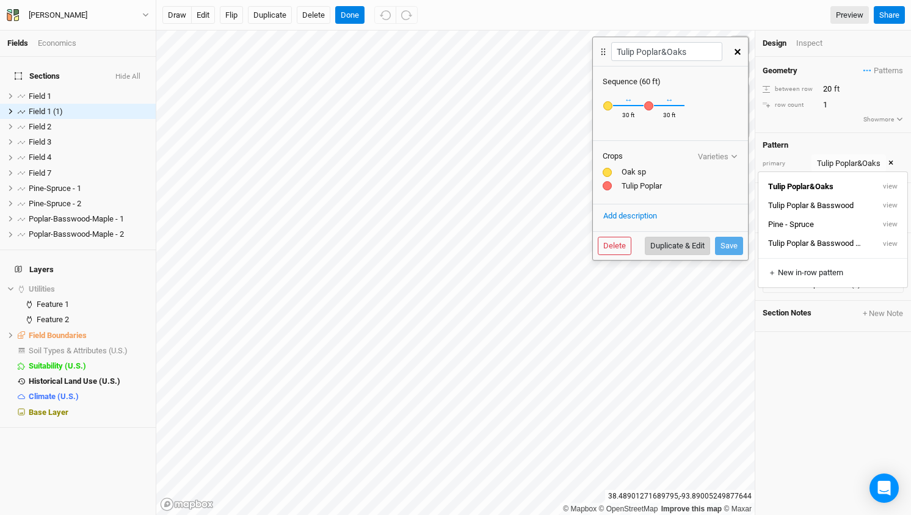
click at [677, 248] on button "Duplicate & Edit" at bounding box center [677, 246] width 65 height 18
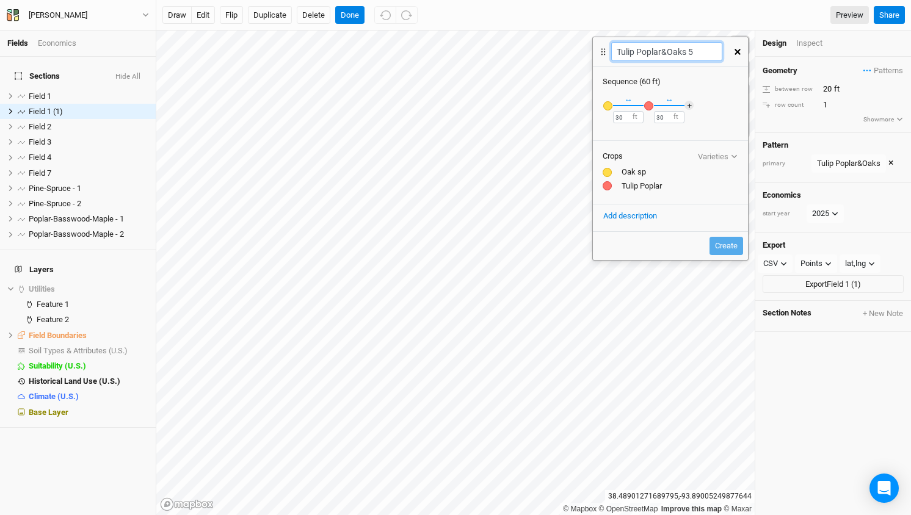
click at [691, 54] on input "Tulip Poplar&Oaks 5" at bounding box center [666, 51] width 111 height 19
click at [664, 51] on input "Tulip Poplar&Oaks" at bounding box center [666, 51] width 111 height 19
type input "Tulip Poplar & Oaks"
drag, startPoint x: 627, startPoint y: 111, endPoint x: 600, endPoint y: 111, distance: 26.3
click at [600, 112] on div "Recently Used Basswood [GEOGRAPHIC_DATA] Spruce Oak sp Sugar Maple Tulip Poplar…" at bounding box center [670, 112] width 155 height 51
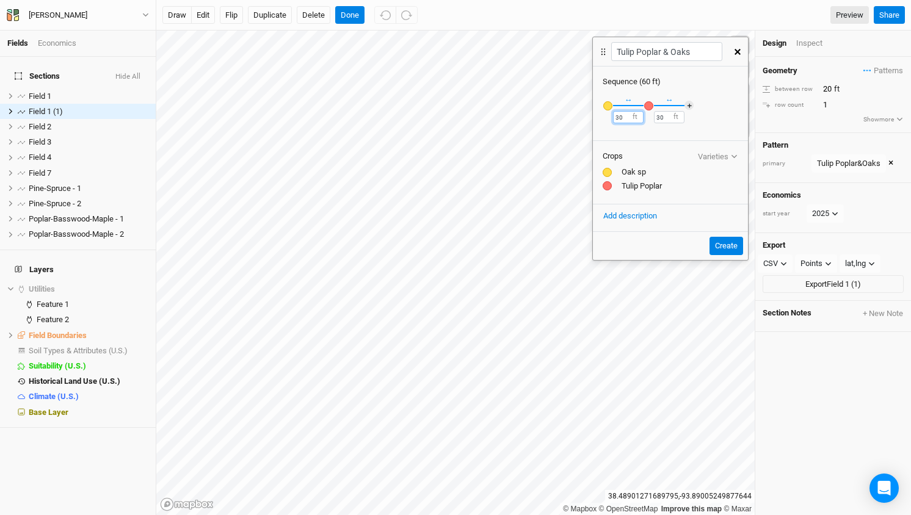
drag, startPoint x: 627, startPoint y: 118, endPoint x: 599, endPoint y: 117, distance: 28.1
click at [600, 117] on div "Recently Used Basswood [GEOGRAPHIC_DATA] Spruce Oak sp Sugar Maple Tulip Poplar…" at bounding box center [670, 112] width 155 height 51
type input "50"
drag, startPoint x: 670, startPoint y: 116, endPoint x: 596, endPoint y: 126, distance: 74.6
click at [596, 126] on div "Recently Used Basswood [GEOGRAPHIC_DATA] Spruce Oak sp Sugar Maple Tulip Poplar…" at bounding box center [670, 112] width 155 height 51
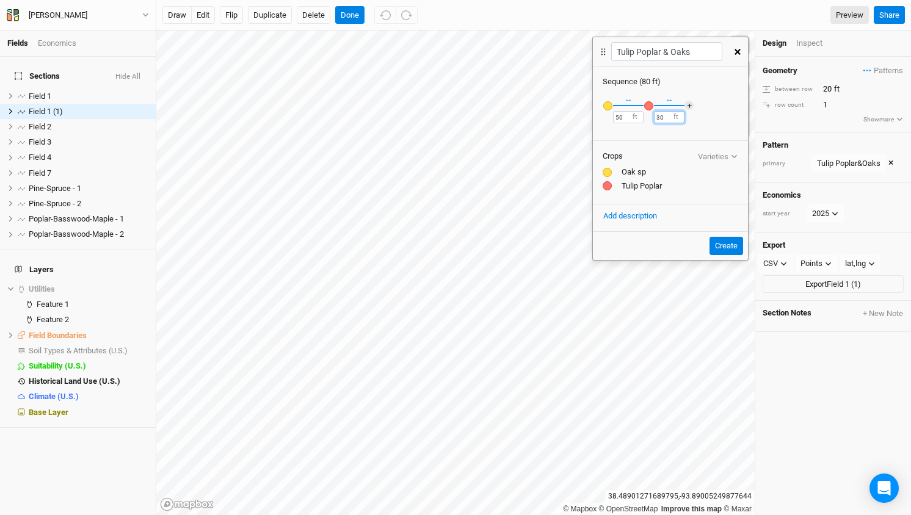
type input "3"
type input "50"
click at [728, 244] on button "Create" at bounding box center [727, 246] width 34 height 18
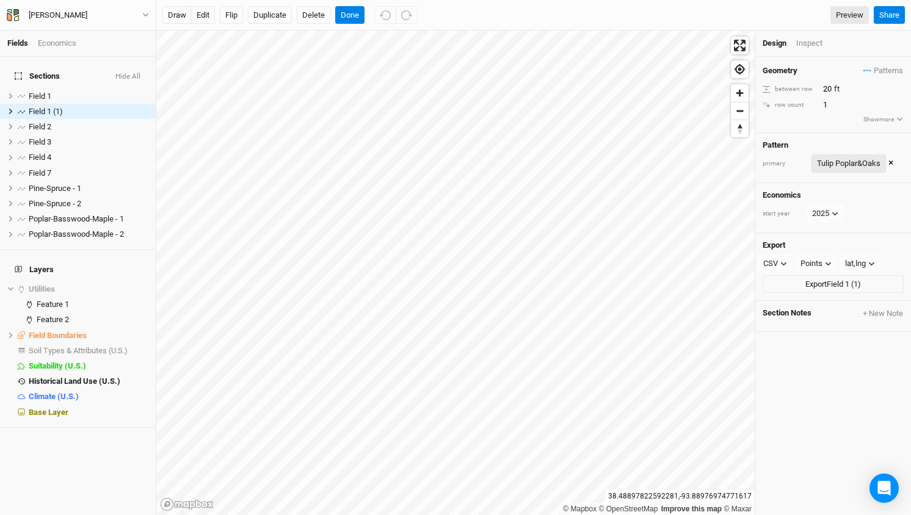
click at [864, 164] on div "Tulip Poplar&Oaks" at bounding box center [849, 164] width 64 height 12
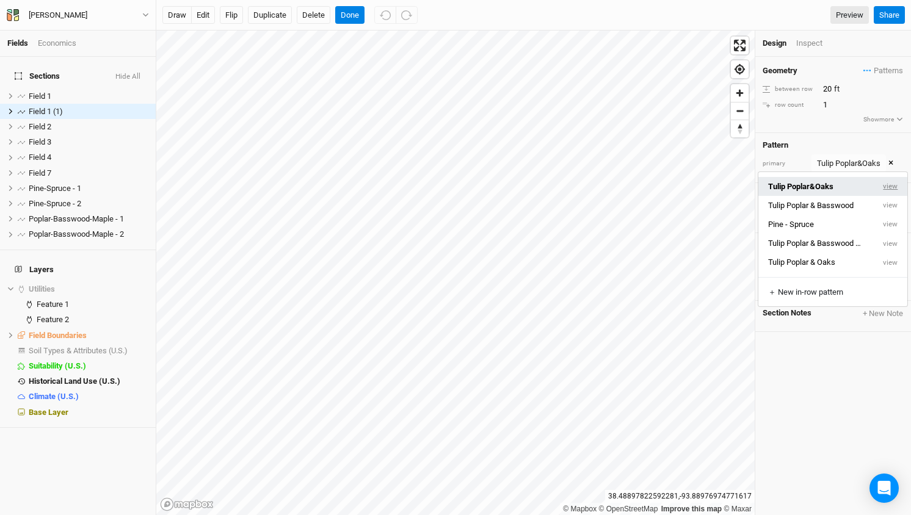
click at [889, 186] on button "view" at bounding box center [891, 186] width 34 height 19
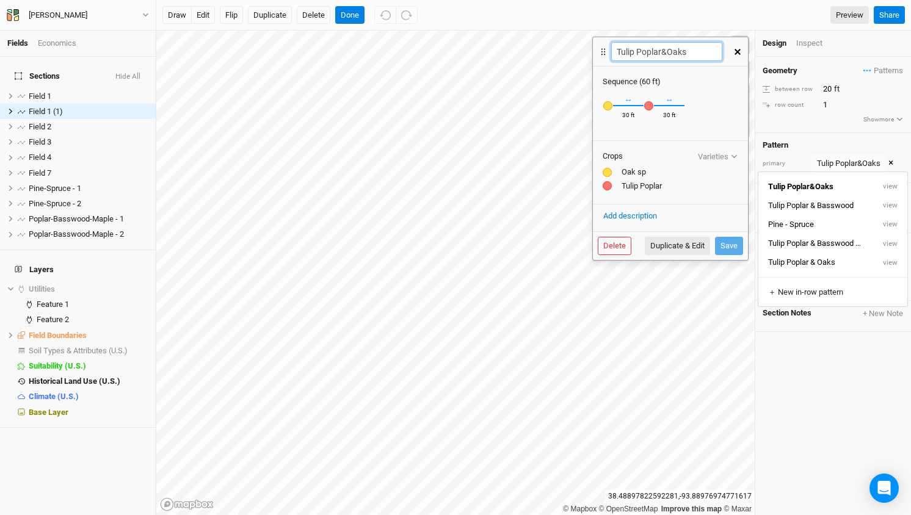
click at [633, 53] on input "Tulip Poplar&Oaks" at bounding box center [666, 51] width 111 height 19
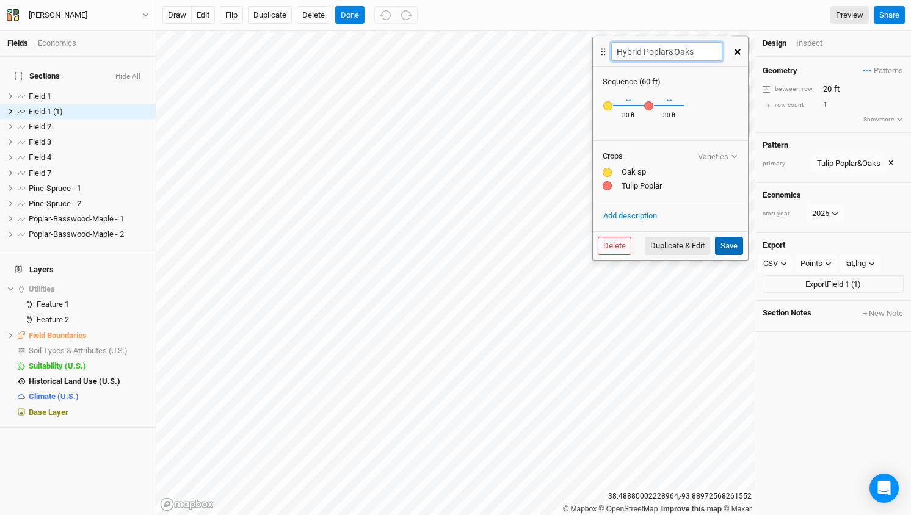
type input "Hybrid Poplar&Oaks"
click at [728, 243] on button "Save" at bounding box center [729, 246] width 28 height 18
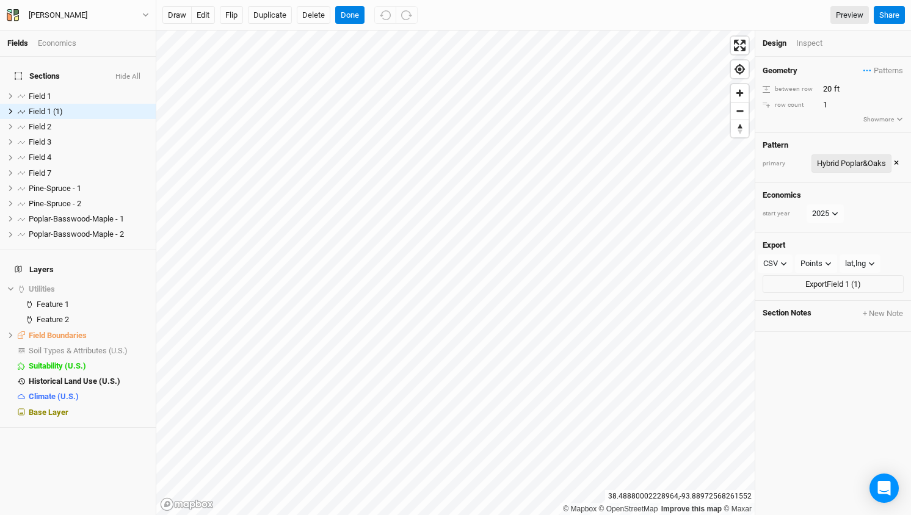
click at [881, 162] on div "Hybrid Poplar&Oaks" at bounding box center [851, 164] width 69 height 12
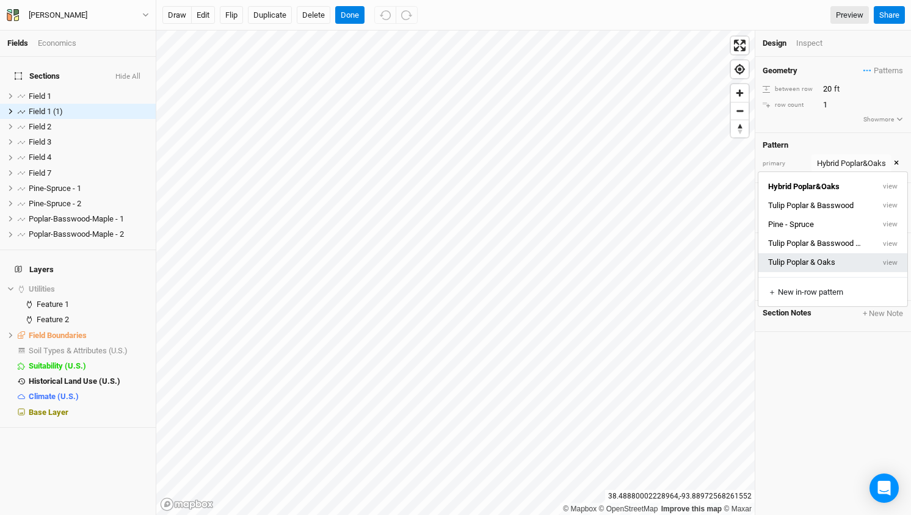
click at [801, 264] on button "Tulip Poplar & Oaks" at bounding box center [815, 262] width 115 height 19
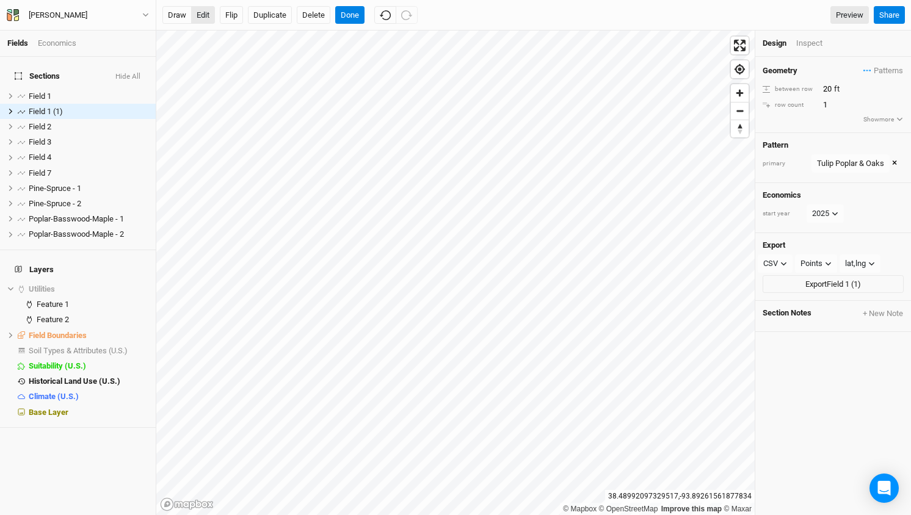
click at [203, 12] on button "edit" at bounding box center [203, 15] width 24 height 18
click at [38, 107] on span "Field 1 (1)" at bounding box center [46, 111] width 34 height 9
click at [38, 89] on li "Field 1 hide" at bounding box center [78, 96] width 156 height 15
click at [200, 18] on button "edit" at bounding box center [203, 15] width 24 height 18
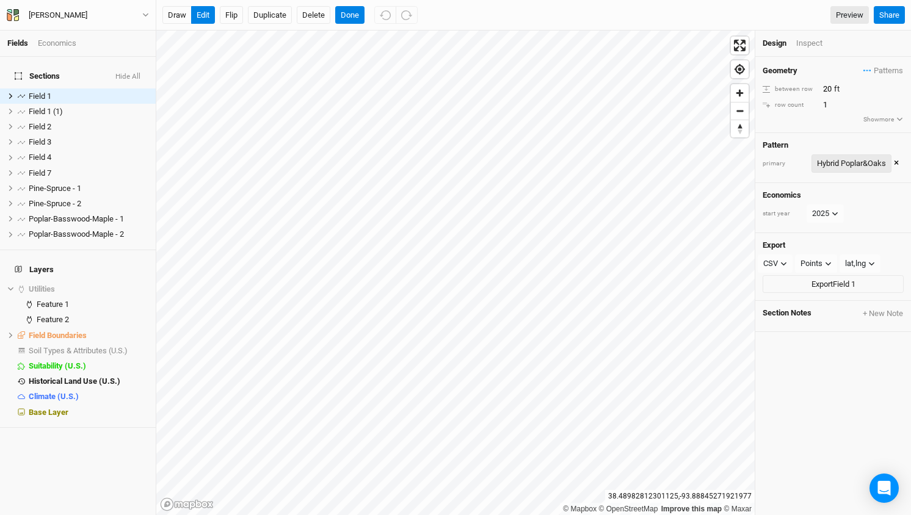
click at [885, 161] on div "Hybrid Poplar&Oaks" at bounding box center [851, 164] width 69 height 12
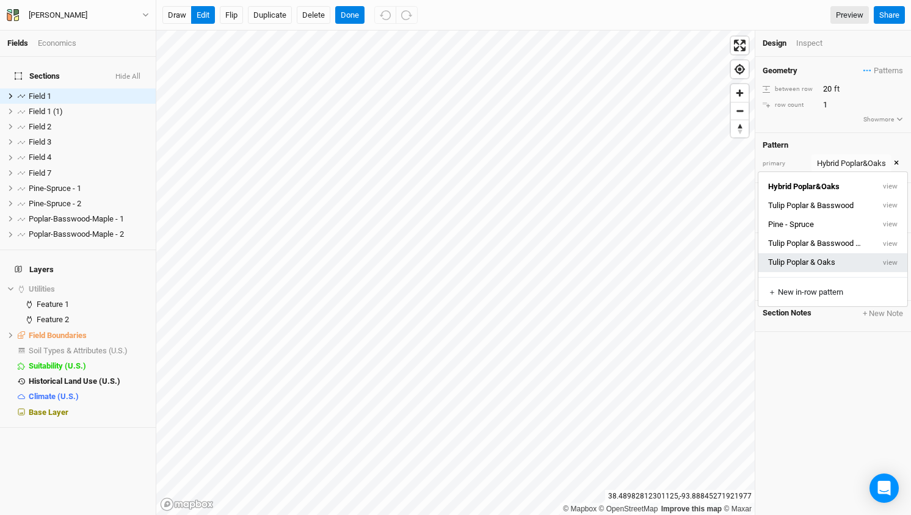
click at [820, 259] on button "Tulip Poplar & Oaks" at bounding box center [815, 262] width 115 height 19
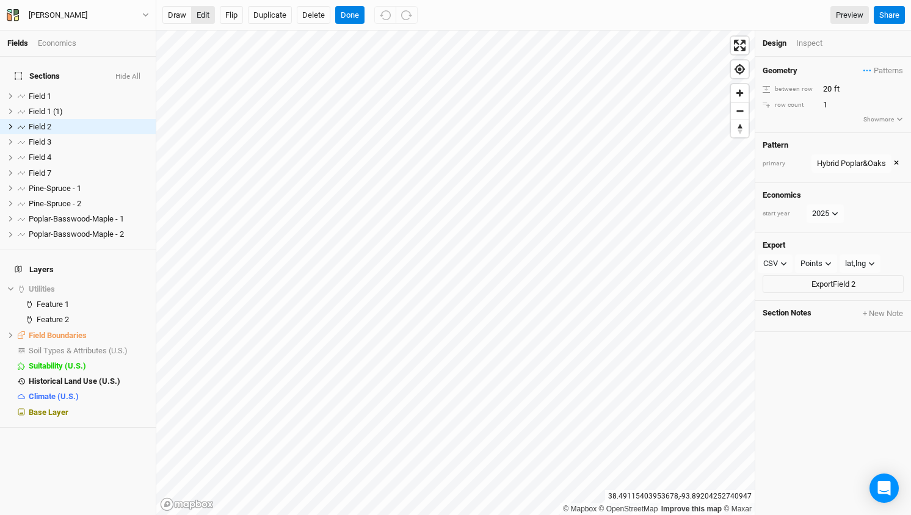
click at [205, 15] on button "edit" at bounding box center [203, 15] width 24 height 18
click at [48, 122] on span "Field 2" at bounding box center [40, 126] width 23 height 9
click at [46, 137] on span "Field 3" at bounding box center [40, 141] width 23 height 9
click at [316, 12] on button "Delete" at bounding box center [314, 15] width 34 height 18
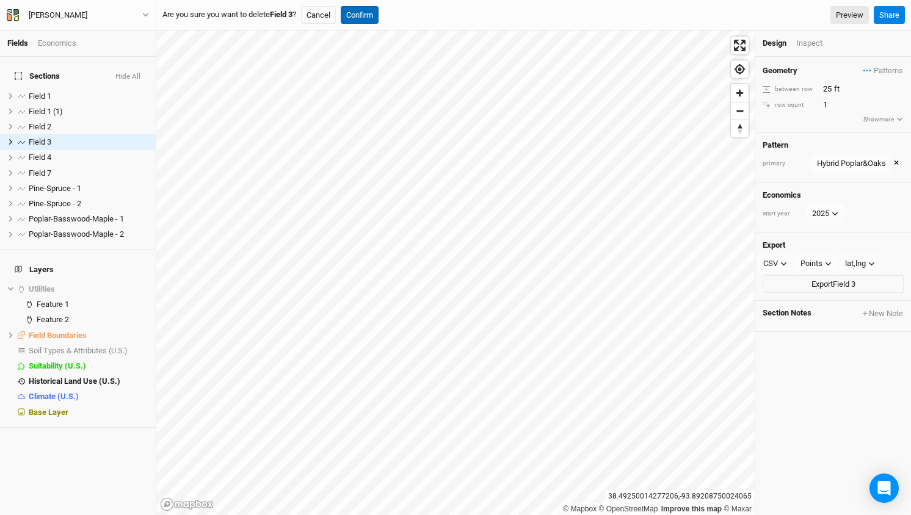
click at [362, 15] on button "Confirm" at bounding box center [360, 15] width 38 height 18
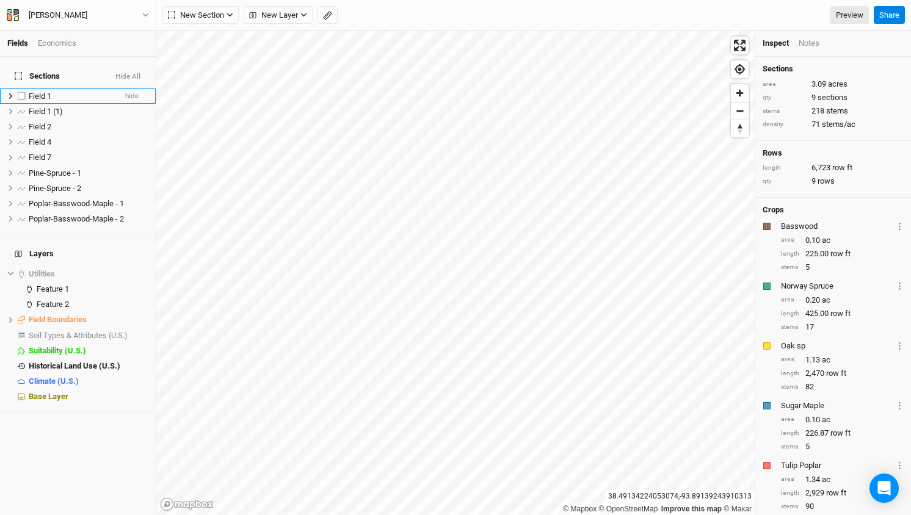
click at [42, 92] on span "Field 1" at bounding box center [40, 96] width 23 height 9
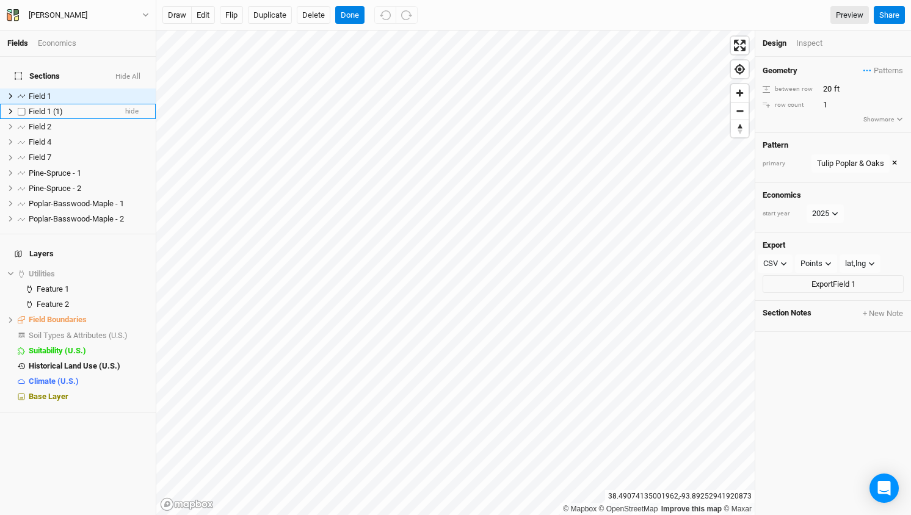
click at [42, 107] on span "Field 1 (1)" at bounding box center [46, 111] width 34 height 9
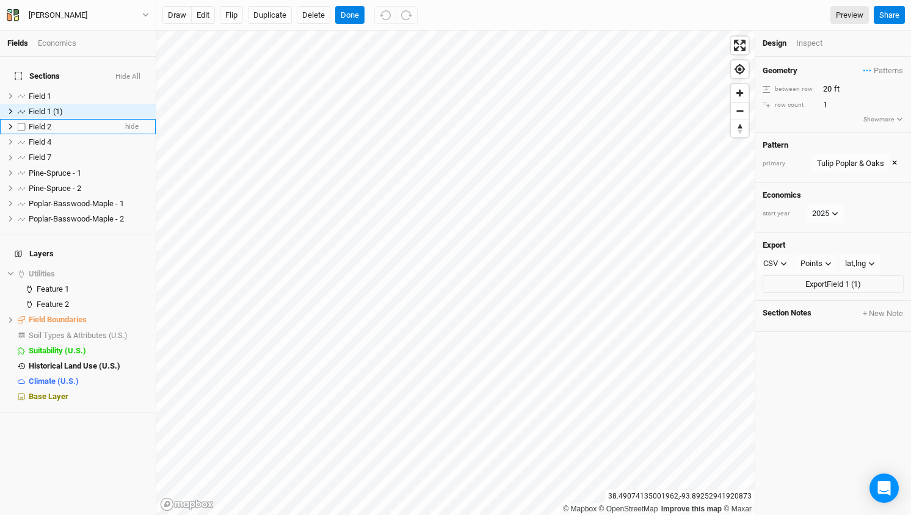
click at [35, 122] on span "Field 2" at bounding box center [40, 126] width 23 height 9
click at [852, 161] on div "Hybrid Poplar&Oaks" at bounding box center [851, 164] width 69 height 12
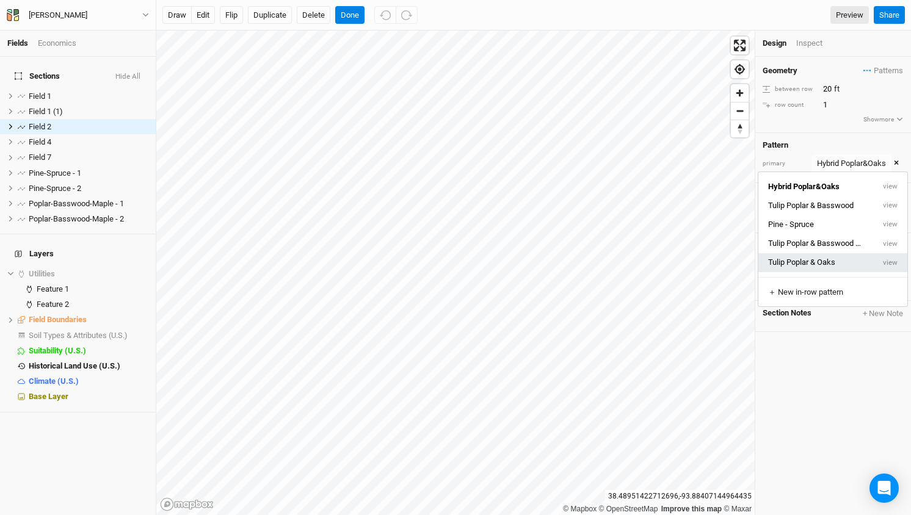
click at [804, 260] on button "Tulip Poplar & Oaks" at bounding box center [815, 262] width 115 height 19
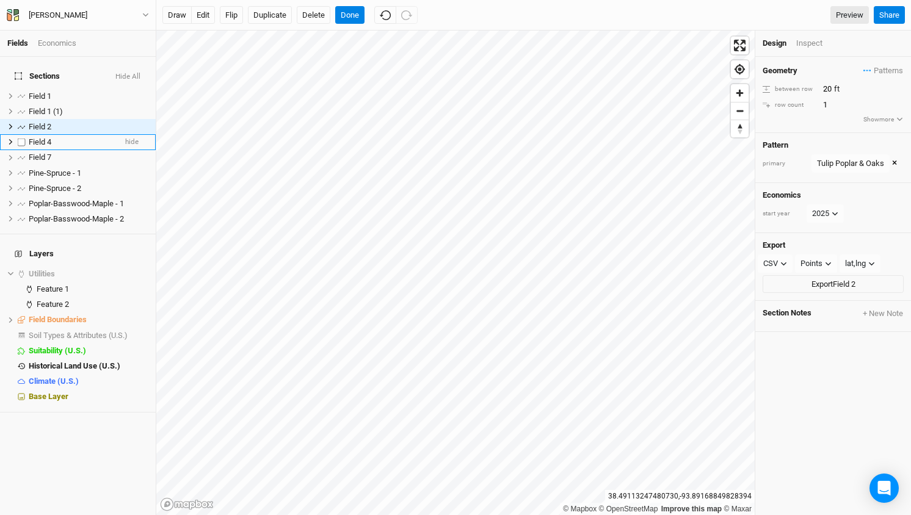
click at [38, 134] on li "Field 4 hide" at bounding box center [78, 141] width 156 height 15
click at [860, 163] on div "Hybrid Poplar&Oaks" at bounding box center [851, 164] width 69 height 12
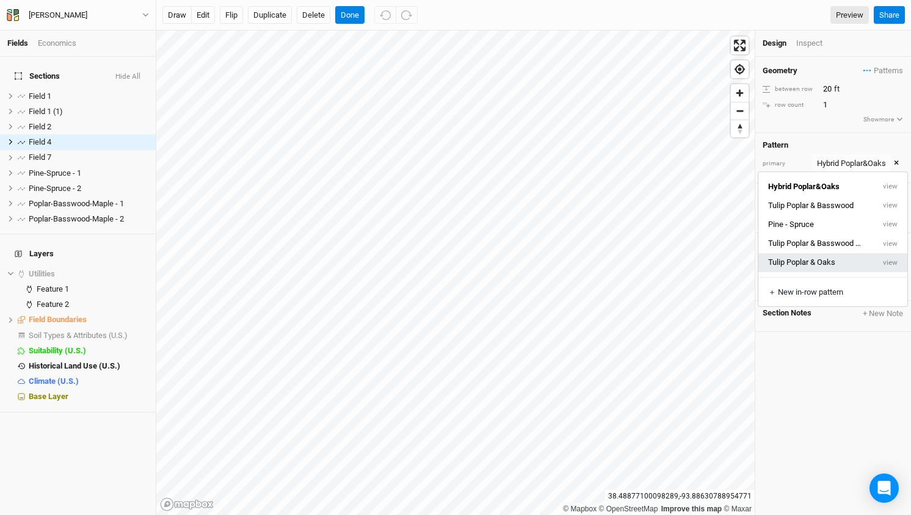
click at [798, 264] on button "Tulip Poplar & Oaks" at bounding box center [815, 262] width 115 height 19
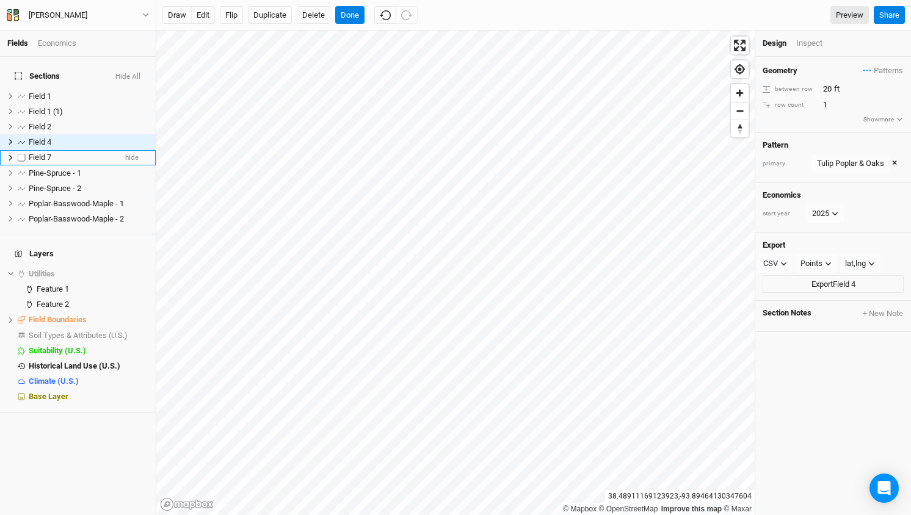
click at [38, 153] on span "Field 7" at bounding box center [40, 157] width 23 height 9
click at [829, 162] on div "Hybrid Poplar&Oaks" at bounding box center [851, 164] width 69 height 12
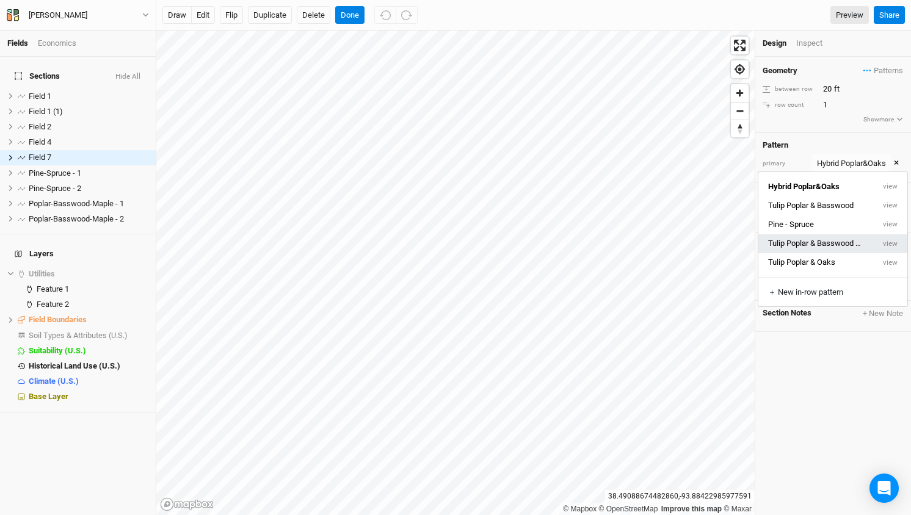
click at [813, 252] on button "Tulip Poplar & Basswood & Maple 5" at bounding box center [815, 244] width 115 height 19
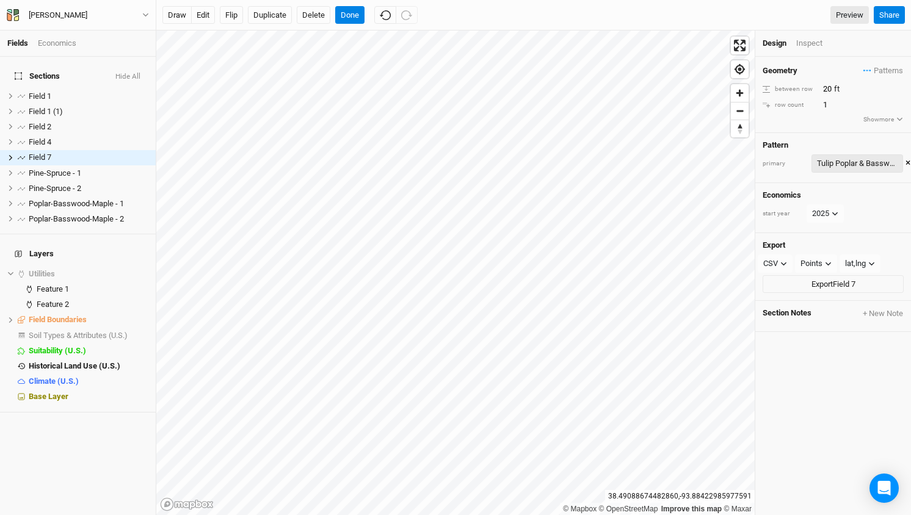
click at [846, 159] on div "Tulip Poplar & Basswood & Maple 5" at bounding box center [857, 164] width 81 height 12
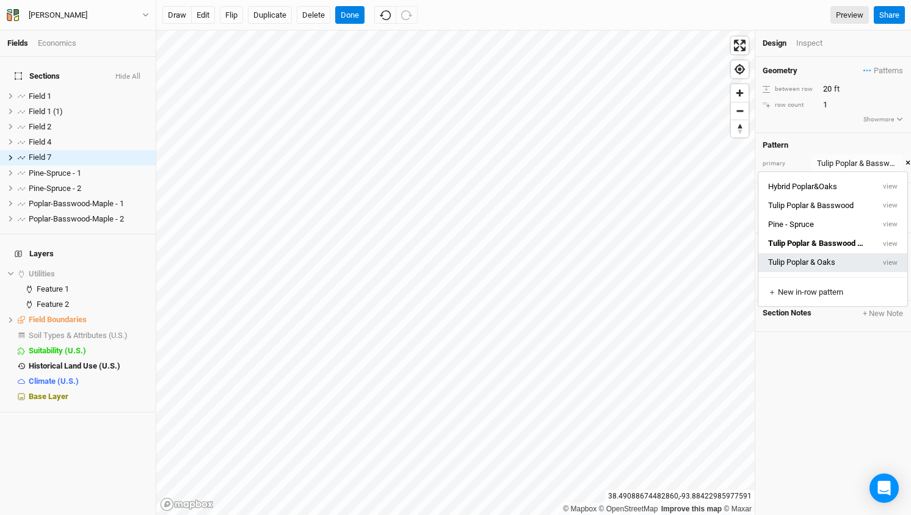
click at [815, 261] on button "Tulip Poplar & Oaks" at bounding box center [815, 262] width 115 height 19
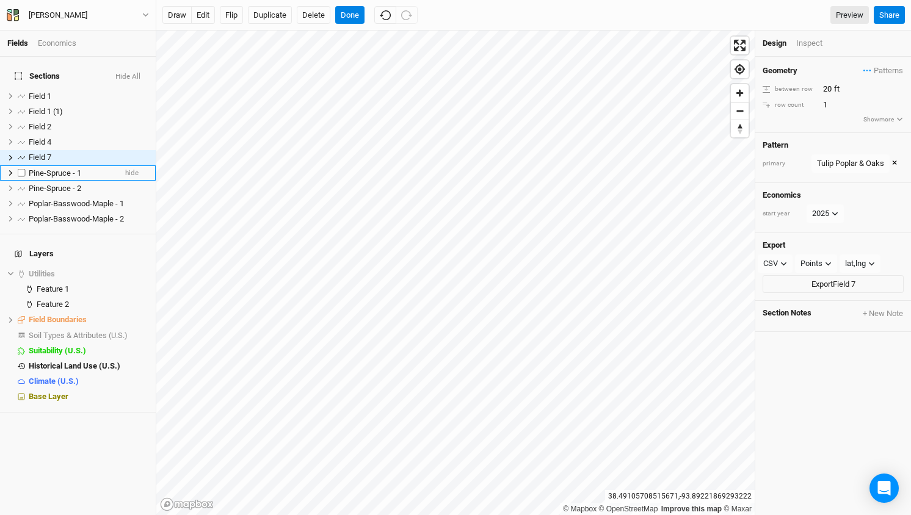
click at [39, 169] on span "Pine-Spruce - 1" at bounding box center [55, 173] width 53 height 9
click at [43, 153] on span "Field 7" at bounding box center [40, 157] width 23 height 9
click at [42, 92] on span "Field 1" at bounding box center [40, 96] width 23 height 9
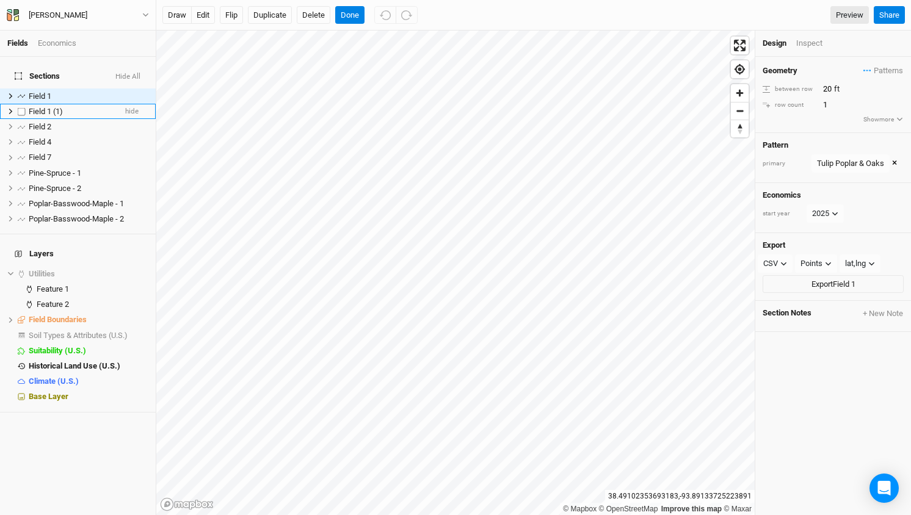
click at [40, 107] on span "Field 1 (1)" at bounding box center [46, 111] width 34 height 9
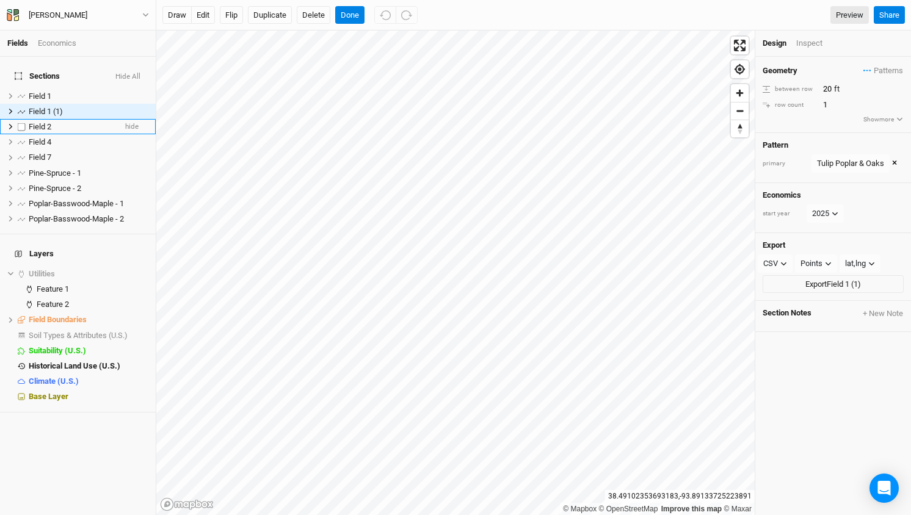
click at [42, 122] on span "Field 2" at bounding box center [40, 126] width 23 height 9
click at [38, 122] on span "Field 2" at bounding box center [40, 126] width 23 height 9
click at [205, 16] on button "edit" at bounding box center [203, 15] width 24 height 18
click at [269, 18] on button "Duplicate" at bounding box center [270, 15] width 44 height 18
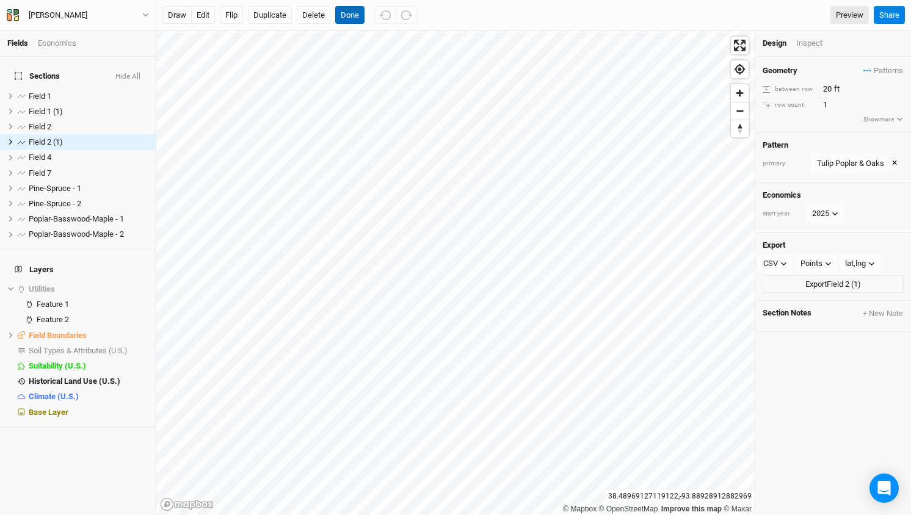
click at [351, 16] on button "Done" at bounding box center [349, 15] width 29 height 18
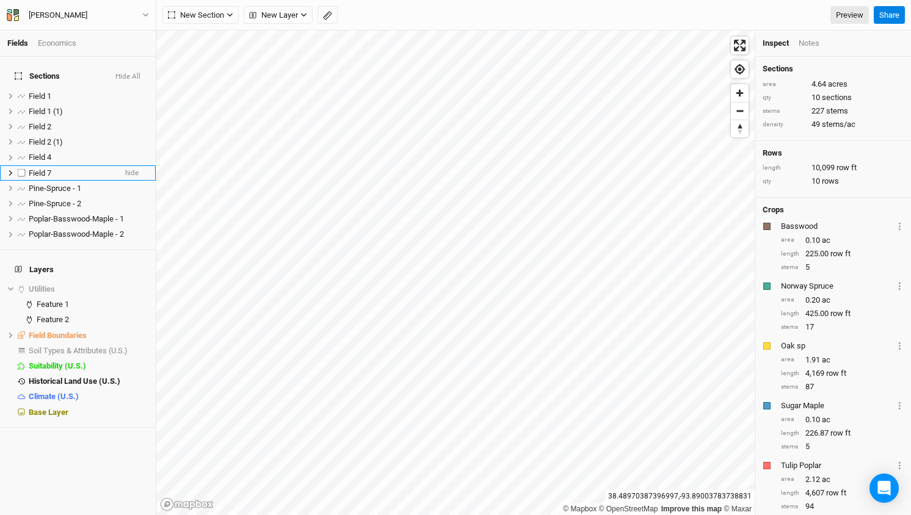
click at [53, 169] on div "Field 7" at bounding box center [72, 174] width 87 height 10
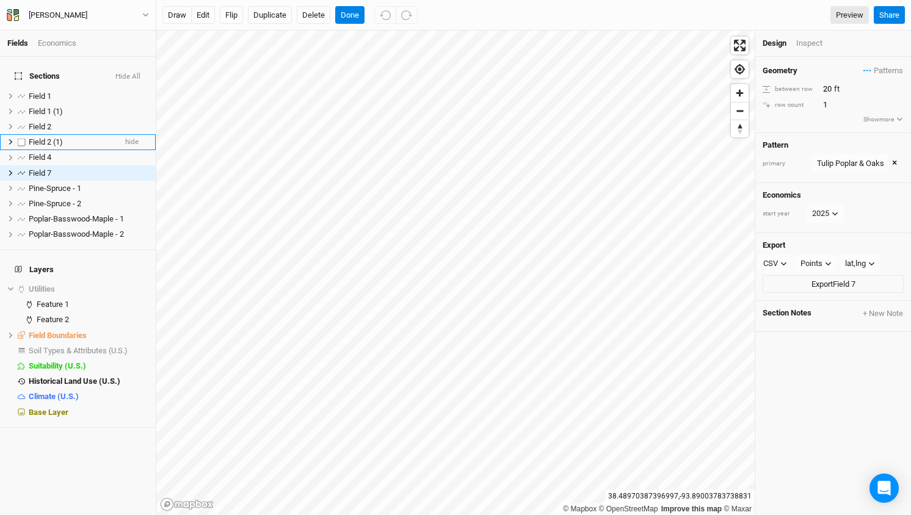
click at [45, 137] on span "Field 2 (1)" at bounding box center [46, 141] width 34 height 9
click at [211, 15] on button "edit" at bounding box center [203, 15] width 24 height 18
click at [882, 162] on div "Tulip Poplar & Oaks" at bounding box center [850, 164] width 67 height 12
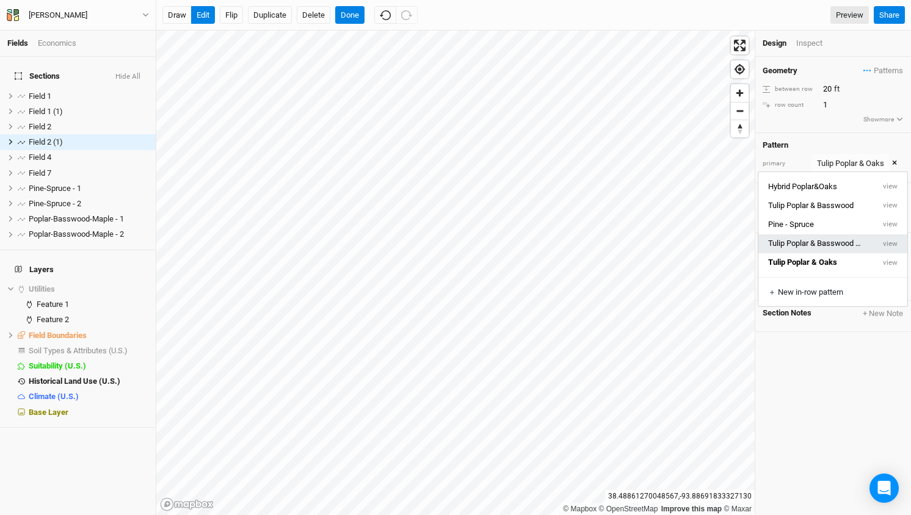
click at [829, 245] on button "Tulip Poplar & Basswood & Maple 5" at bounding box center [815, 244] width 115 height 19
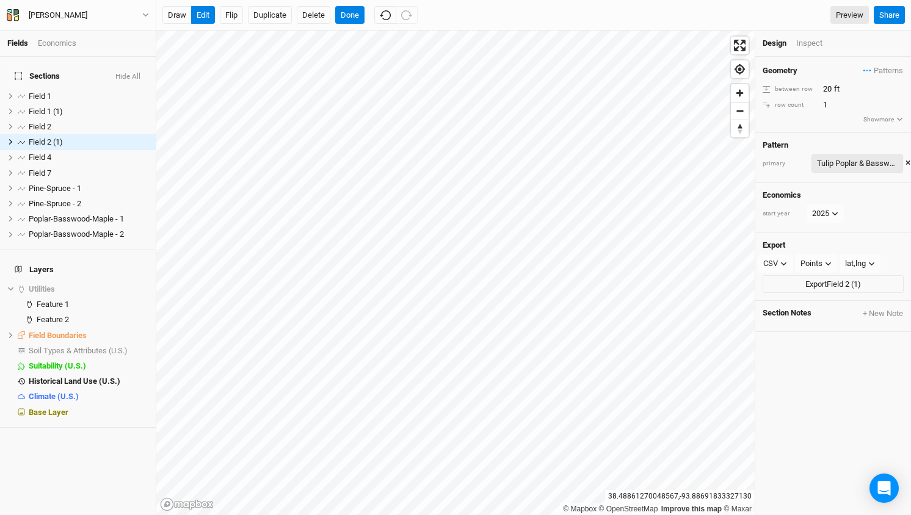
click at [855, 165] on div "Tulip Poplar & Basswood & Maple 5" at bounding box center [857, 164] width 81 height 12
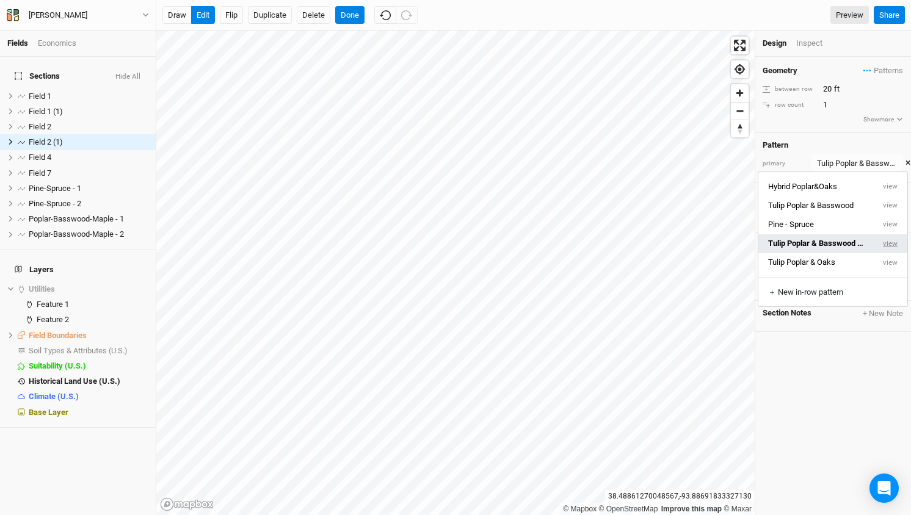
click at [889, 240] on button "view" at bounding box center [891, 244] width 34 height 19
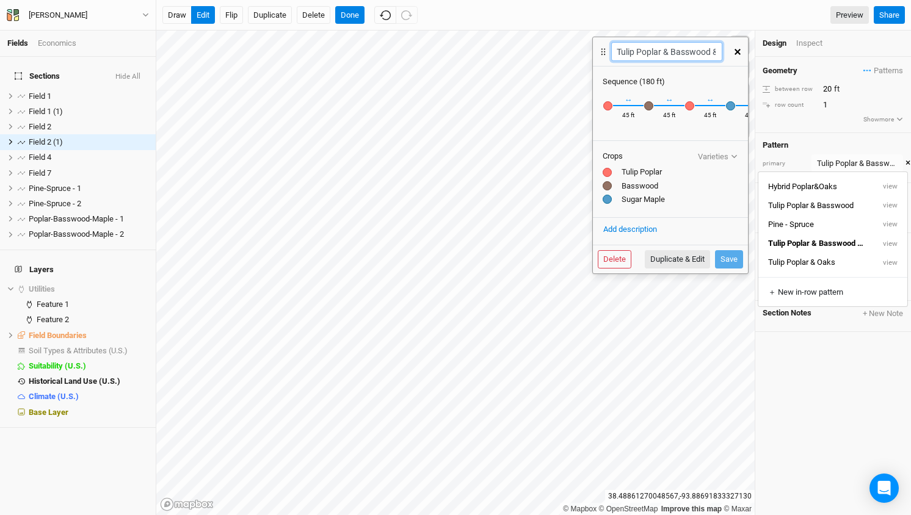
click at [672, 54] on input "Tulip Poplar & Basswood & Maple 5" at bounding box center [666, 51] width 111 height 19
click at [521, 57] on div "Fields Economics Sections Hide All Field 1 hide Field 1 (1) hide Field 2 hide F…" at bounding box center [455, 257] width 911 height 515
click at [674, 57] on input "Tulip Poplar & Basswood & Maple 5" at bounding box center [666, 51] width 111 height 19
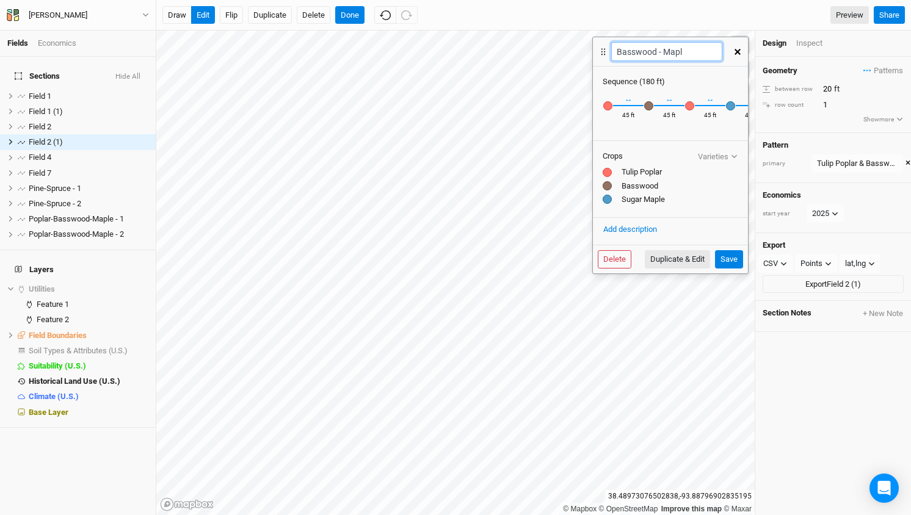
type input "Basswood - Maple"
click at [690, 54] on input "Basswood - Maple" at bounding box center [666, 51] width 111 height 19
click at [737, 49] on icon "button" at bounding box center [738, 52] width 6 height 6
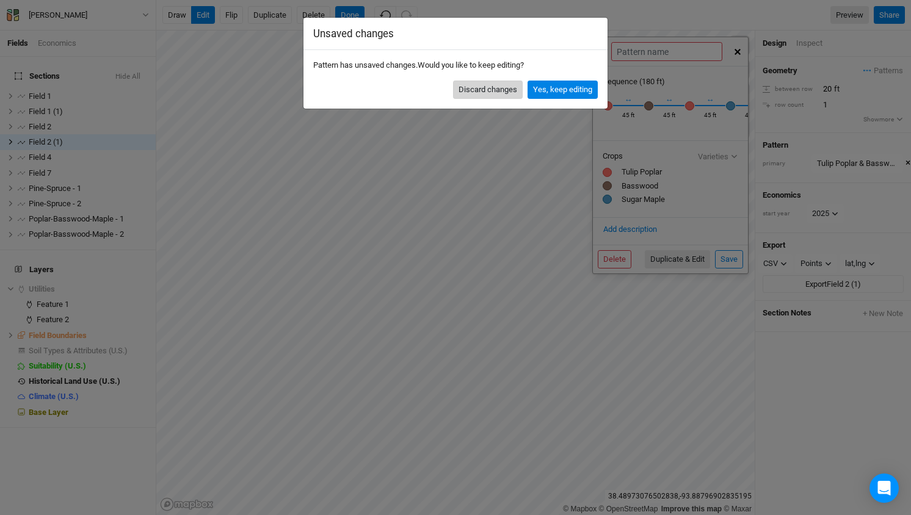
click at [482, 91] on button "Discard changes" at bounding box center [488, 90] width 70 height 18
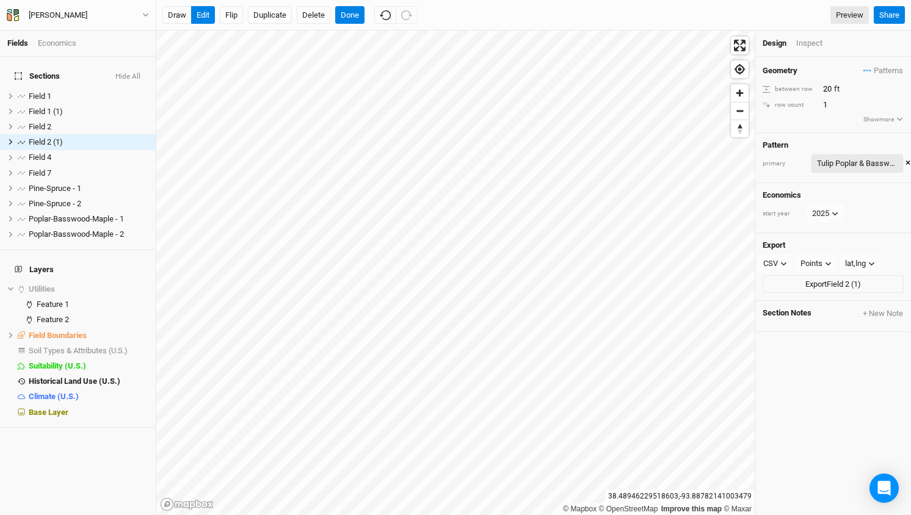
click at [863, 167] on div "Tulip Poplar & Basswood & Maple 5" at bounding box center [857, 164] width 81 height 12
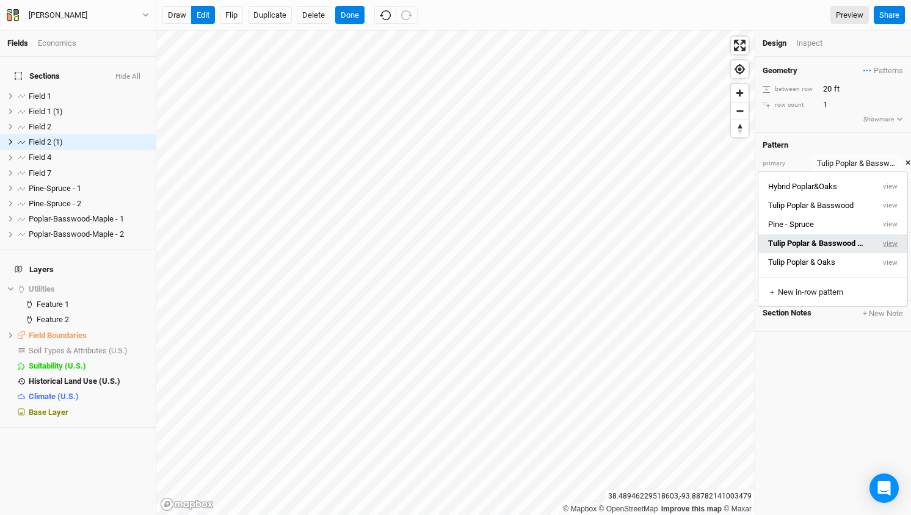
click at [887, 242] on button "view" at bounding box center [891, 244] width 34 height 19
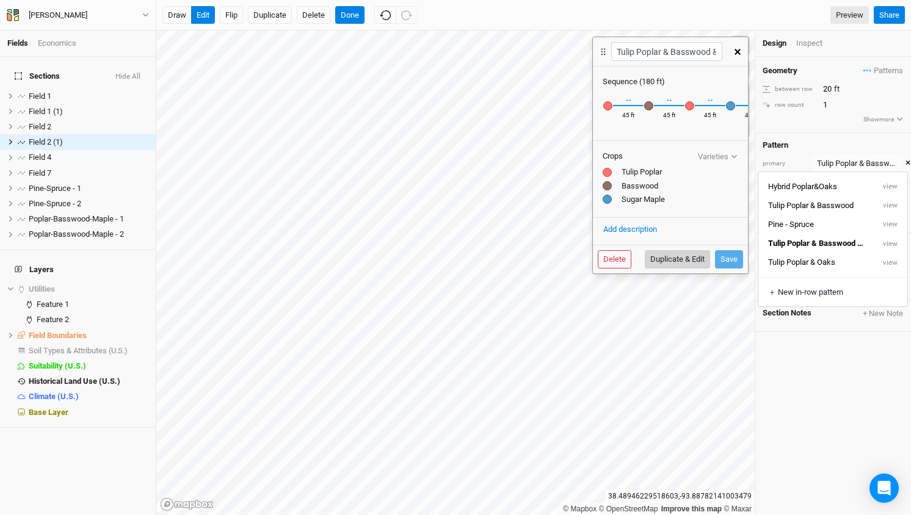
click at [670, 258] on button "Duplicate & Edit" at bounding box center [677, 259] width 65 height 18
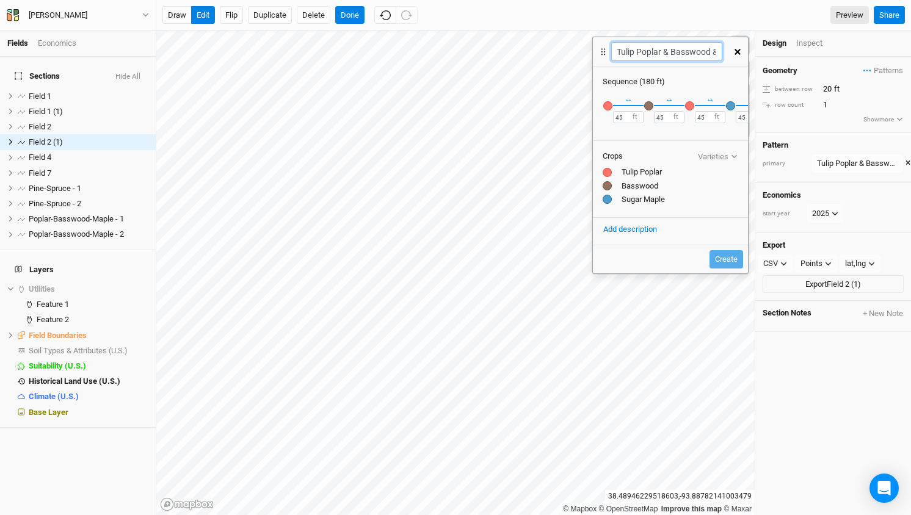
click at [663, 52] on input "Tulip Poplar & Basswood & Maple 5 6" at bounding box center [666, 51] width 111 height 19
click at [516, 51] on div "Fields Economics Sections Hide All Field 1 hide Field 1 (1) hide Field 2 hide F…" at bounding box center [455, 257] width 911 height 515
type input "Basswood & Maple"
click at [608, 105] on div "button" at bounding box center [607, 105] width 9 height 9
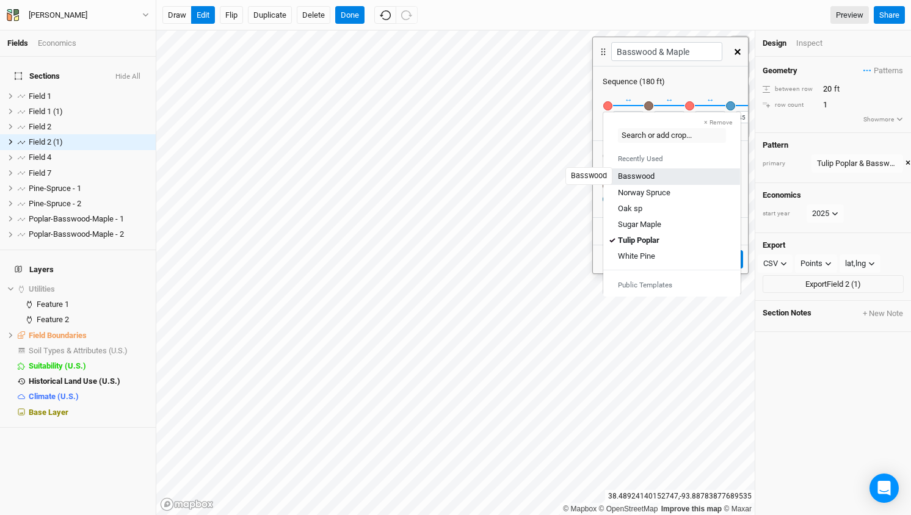
click at [639, 175] on div "Basswood" at bounding box center [636, 176] width 37 height 11
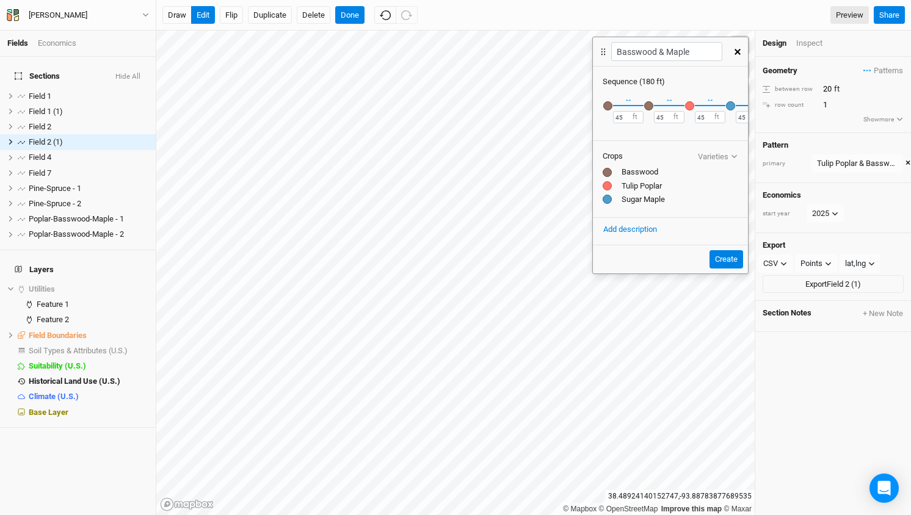
click at [650, 105] on div "button" at bounding box center [648, 105] width 9 height 9
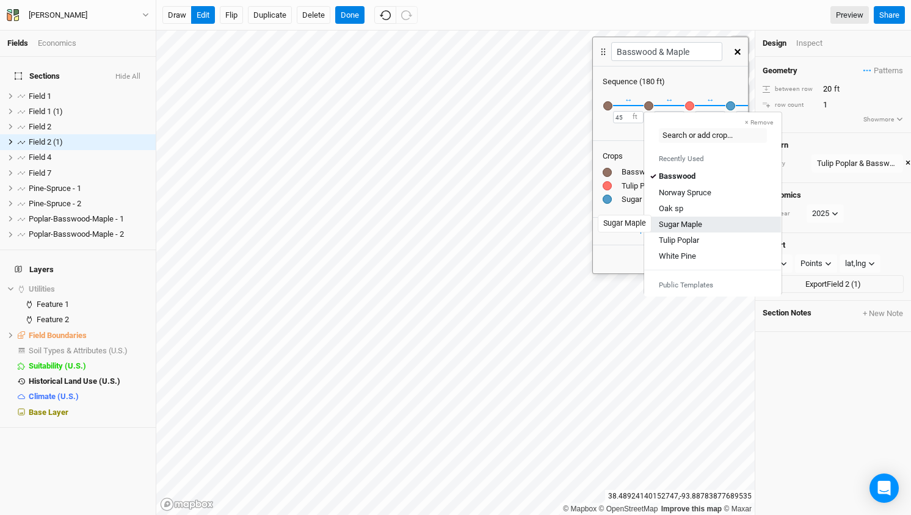
click at [687, 227] on div "Sugar Maple" at bounding box center [680, 224] width 43 height 11
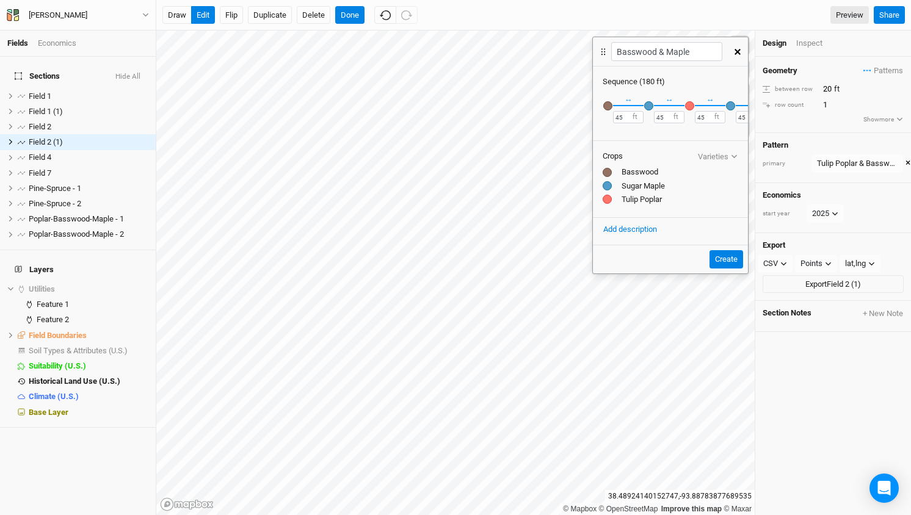
click at [691, 109] on div "button" at bounding box center [689, 105] width 9 height 9
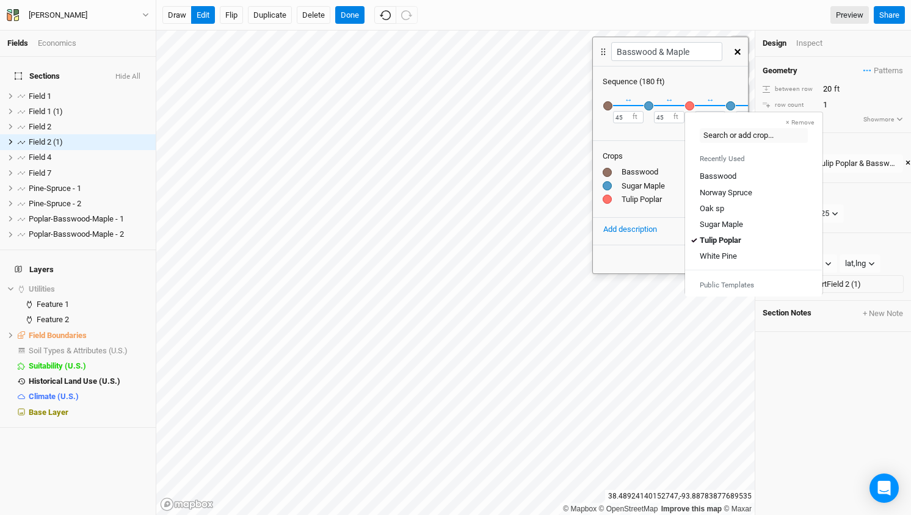
click at [688, 101] on div "button" at bounding box center [689, 105] width 9 height 9
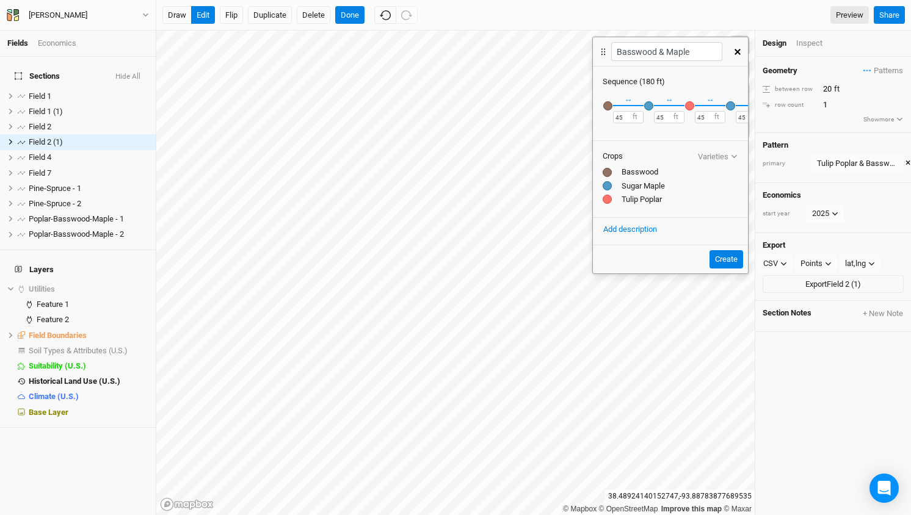
click at [691, 106] on div "button" at bounding box center [689, 105] width 9 height 9
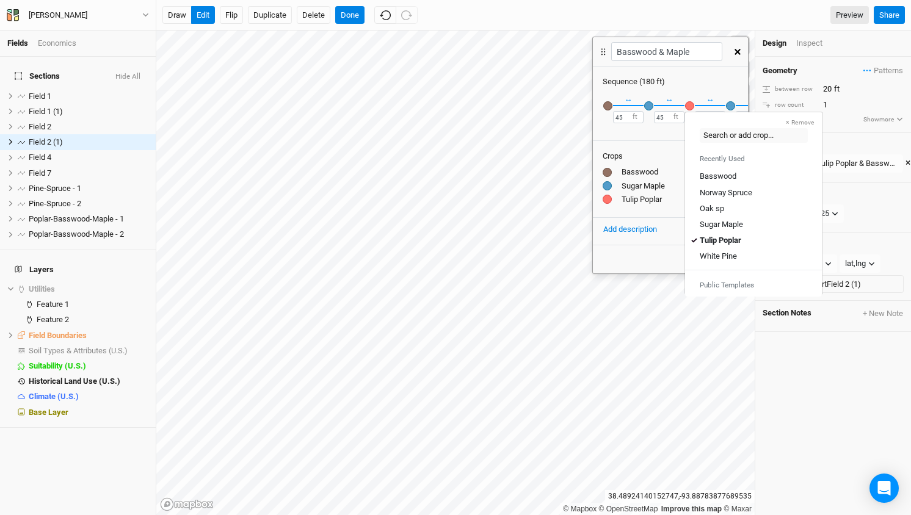
click at [802, 122] on button "× Remove" at bounding box center [800, 122] width 45 height 11
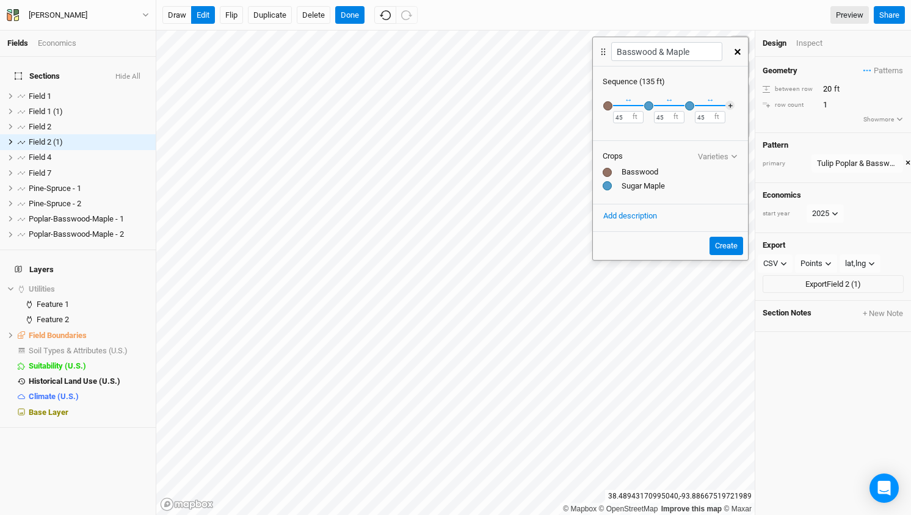
click at [692, 104] on div "button" at bounding box center [689, 105] width 9 height 9
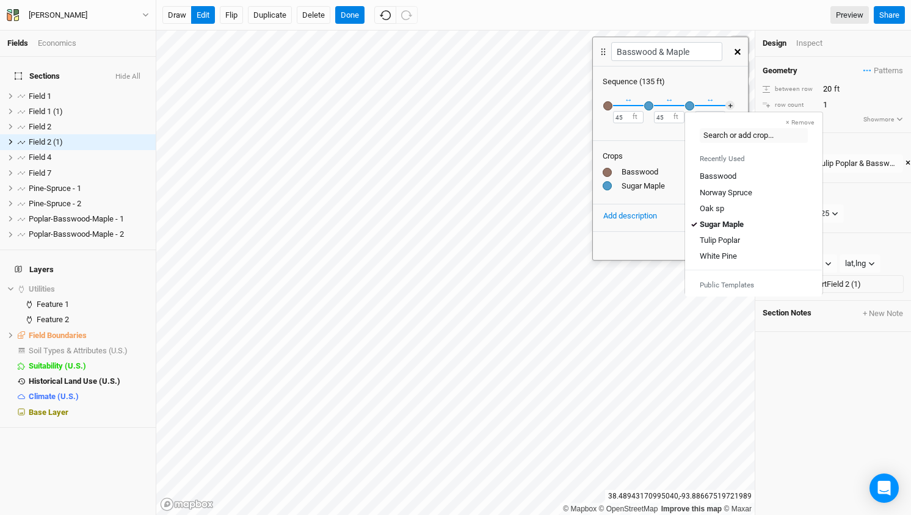
click at [797, 120] on button "× Remove" at bounding box center [800, 122] width 45 height 11
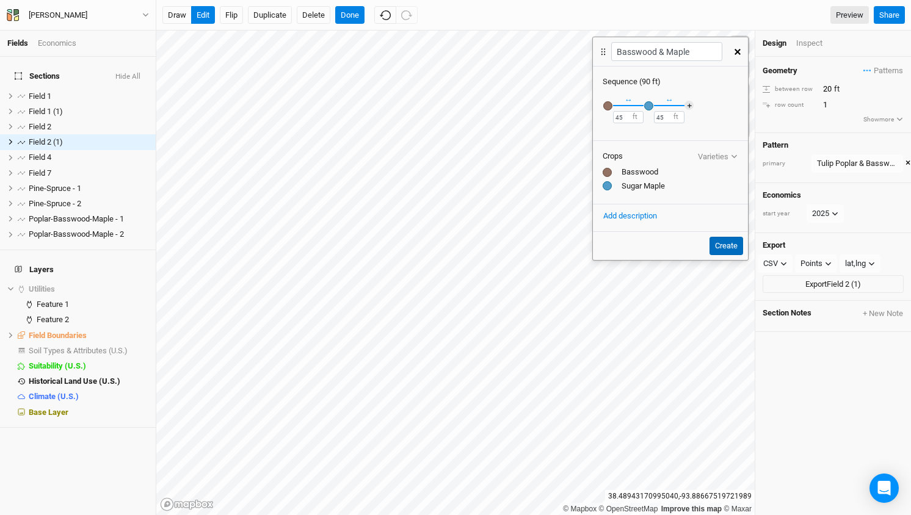
click at [725, 243] on button "Create" at bounding box center [727, 246] width 34 height 18
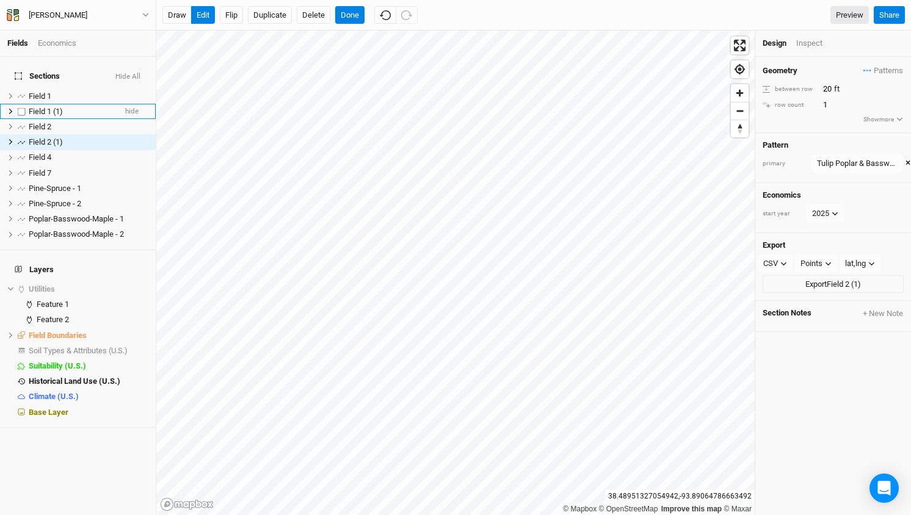
click at [51, 107] on span "Field 1 (1)" at bounding box center [46, 111] width 34 height 9
click at [45, 122] on span "Field 2" at bounding box center [40, 126] width 23 height 9
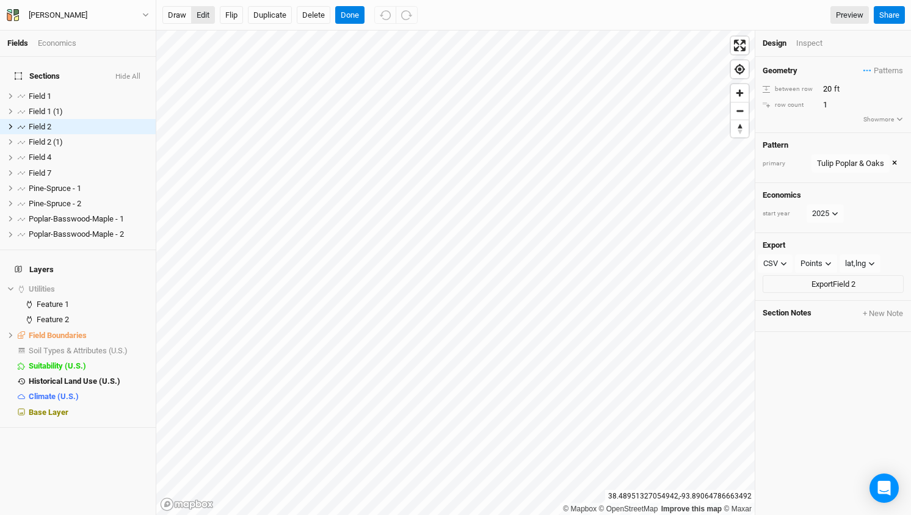
click at [208, 13] on button "edit" at bounding box center [203, 15] width 24 height 18
click at [476, 16] on div "draw edit Flip Duplicate Delete Done Preview" at bounding box center [515, 15] width 707 height 18
click at [352, 18] on button "Done" at bounding box center [349, 15] width 29 height 18
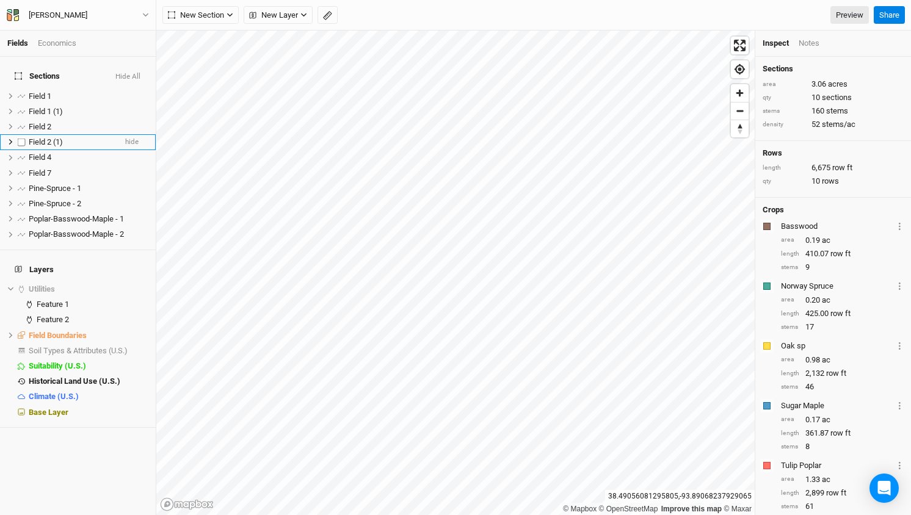
click at [46, 137] on span "Field 2 (1)" at bounding box center [46, 141] width 34 height 9
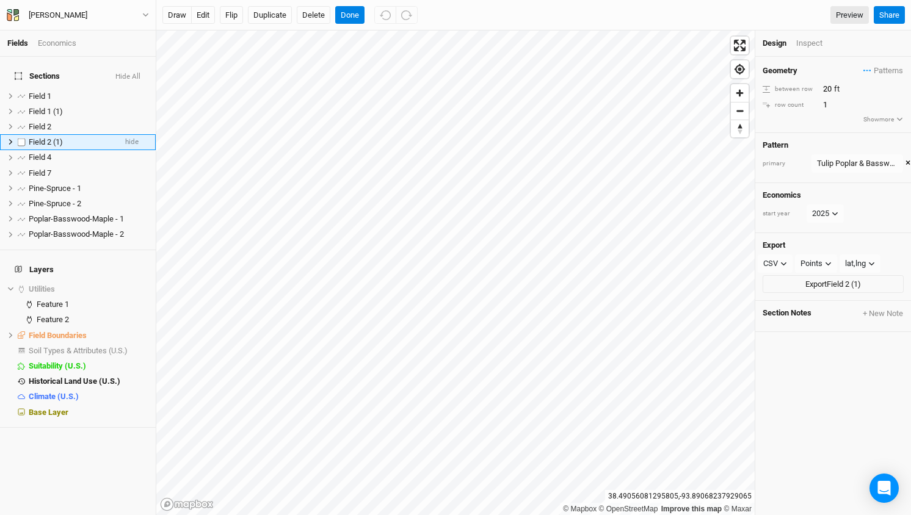
click at [58, 137] on span "Field 2 (1)" at bounding box center [46, 141] width 34 height 9
type input "Basswood-Maple"
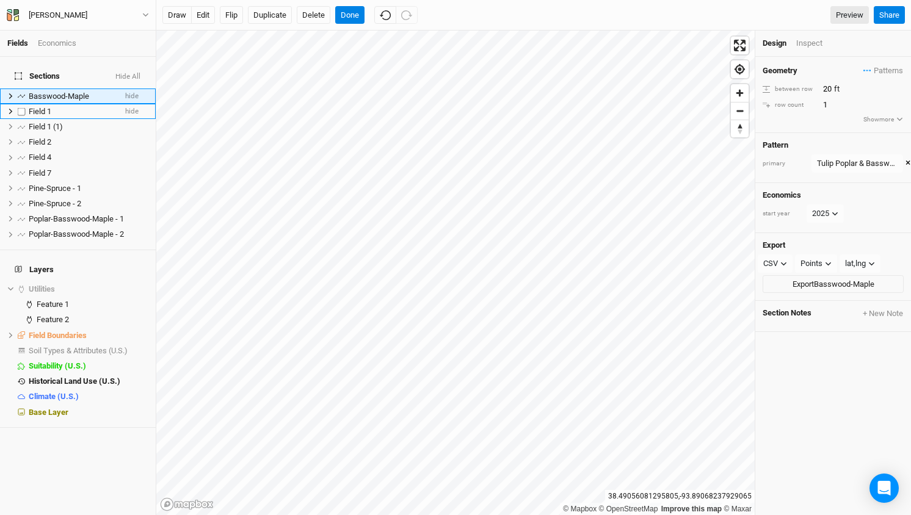
click at [57, 107] on div "Field 1" at bounding box center [72, 112] width 87 height 10
click at [47, 107] on span "Field 1" at bounding box center [40, 111] width 23 height 9
click at [48, 106] on input "Okas-T.Poplar - 1" at bounding box center [68, 111] width 82 height 11
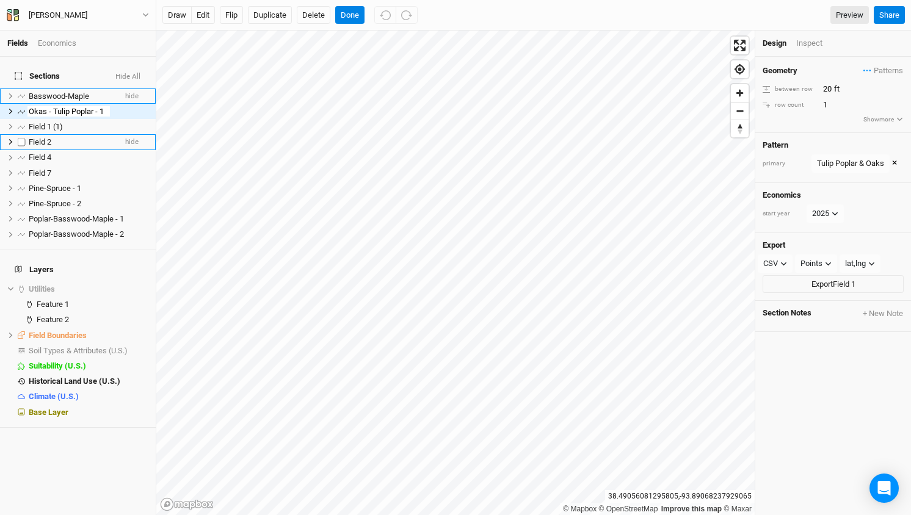
type input "Okas - Tulip Poplar - 1"
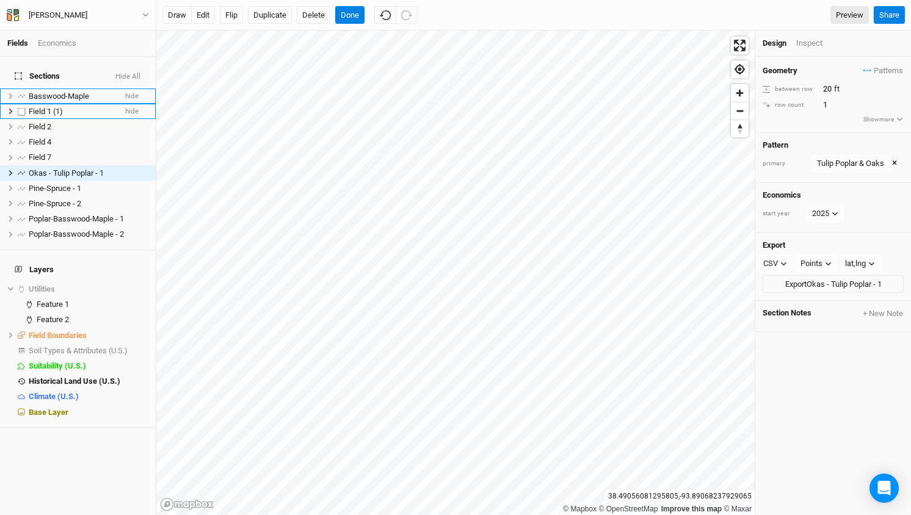
click at [43, 107] on span "Field 1 (1)" at bounding box center [46, 111] width 34 height 9
click at [49, 107] on span "Field 1 (1)" at bounding box center [46, 111] width 34 height 9
click at [59, 107] on span "Field 1 (1)" at bounding box center [46, 111] width 34 height 9
type input "Okas - Tulip Poplar - 2"
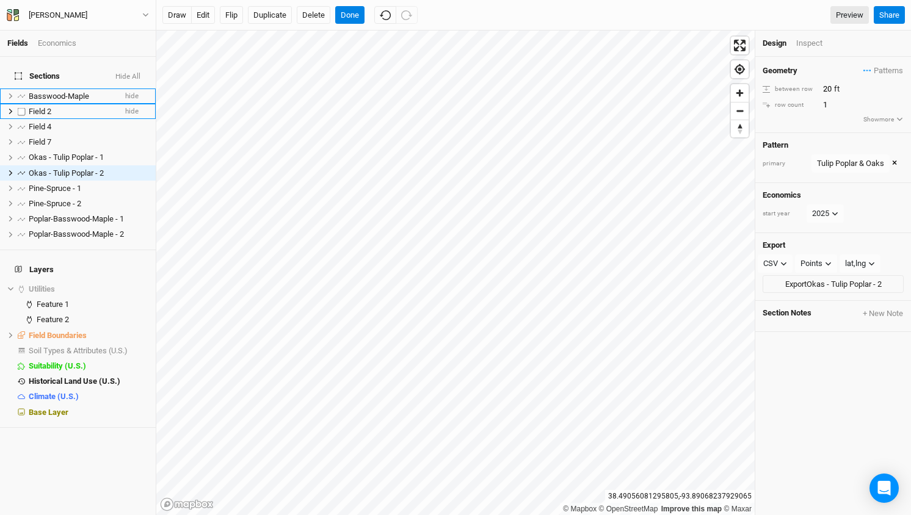
click at [40, 107] on span "Field 2" at bounding box center [40, 111] width 23 height 9
type input "Okas - Tulip Poplar - 3"
click at [37, 107] on span "Field 4" at bounding box center [40, 111] width 23 height 9
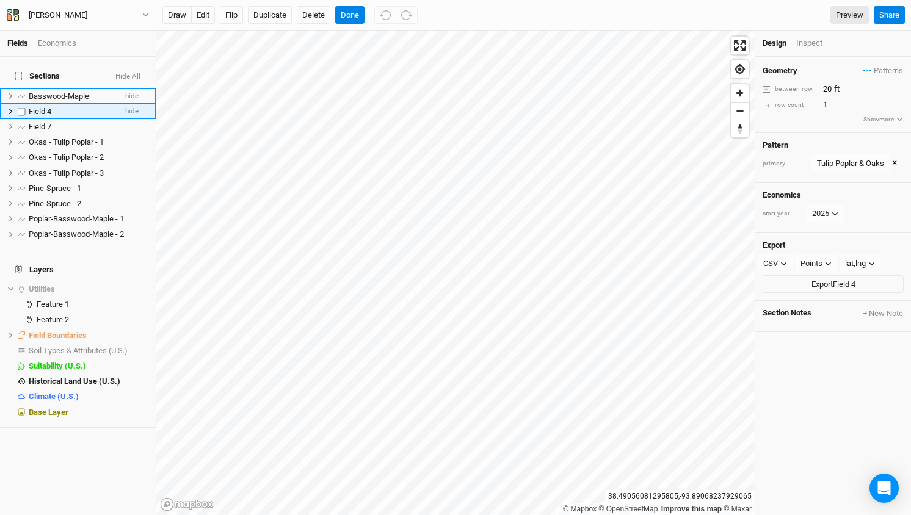
click at [37, 107] on span "Field 4" at bounding box center [40, 111] width 23 height 9
click at [37, 106] on input "Field 4" at bounding box center [68, 111] width 82 height 11
type input "Okas - Tulip Poplar - 4"
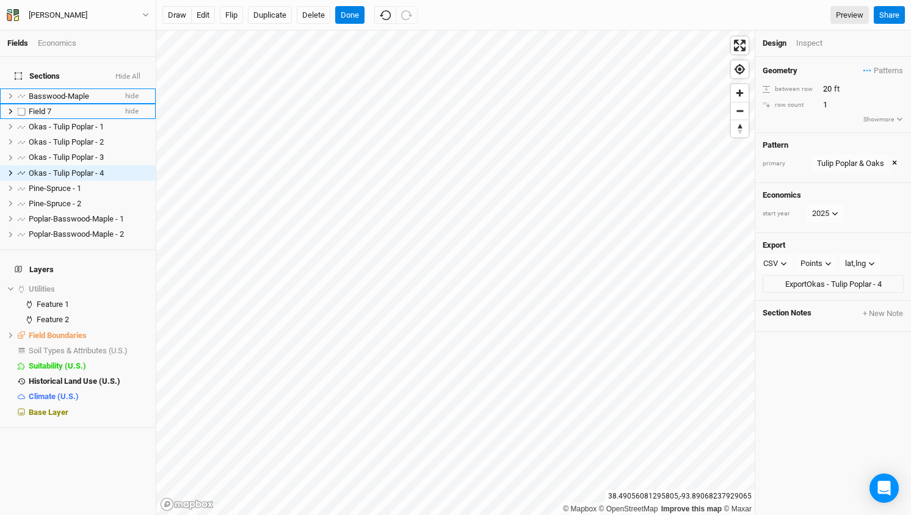
click at [32, 104] on li "Field 7 hide" at bounding box center [78, 111] width 156 height 15
click at [849, 164] on div "Tulip Poplar & Oaks" at bounding box center [850, 164] width 67 height 12
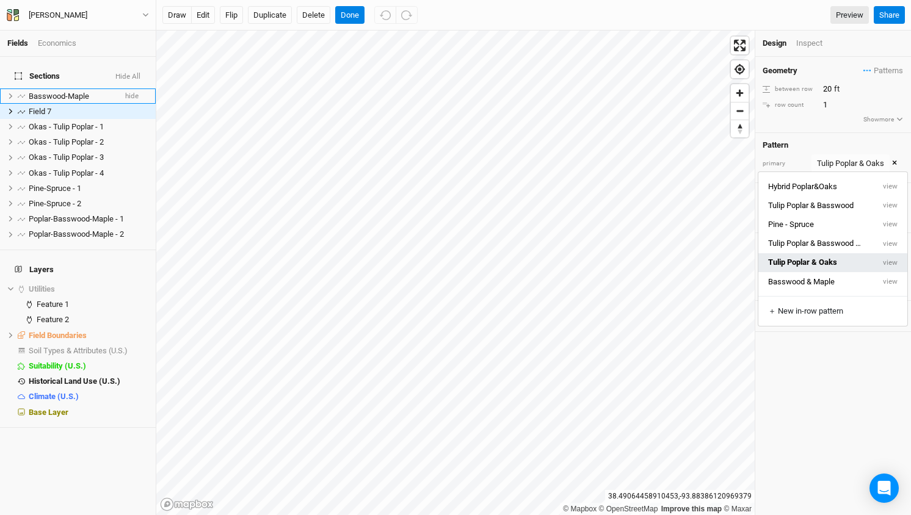
click at [815, 263] on button "Tulip Poplar & Oaks" at bounding box center [815, 262] width 115 height 19
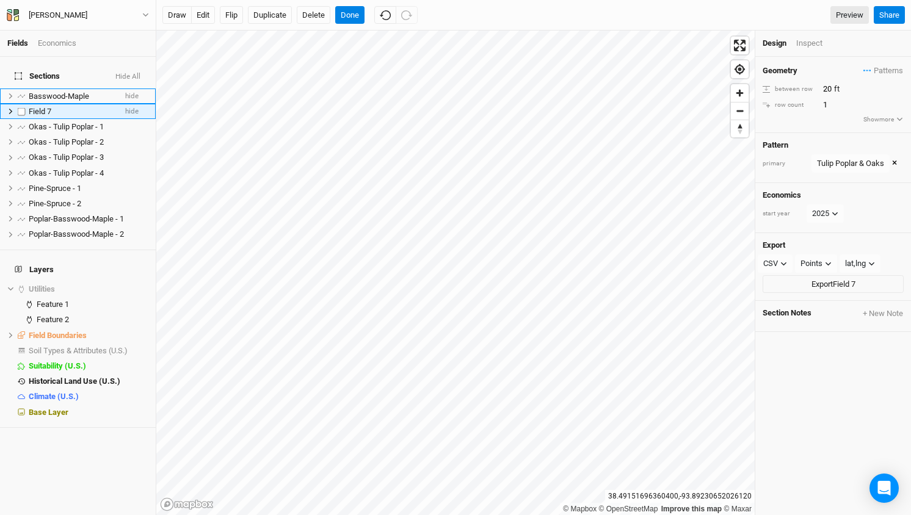
click at [51, 107] on span "Field 7" at bounding box center [40, 111] width 23 height 9
click at [51, 106] on input "Field 7" at bounding box center [68, 111] width 82 height 11
type input "Okas - Tulip Poplar - 7"
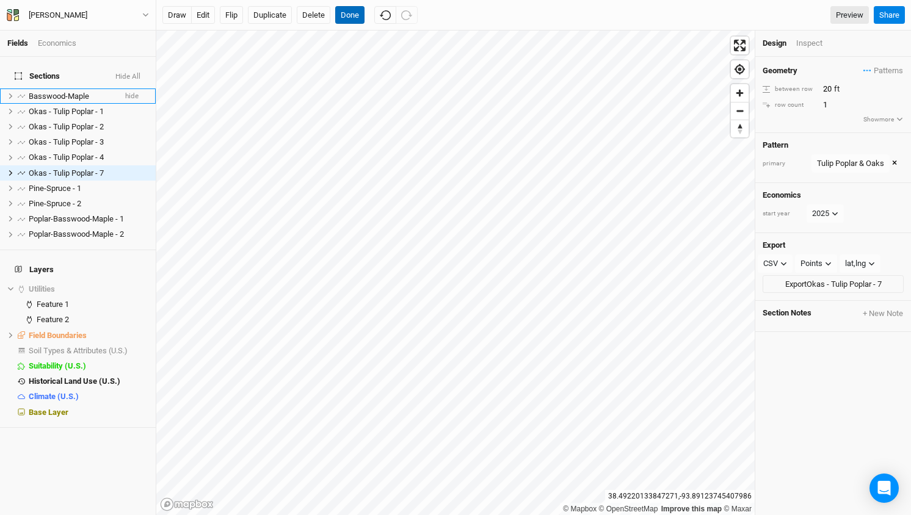
click at [358, 13] on button "Done" at bounding box center [349, 15] width 29 height 18
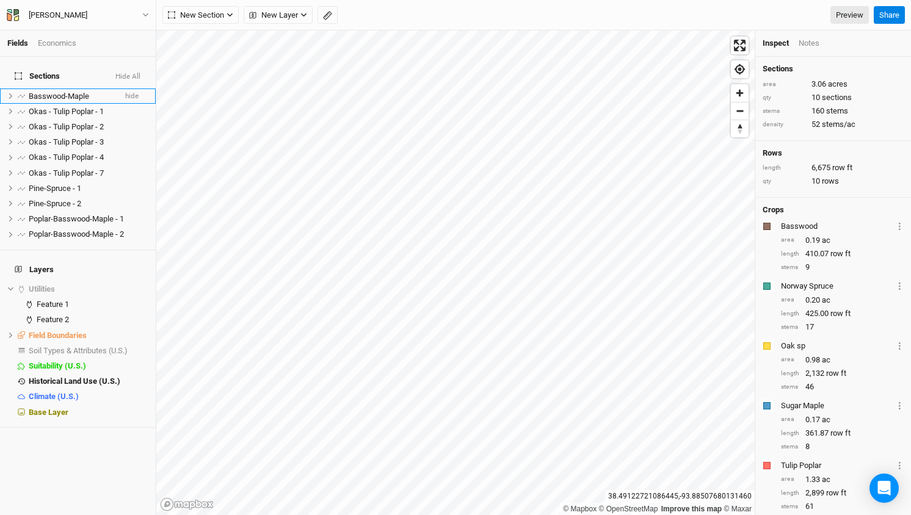
click at [808, 45] on div "Notes" at bounding box center [809, 43] width 21 height 11
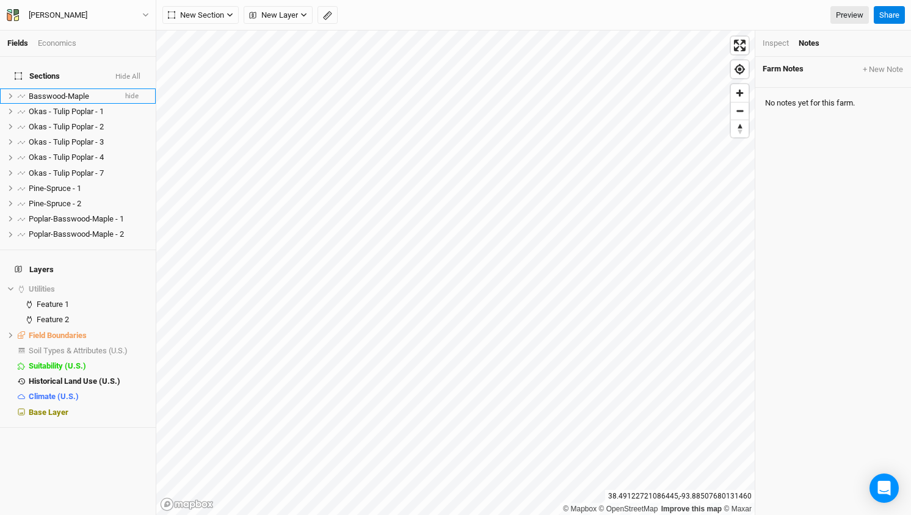
click at [783, 45] on div "Inspect" at bounding box center [776, 43] width 26 height 11
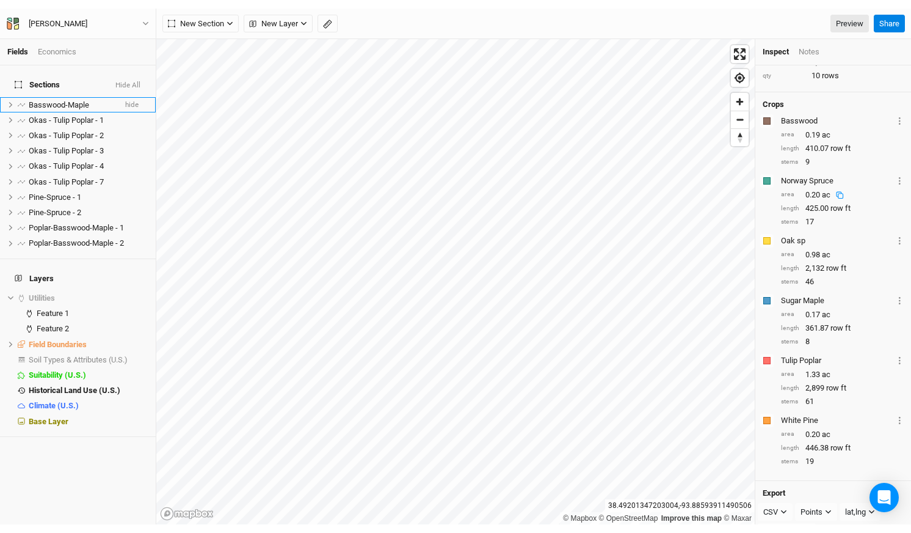
scroll to position [118, 0]
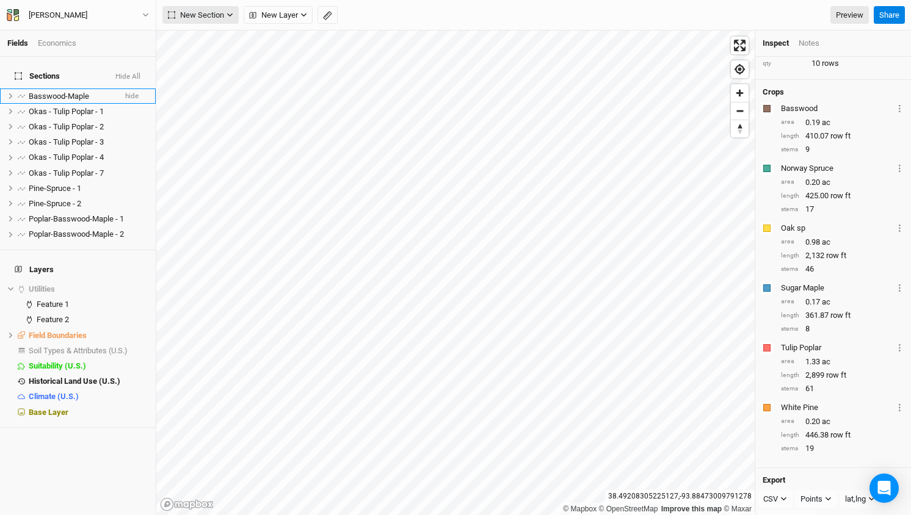
click at [217, 16] on span "New Section" at bounding box center [196, 15] width 56 height 12
click at [198, 54] on div "Line" at bounding box center [198, 59] width 19 height 14
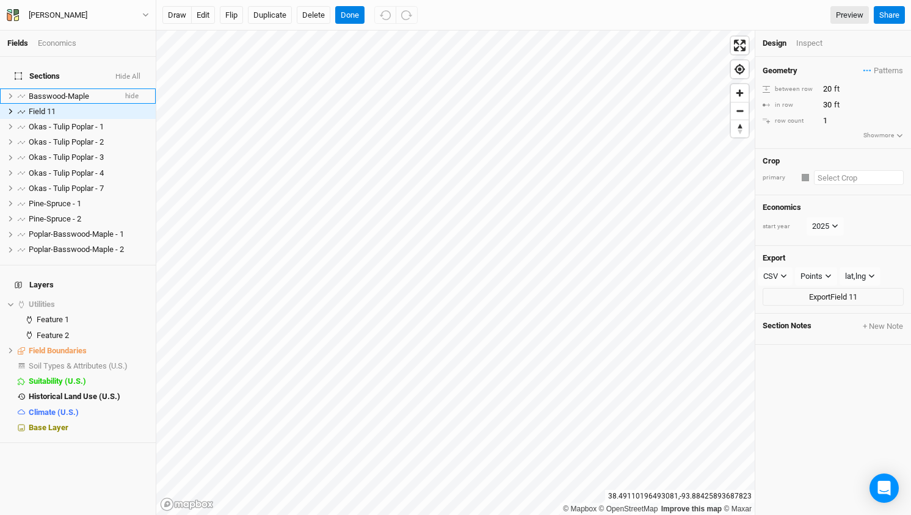
click at [829, 180] on input "text" at bounding box center [859, 177] width 90 height 15
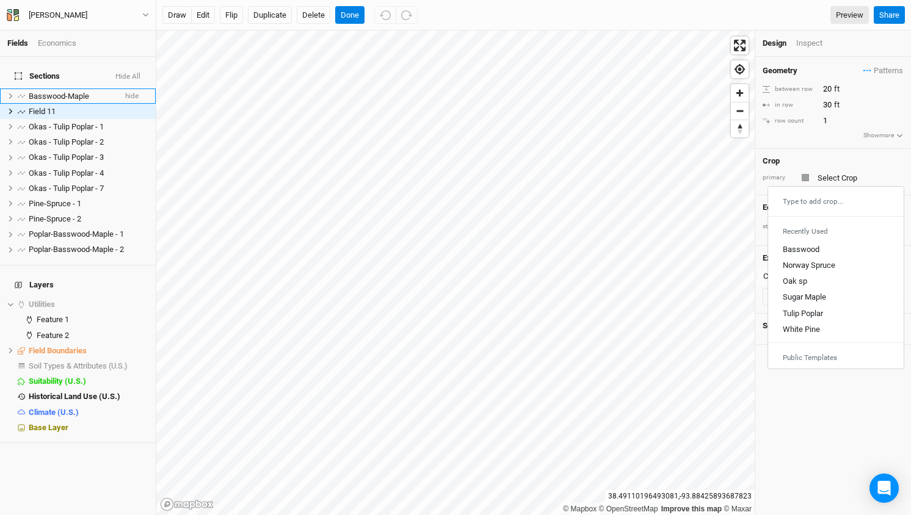
click at [890, 62] on div "Geometry Patterns Hybrid Poplar&Oaks view Tulip Poplar & Basswood view Pine - S…" at bounding box center [833, 103] width 156 height 92
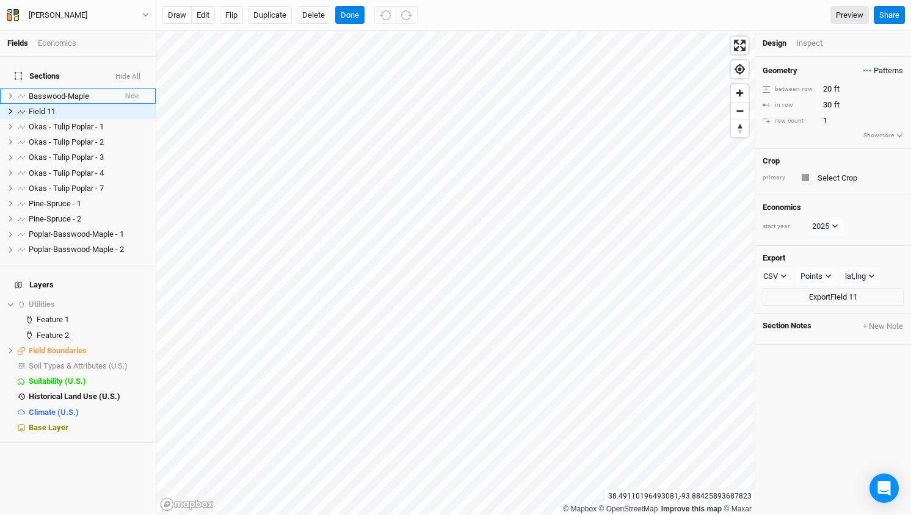
click at [880, 70] on span "Patterns" at bounding box center [884, 71] width 40 height 12
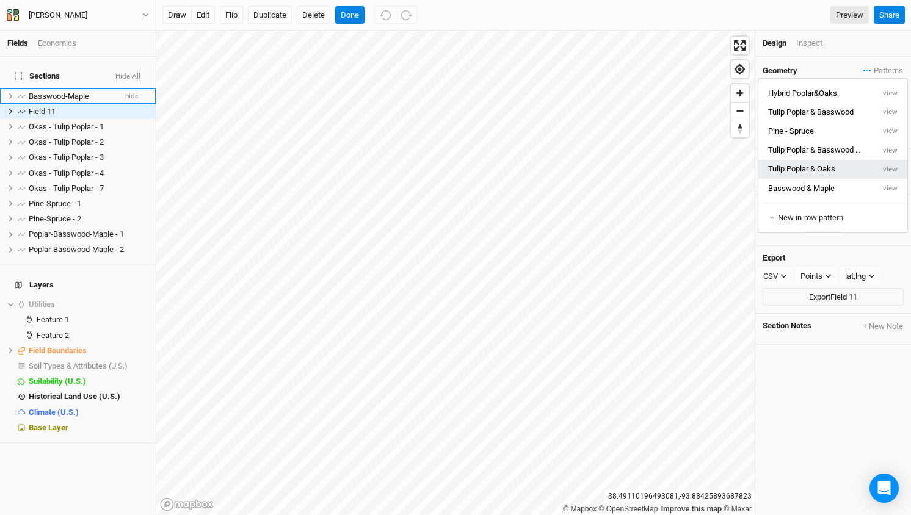
click at [833, 171] on button "Tulip Poplar & Oaks" at bounding box center [815, 169] width 115 height 19
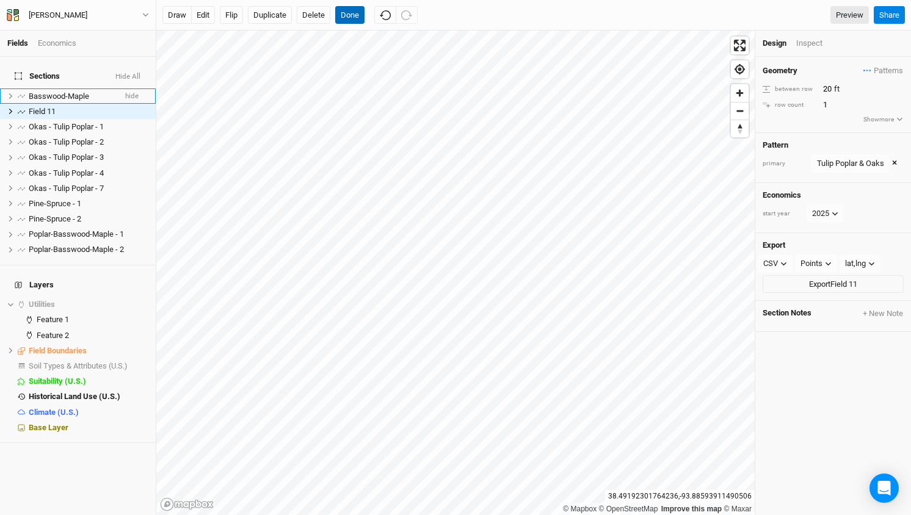
click at [346, 14] on button "Done" at bounding box center [349, 15] width 29 height 18
